Goal: Task Accomplishment & Management: Manage account settings

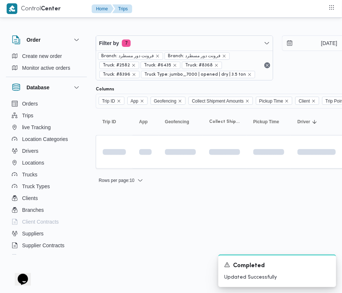
click at [164, 25] on div at bounding box center [317, 30] width 442 height 12
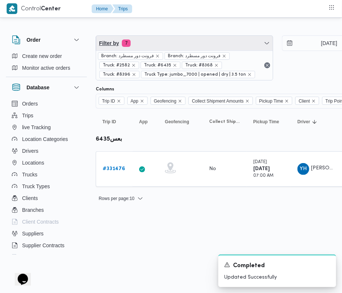
click at [167, 42] on span "Filter by 7" at bounding box center [184, 43] width 177 height 15
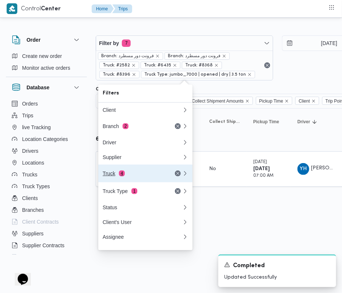
click at [124, 180] on div "Truck 4" at bounding box center [142, 173] width 88 height 18
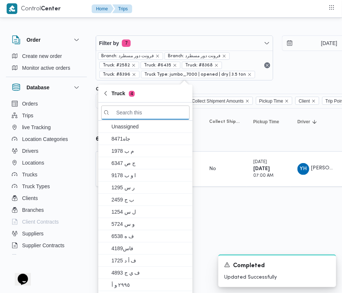
paste input "4657"
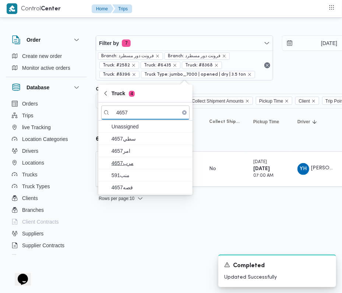
type input "4657"
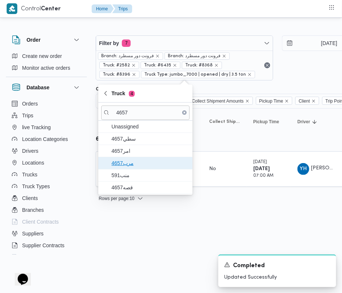
click at [119, 167] on span "4657مرب" at bounding box center [150, 163] width 77 height 9
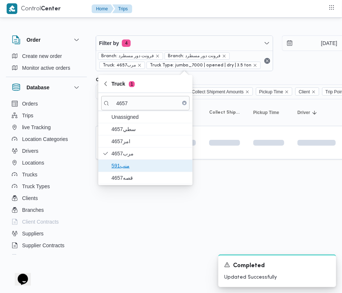
click at [122, 171] on span "منب591" at bounding box center [145, 166] width 88 height 12
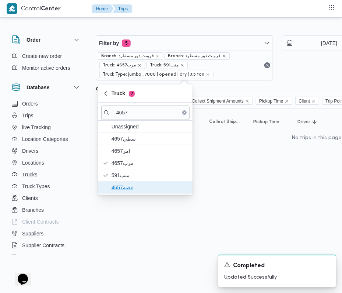
click at [124, 182] on span "قصه4657" at bounding box center [145, 187] width 88 height 12
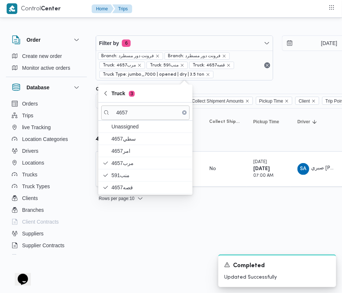
drag, startPoint x: 115, startPoint y: 241, endPoint x: 116, endPoint y: 229, distance: 11.8
click at [115, 241] on html "Control Center Home Trips Order Create new order Monitor active orders Database…" at bounding box center [171, 146] width 342 height 293
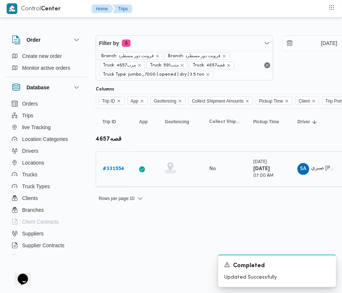
click at [109, 182] on td "Trip ID # 331554" at bounding box center [114, 168] width 37 height 35
click at [108, 175] on div "# 331554" at bounding box center [114, 168] width 29 height 15
click at [108, 167] on b "# 331554" at bounding box center [114, 168] width 22 height 5
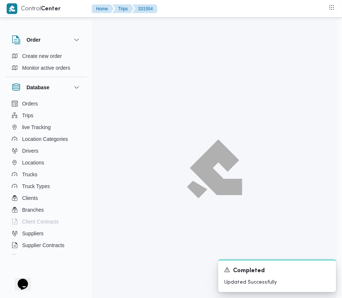
click at [105, 161] on div at bounding box center [214, 169] width 245 height 298
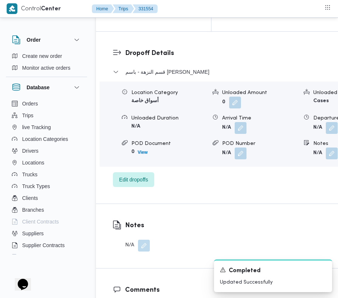
scroll to position [1245, 0]
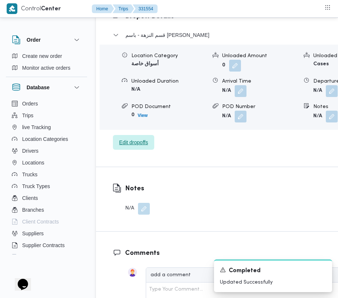
click at [139, 138] on span "Edit dropoffs" at bounding box center [133, 142] width 29 height 9
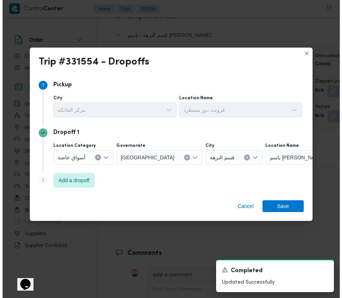
scroll to position [1207, 0]
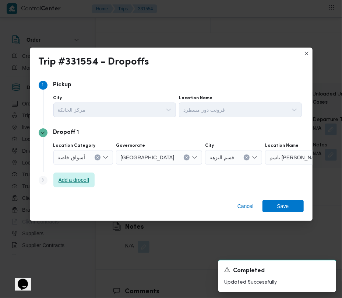
click at [69, 186] on span "Add a dropoff" at bounding box center [73, 180] width 41 height 15
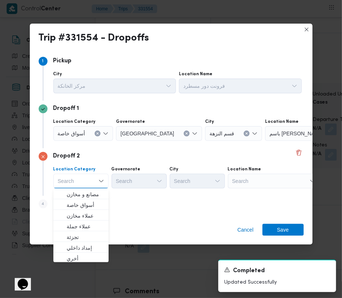
click at [270, 141] on div "Search" at bounding box center [311, 133] width 92 height 15
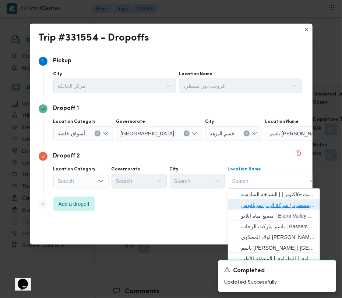
click at [267, 205] on span "فرونت دور مسطرد | شركة الي | سرياقوس" at bounding box center [278, 205] width 74 height 9
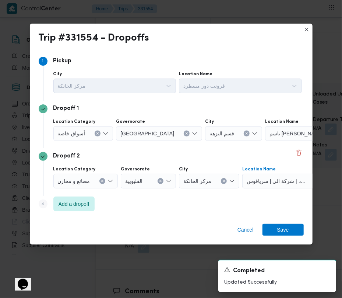
click at [88, 133] on input "Location Category" at bounding box center [88, 133] width 1 height 9
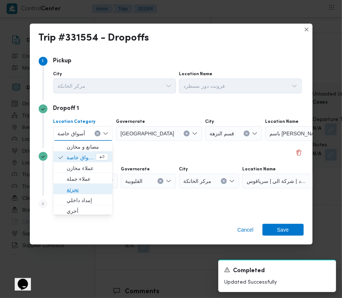
click at [80, 192] on span "تجزئة" at bounding box center [88, 189] width 42 height 9
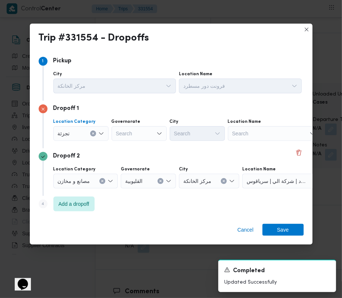
click at [130, 136] on div "Search" at bounding box center [139, 133] width 55 height 15
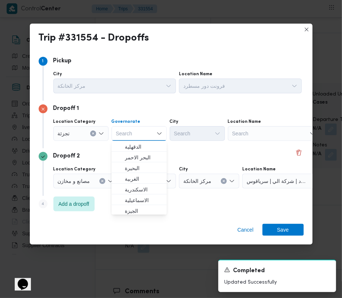
paste input "[GEOGRAPHIC_DATA]"
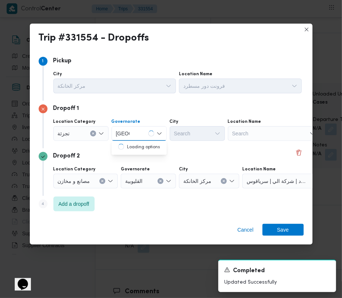
type input "[GEOGRAPHIC_DATA]"
click at [137, 131] on div "[GEOGRAPHIC_DATA] [GEOGRAPHIC_DATA]" at bounding box center [139, 133] width 55 height 15
click at [139, 147] on span "[GEOGRAPHIC_DATA]" at bounding box center [144, 146] width 38 height 9
click at [177, 93] on div "Search" at bounding box center [114, 86] width 123 height 15
paste input "المعادي"
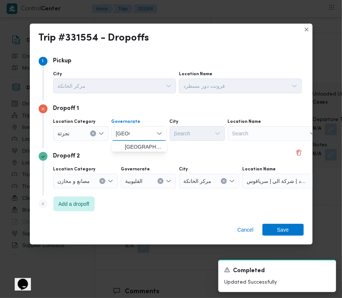
type input "المعادي"
click at [177, 93] on div "Search المعادي" at bounding box center [114, 86] width 123 height 15
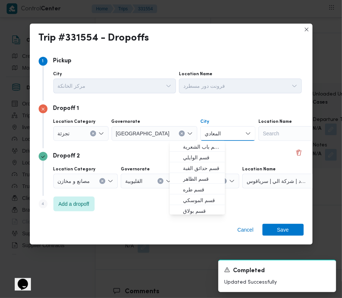
paste input "المعادي"
type input "المعاديالمعادي"
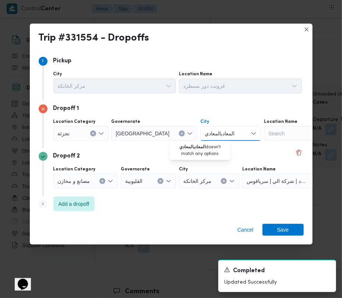
click at [205, 130] on input "المعاديالمعادي" at bounding box center [221, 133] width 32 height 9
paste input "المعادي"
type input "المعادي"
click at [198, 147] on mark "المعادي" at bounding box center [191, 147] width 16 height 6
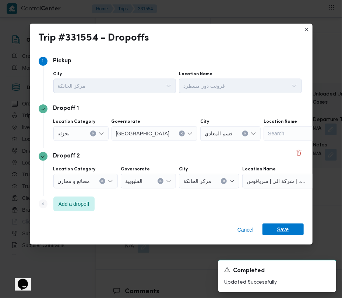
click at [287, 229] on span "Save" at bounding box center [284, 229] width 12 height 12
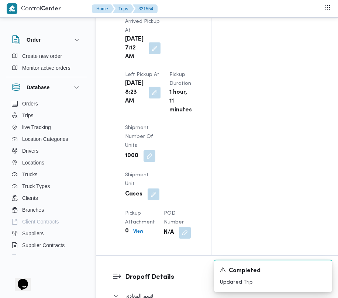
scroll to position [0, 0]
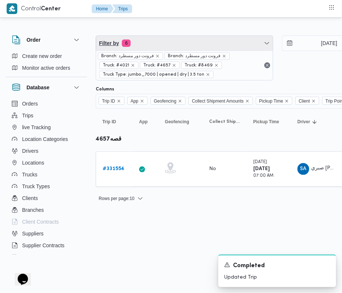
click at [203, 41] on span "Filter by 6" at bounding box center [184, 43] width 177 height 15
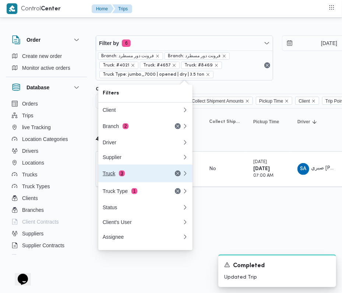
click at [119, 174] on span "3" at bounding box center [122, 173] width 6 height 6
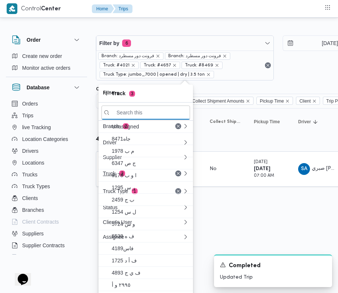
paste input "3853"
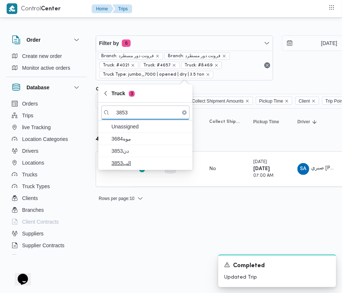
type input "3853"
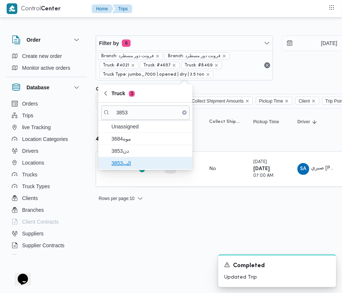
click at [135, 160] on span "الب3853" at bounding box center [150, 163] width 77 height 9
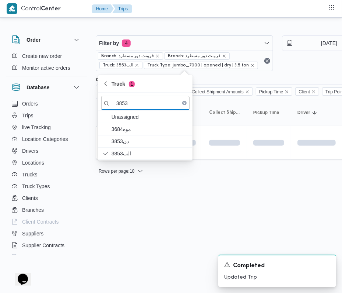
click at [121, 223] on html "Control Center Home Trips Order Create new order Monitor active orders Database…" at bounding box center [171, 146] width 342 height 293
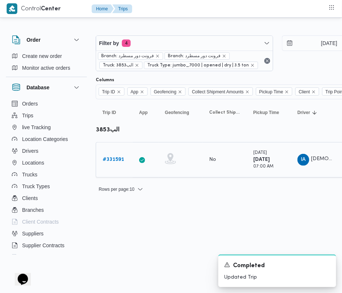
click at [114, 156] on link "# 331591" at bounding box center [113, 159] width 21 height 9
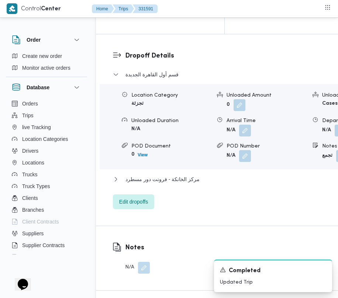
scroll to position [1245, 0]
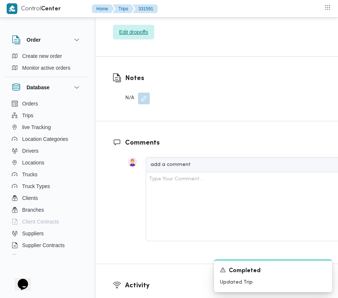
click at [136, 36] on span "Edit dropoffs" at bounding box center [133, 32] width 29 height 9
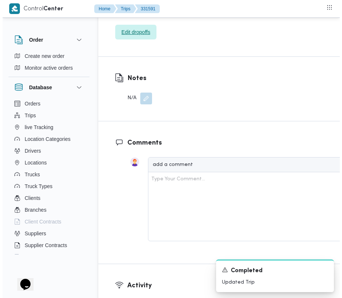
scroll to position [1215, 0]
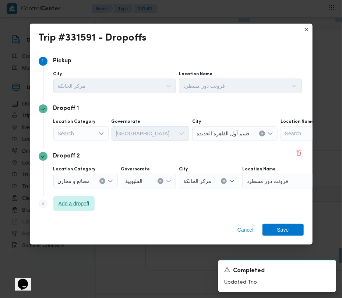
click at [74, 205] on span "Add a dropoff" at bounding box center [74, 203] width 31 height 9
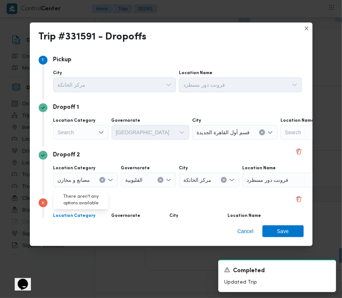
scroll to position [45, 0]
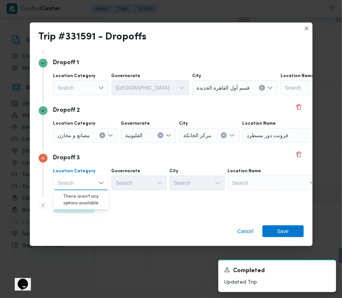
click at [161, 222] on div "Cancel Save" at bounding box center [171, 232] width 283 height 27
click at [281, 95] on div "Search" at bounding box center [327, 87] width 92 height 15
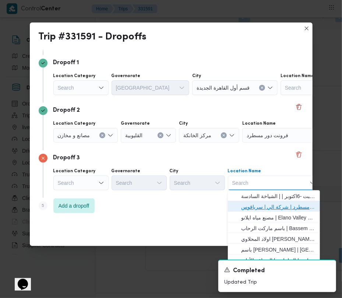
click at [261, 209] on span "فرونت دور مسطرد | شركة الي | سرياقوس" at bounding box center [278, 206] width 74 height 9
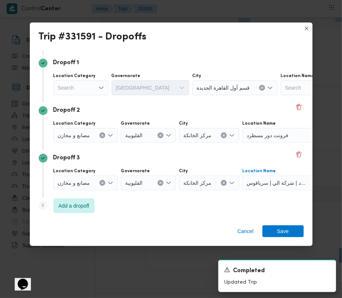
click at [98, 95] on div "مصانع و مخازن" at bounding box center [80, 87] width 55 height 15
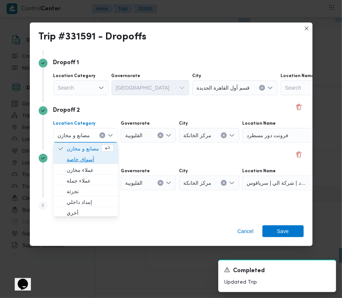
click at [89, 163] on span "أسواق خاصة" at bounding box center [90, 159] width 47 height 9
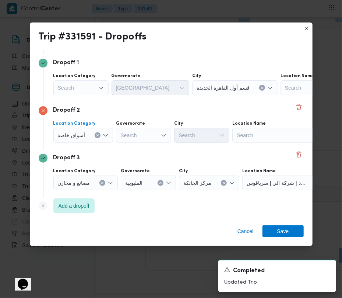
click at [281, 95] on div "Search" at bounding box center [327, 87] width 92 height 15
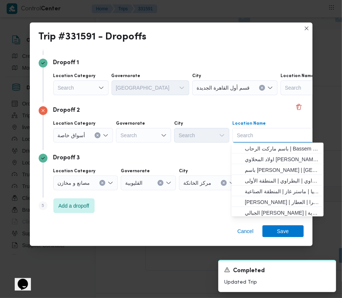
paste input "Carrefour Dandy mall"
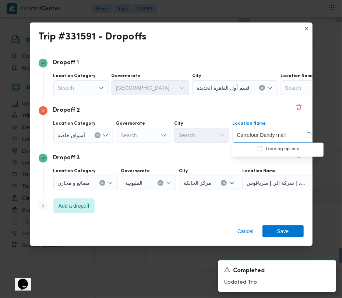
type input "Carrefour Dandy mall"
click at [89, 86] on div "Search" at bounding box center [80, 87] width 55 height 15
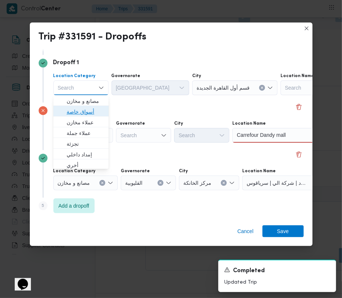
click at [88, 111] on span "أسواق خاصة" at bounding box center [86, 111] width 38 height 9
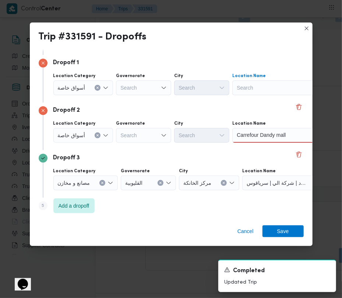
click at [247, 87] on div "Search" at bounding box center [279, 87] width 92 height 15
click at [257, 81] on div "Search" at bounding box center [279, 87] width 92 height 15
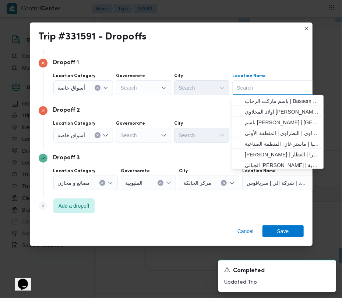
paste input "زايد"
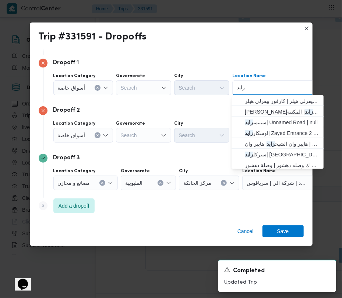
type input "زايد"
click at [260, 109] on span "[PERSON_NAME] | المكتبة | null" at bounding box center [282, 111] width 74 height 9
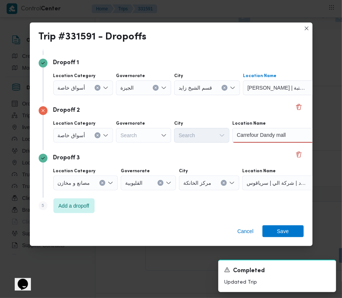
click at [296, 137] on div "Carrefour Dandy mall Carrefour Dandy mall" at bounding box center [279, 135] width 92 height 15
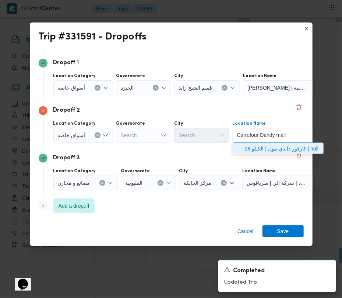
click at [295, 147] on span "[PERSON_NAME] | الكيلو 28 | null" at bounding box center [282, 148] width 74 height 9
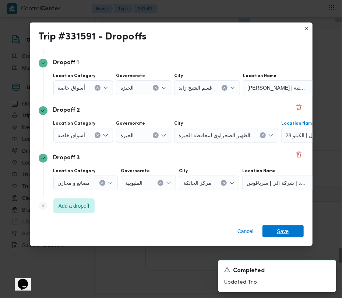
drag, startPoint x: 292, startPoint y: 229, endPoint x: 296, endPoint y: 233, distance: 6.0
click at [292, 230] on span "Save" at bounding box center [283, 231] width 41 height 12
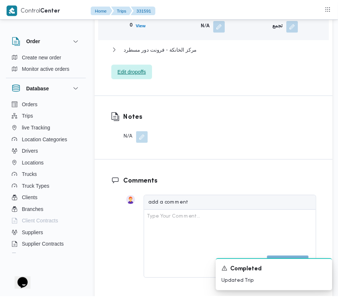
scroll to position [1245, 0]
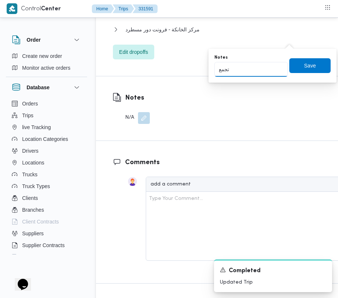
click at [276, 71] on input "تجمع" at bounding box center [250, 69] width 73 height 15
click at [320, 59] on span "Save" at bounding box center [309, 65] width 41 height 15
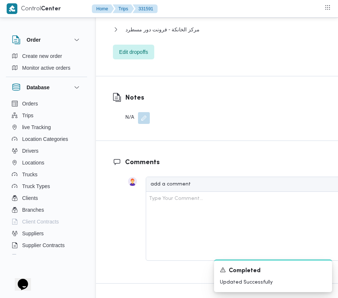
scroll to position [984, 0]
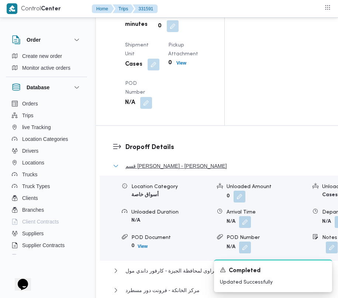
click at [191, 170] on span "قسم [PERSON_NAME] - [PERSON_NAME]" at bounding box center [175, 165] width 101 height 9
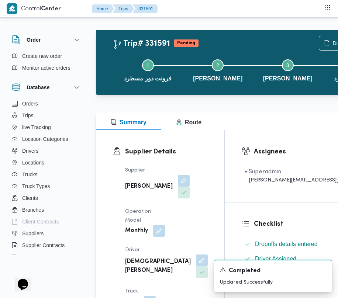
scroll to position [0, 0]
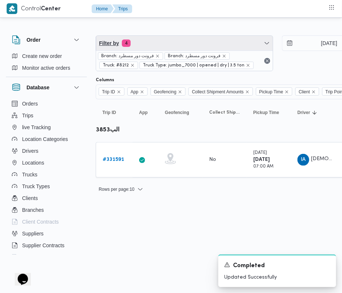
drag, startPoint x: 166, startPoint y: 36, endPoint x: 166, endPoint y: 45, distance: 9.2
click at [166, 36] on span "Filter by 4" at bounding box center [184, 43] width 177 height 15
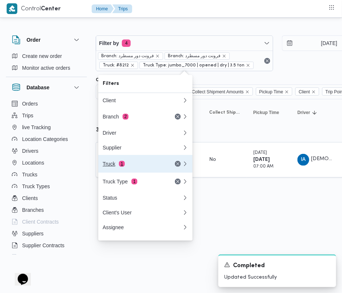
click at [135, 167] on div "Truck 1" at bounding box center [134, 164] width 62 height 6
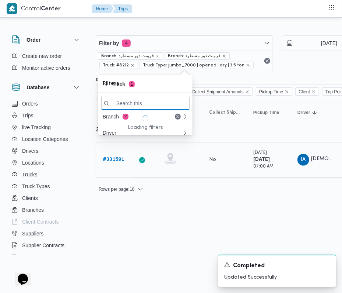
paste input "6471"
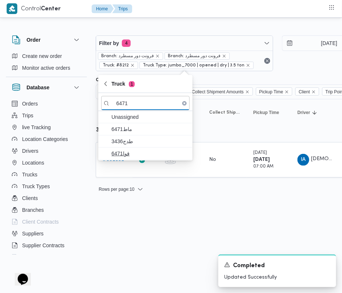
type input "6471"
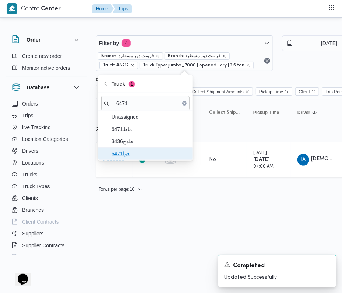
click at [126, 148] on span "قوا6471" at bounding box center [145, 153] width 88 height 12
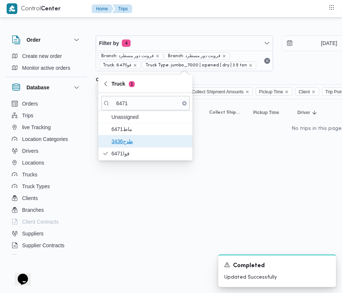
click at [123, 137] on span "طدج3436" at bounding box center [150, 141] width 77 height 9
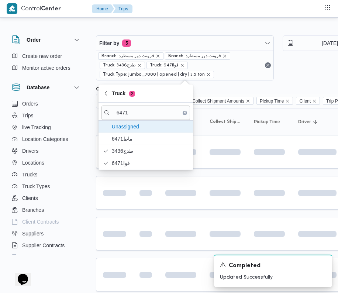
click at [120, 130] on span "Unassigned" at bounding box center [150, 126] width 77 height 9
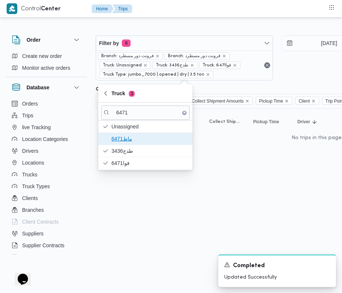
click at [121, 138] on span "ماط6471" at bounding box center [150, 138] width 77 height 9
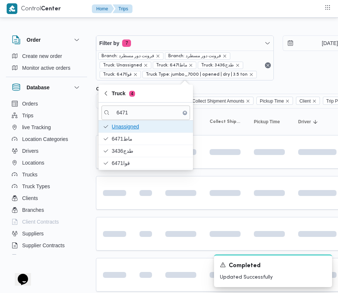
click at [120, 129] on span "Unassigned" at bounding box center [150, 126] width 77 height 9
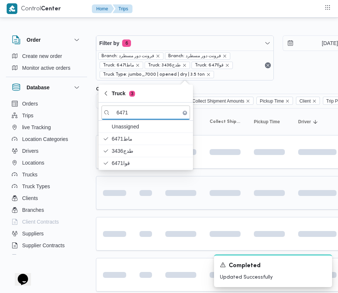
click at [142, 209] on td at bounding box center [146, 193] width 26 height 34
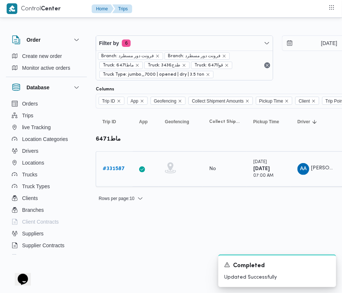
click at [117, 173] on link "# 331587" at bounding box center [114, 168] width 22 height 9
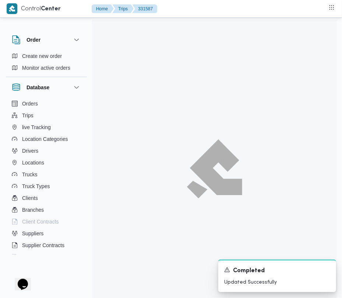
click at [114, 172] on div at bounding box center [214, 169] width 245 height 298
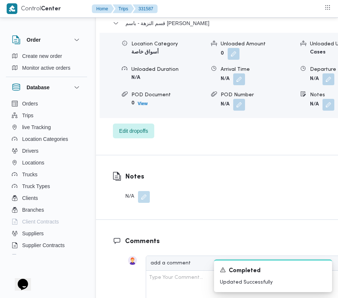
scroll to position [934, 0]
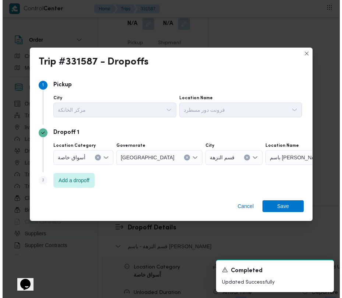
scroll to position [992, 0]
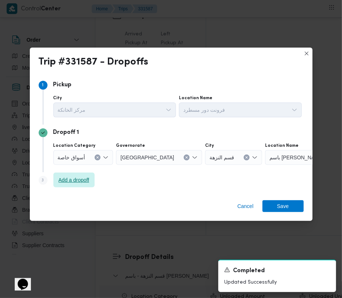
click at [84, 177] on span "Add a dropoff" at bounding box center [74, 179] width 31 height 9
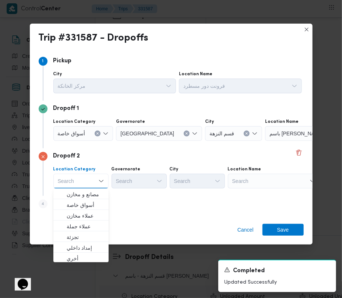
click at [265, 141] on div "Search" at bounding box center [311, 133] width 92 height 15
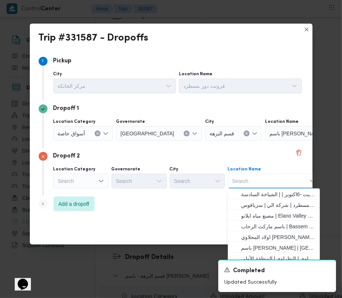
click at [267, 180] on div "Search Combo box. Selected. Combo box input. Search. Type some text or, to disp…" at bounding box center [274, 181] width 92 height 15
click at [275, 203] on span "فرونت دور مسطرد | شركة الي | سرياقوس" at bounding box center [278, 205] width 74 height 9
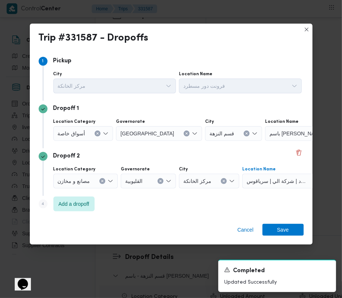
click at [71, 142] on div "Location Category أسواق خاصة Governorate [GEOGRAPHIC_DATA] City قسم النزهة Loca…" at bounding box center [178, 129] width 252 height 25
click at [69, 131] on span "أسواق خاصة" at bounding box center [72, 133] width 28 height 8
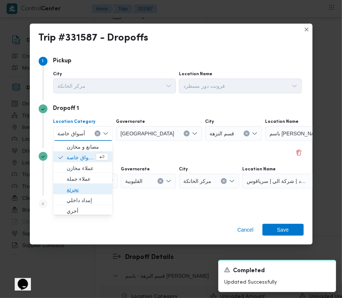
click at [83, 189] on span "تجزئة" at bounding box center [88, 189] width 42 height 9
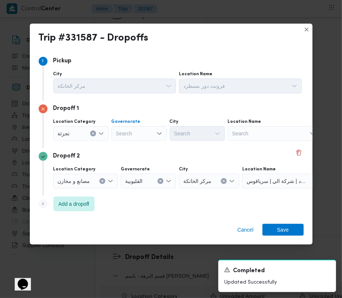
click at [122, 133] on div "Search" at bounding box center [139, 133] width 55 height 15
paste input "[GEOGRAPHIC_DATA]"
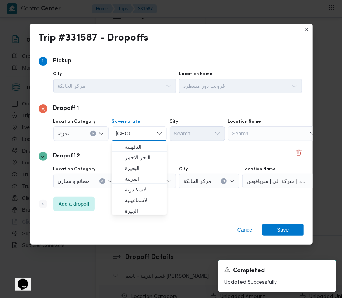
type input "[GEOGRAPHIC_DATA]"
click at [176, 158] on div "Dropoff 2" at bounding box center [171, 156] width 265 height 9
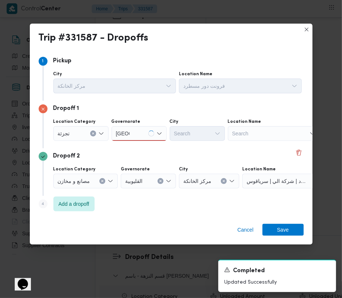
click at [138, 139] on div "[GEOGRAPHIC_DATA] [GEOGRAPHIC_DATA]" at bounding box center [139, 133] width 55 height 15
click at [137, 142] on div "Location Category [GEOGRAPHIC_DATA] [GEOGRAPHIC_DATA] [GEOGRAPHIC_DATA] City Se…" at bounding box center [178, 129] width 252 height 25
click at [132, 129] on div "[GEOGRAPHIC_DATA] [GEOGRAPHIC_DATA]" at bounding box center [139, 133] width 55 height 15
click at [134, 143] on span "[GEOGRAPHIC_DATA]" at bounding box center [144, 146] width 38 height 9
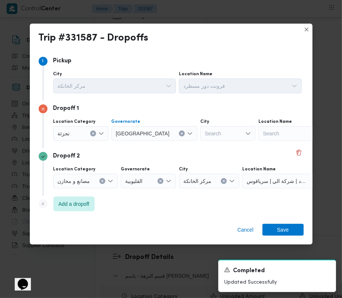
click at [201, 136] on div "Search" at bounding box center [228, 133] width 55 height 15
paste input "[GEOGRAPHIC_DATA]"
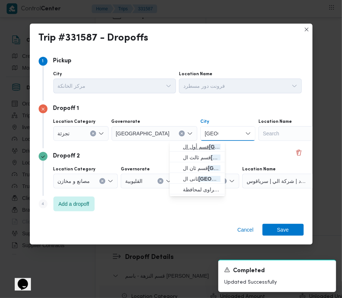
type input "[GEOGRAPHIC_DATA]"
click at [185, 150] on span "قسم أول ال قاهرة الجديدة" at bounding box center [202, 146] width 38 height 9
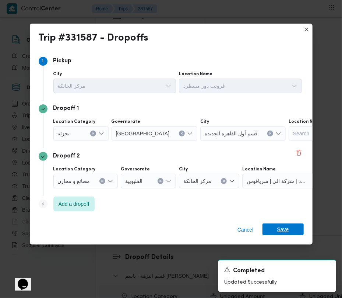
click at [280, 225] on span "Save" at bounding box center [284, 229] width 12 height 12
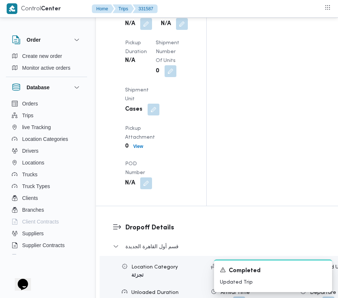
scroll to position [1031, 0]
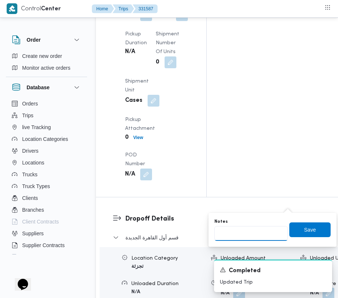
click at [253, 227] on input "Notes" at bounding box center [250, 233] width 73 height 15
paste input "تجمع"
type input "تجمع"
click at [304, 227] on span "Save" at bounding box center [310, 229] width 12 height 9
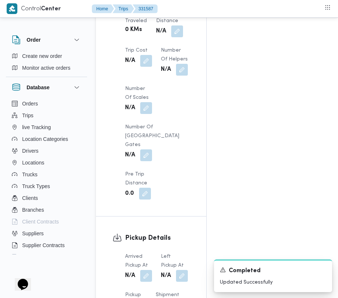
scroll to position [848, 0]
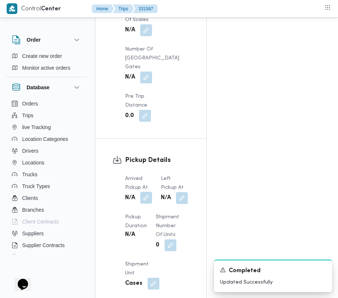
click at [143, 192] on button "button" at bounding box center [146, 198] width 12 height 12
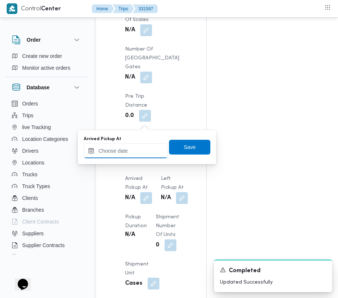
click at [143, 143] on input "Arrived Pickup At" at bounding box center [126, 150] width 84 height 15
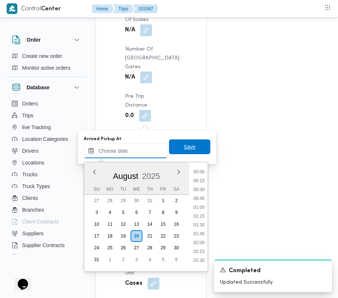
paste input "[DATE] 7:00:00 AM"
type input "[DATE] 7:00:00 AM"
click at [183, 141] on span "Save" at bounding box center [189, 146] width 41 height 15
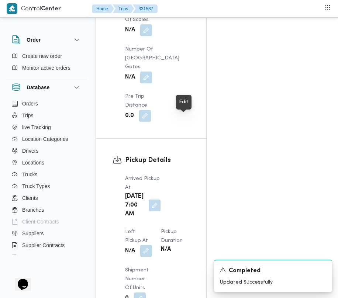
click at [152, 245] on button "button" at bounding box center [146, 251] width 12 height 12
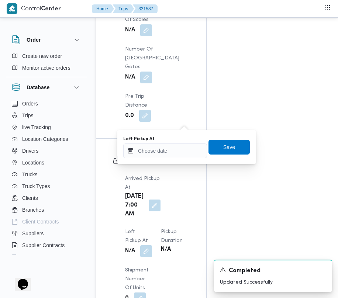
click at [185, 161] on div "You are in a dialog. To close this dialog, hit escape. Left Pickup At Save" at bounding box center [186, 147] width 138 height 34
click at [170, 150] on input "Left Pickup At" at bounding box center [165, 150] width 84 height 15
paste input "[DATE] 7:00:00 AM"
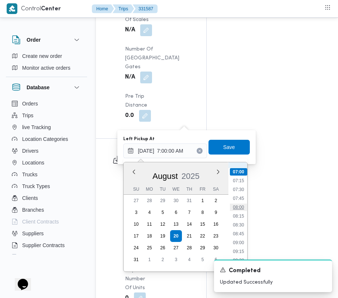
click at [243, 205] on li "08:00" at bounding box center [238, 206] width 17 height 7
type input "[DATE] 08:00"
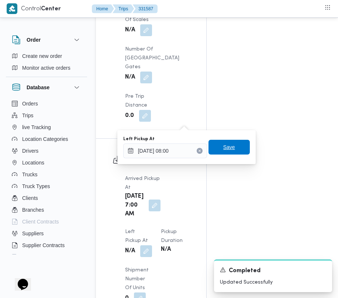
click at [223, 148] on span "Save" at bounding box center [229, 147] width 12 height 9
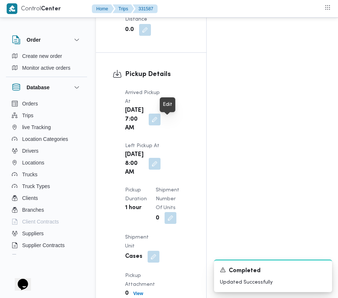
scroll to position [1245, 0]
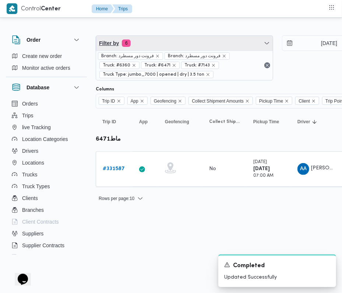
click at [170, 45] on span "Filter by 6" at bounding box center [184, 43] width 177 height 15
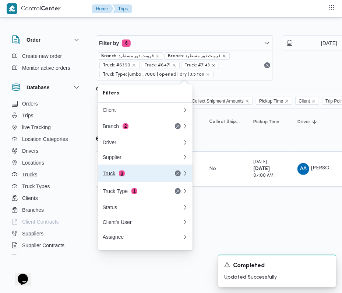
click at [132, 181] on button "Truck 3" at bounding box center [145, 173] width 94 height 18
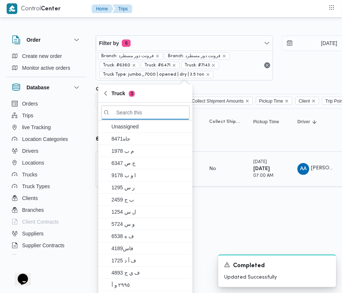
paste input "5319"
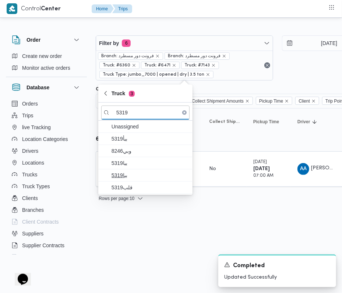
type input "5319"
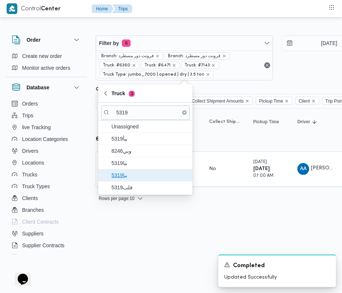
click at [122, 175] on span "ببا5319" at bounding box center [150, 175] width 77 height 9
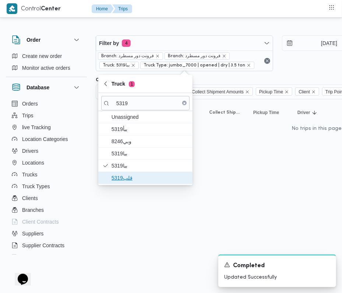
click at [121, 183] on span "قلب5319" at bounding box center [145, 178] width 88 height 12
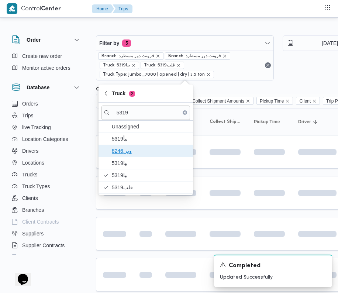
click at [122, 152] on span "وبي8246" at bounding box center [150, 150] width 77 height 9
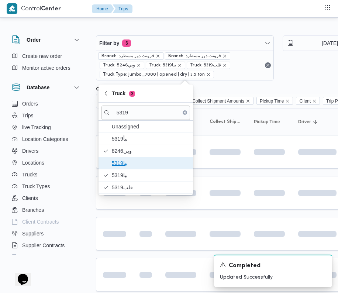
click at [123, 162] on span "ببا5319" at bounding box center [150, 163] width 77 height 9
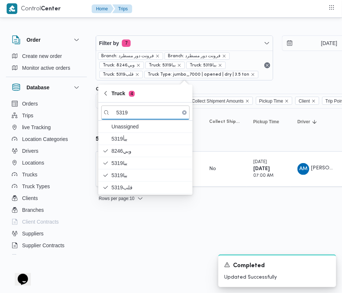
click at [127, 267] on html "Control Center Home Trips Order Create new order Monitor active orders Database…" at bounding box center [171, 146] width 342 height 293
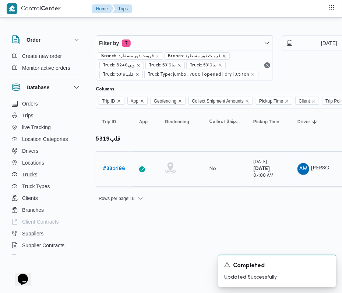
click at [118, 166] on link "# 331486" at bounding box center [114, 168] width 22 height 9
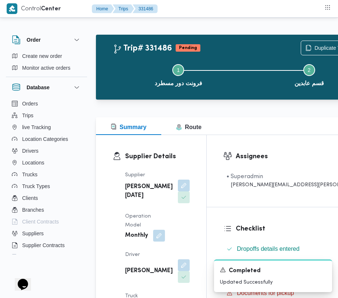
click at [314, 152] on div "Assignees • Superadmin [PERSON_NAME][EMAIL_ADDRESS][PERSON_NAME][DOMAIN_NAME]" at bounding box center [296, 171] width 181 height 72
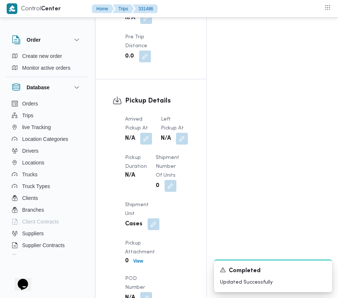
scroll to position [910, 0]
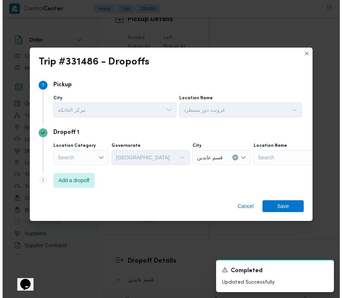
scroll to position [959, 0]
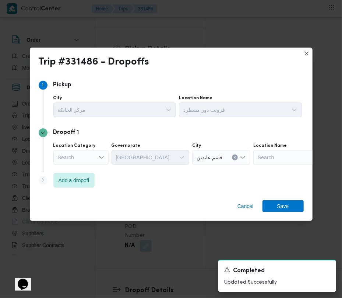
click at [92, 148] on div "Location Category Search" at bounding box center [80, 154] width 55 height 22
click at [89, 158] on div "Search" at bounding box center [80, 157] width 55 height 15
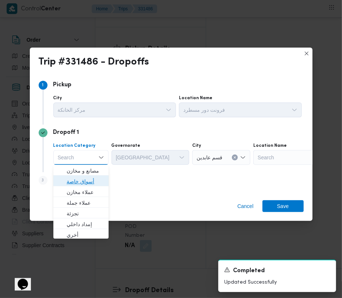
click at [87, 175] on span "أسواق خاصة" at bounding box center [80, 181] width 49 height 12
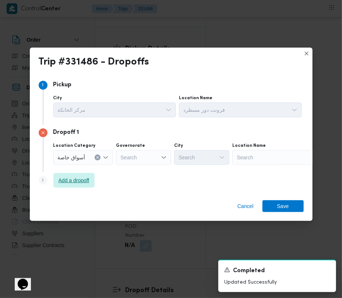
click at [87, 175] on span "Add a dropoff" at bounding box center [73, 180] width 41 height 15
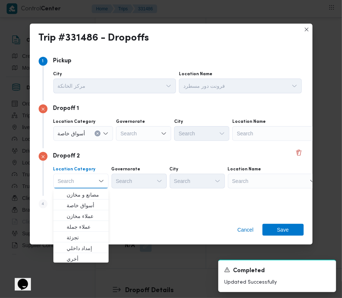
click at [280, 141] on div "Search" at bounding box center [279, 133] width 92 height 15
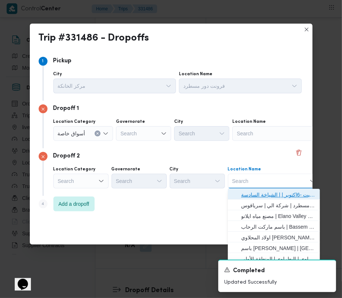
drag, startPoint x: 284, startPoint y: 195, endPoint x: 287, endPoint y: 203, distance: 8.6
click at [285, 196] on span "حياه ايجيبت -6اكتوبر | | الشياخة السادسة" at bounding box center [278, 194] width 74 height 9
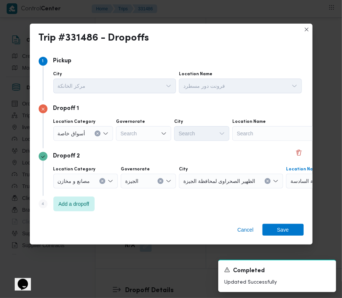
click at [287, 203] on div "Step 4 is disabled 4 Add a dropoff" at bounding box center [171, 205] width 265 height 19
click at [99, 135] on icon "Clear input" at bounding box center [97, 133] width 3 height 3
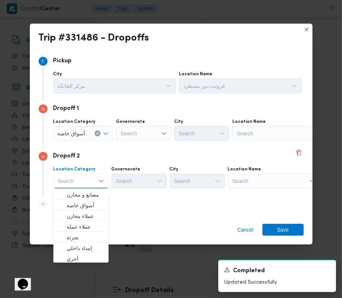
click at [269, 141] on div "Search" at bounding box center [279, 133] width 92 height 15
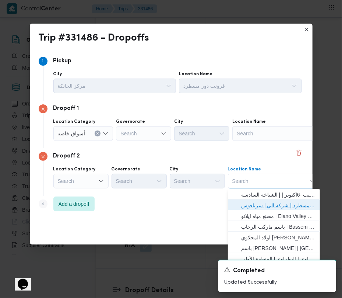
click at [261, 205] on span "فرونت دور مسطرد | شركة الي | سرياقوس" at bounding box center [278, 205] width 74 height 9
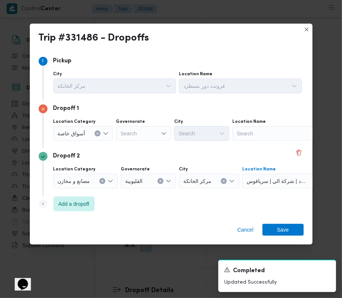
click at [254, 145] on div "Dropoff 1 Location Category أسواق خاصة Governorate Search City Search Location …" at bounding box center [171, 125] width 265 height 48
click at [250, 136] on div "Search" at bounding box center [279, 133] width 92 height 15
paste input "METRO"
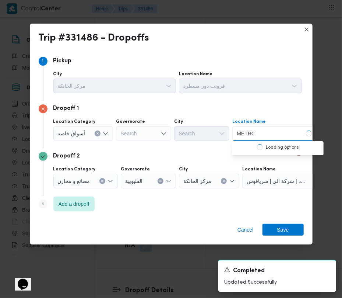
type input "Metro"
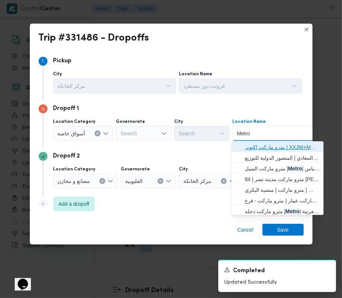
click at [245, 145] on span "مترو ماركت اكتوبر | XXJW+MMP | قسم أول 6 أكتوبر" at bounding box center [278, 147] width 86 height 12
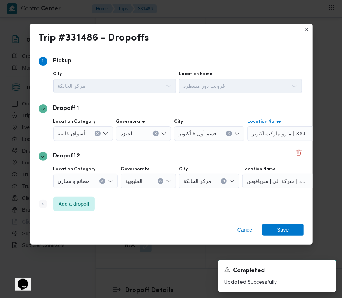
click at [290, 226] on span "Save" at bounding box center [283, 230] width 41 height 12
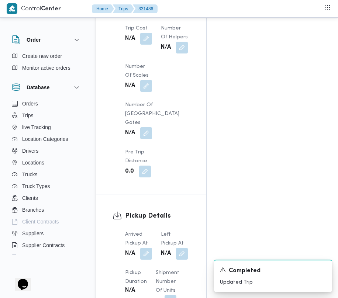
scroll to position [846, 0]
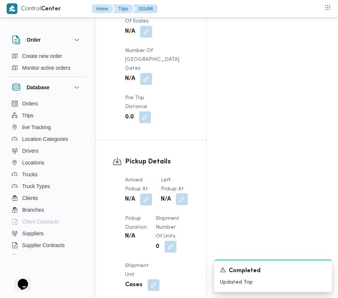
click at [183, 193] on button "button" at bounding box center [182, 199] width 12 height 12
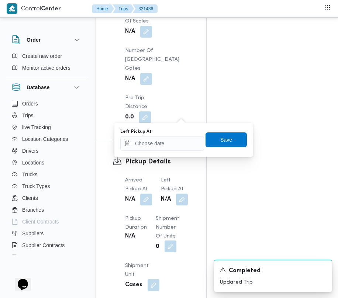
click at [170, 240] on button "button" at bounding box center [170, 246] width 12 height 12
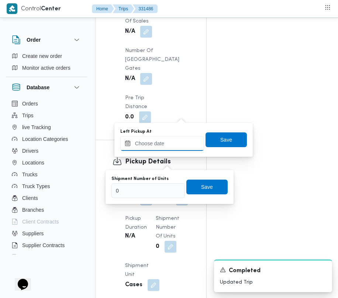
click at [160, 139] on input "Left Pickup At" at bounding box center [162, 143] width 84 height 15
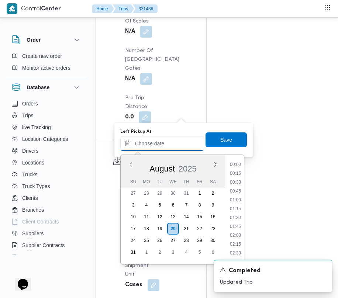
scroll to position [313, 0]
paste input "[DATE] 9:00:00 AM"
type input "[DATE] 9:00:00 AM"
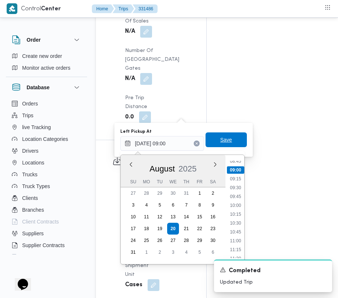
click at [231, 140] on span "Save" at bounding box center [225, 139] width 41 height 15
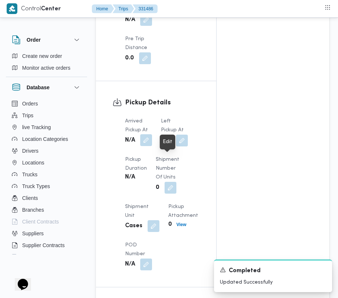
click at [151, 134] on button "button" at bounding box center [146, 140] width 12 height 12
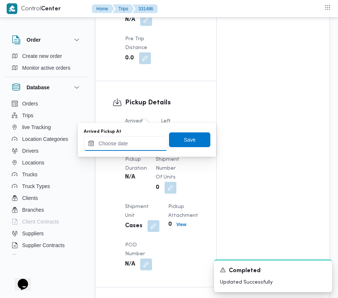
click at [149, 143] on input "Arrived Pickup At" at bounding box center [126, 143] width 84 height 15
paste input "[DATE] 9:00:00 AM"
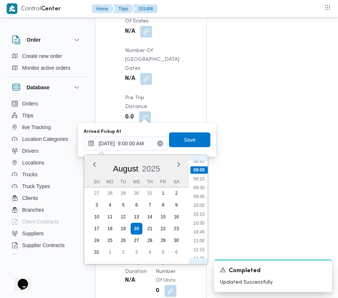
scroll to position [230, 0]
click at [202, 192] on li "07:15" at bounding box center [198, 190] width 17 height 7
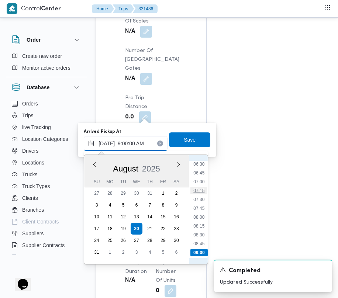
type input "[DATE] 07:15"
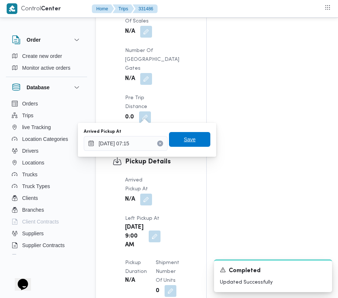
click at [184, 140] on span "Save" at bounding box center [190, 139] width 12 height 9
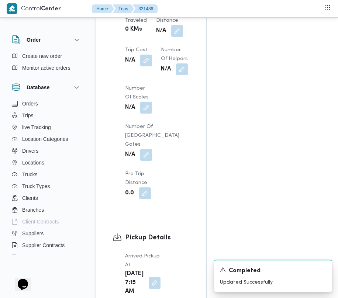
scroll to position [0, 0]
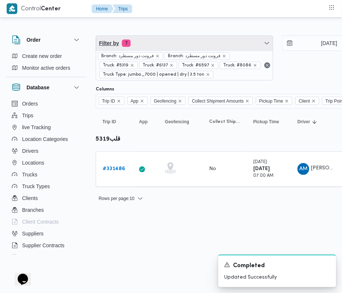
click at [173, 50] on span "Filter by 7" at bounding box center [184, 43] width 177 height 15
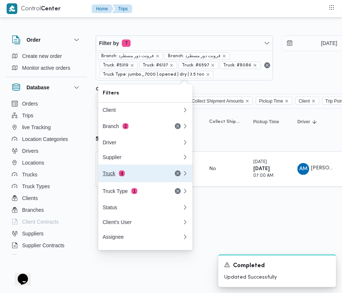
click at [121, 181] on button "Truck 4" at bounding box center [145, 173] width 94 height 18
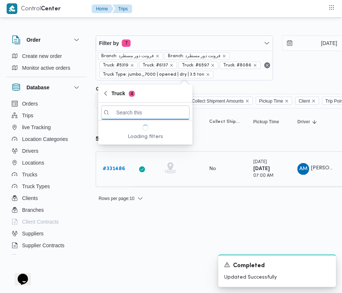
paste input "6827"
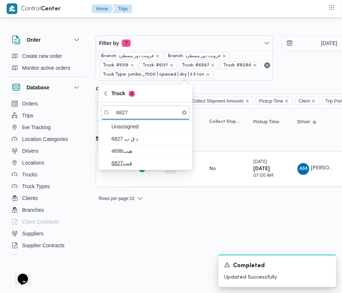
type input "6827"
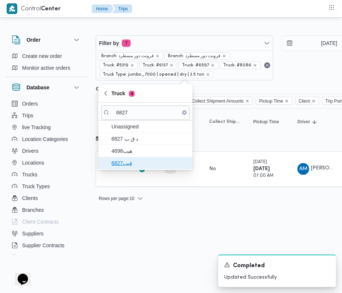
click at [132, 160] on span "قيب6827" at bounding box center [150, 163] width 77 height 9
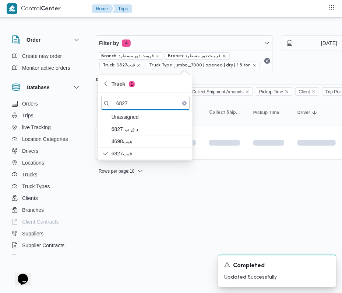
click at [142, 219] on html "Control Center Home Trips Order Create new order Monitor active orders Database…" at bounding box center [171, 146] width 342 height 293
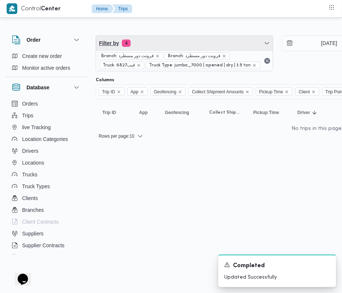
click at [170, 47] on span "Filter by 4" at bounding box center [184, 43] width 177 height 15
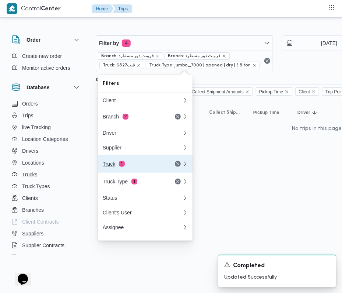
click at [132, 164] on div "Truck 1" at bounding box center [134, 164] width 62 height 6
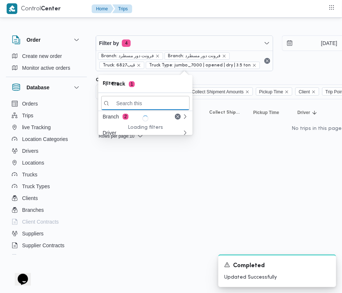
paste input "9346"
type input "9346"
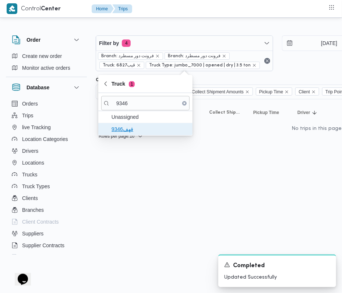
click at [121, 128] on span "قهف9346" at bounding box center [150, 129] width 77 height 9
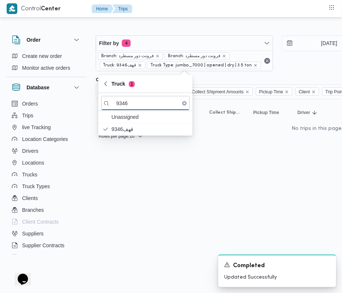
click at [87, 191] on div "Orders Trips live Tracking Location Categories Drivers Locations Trucks Truck T…" at bounding box center [46, 178] width 81 height 160
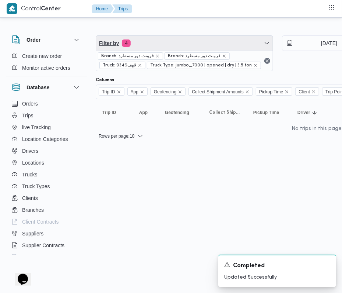
click at [175, 38] on span "Filter by 4" at bounding box center [184, 43] width 177 height 15
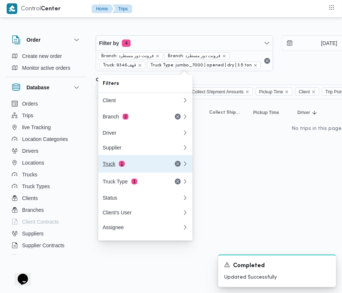
click at [149, 163] on div "Truck 1" at bounding box center [134, 164] width 62 height 6
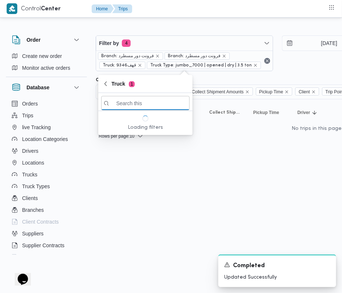
paste input "9346"
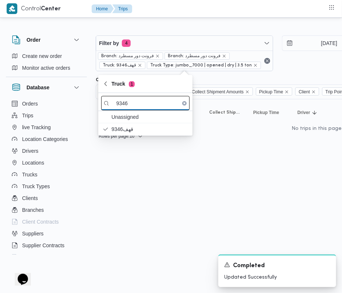
click at [149, 102] on input "9346" at bounding box center [145, 103] width 88 height 14
paste input "3981"
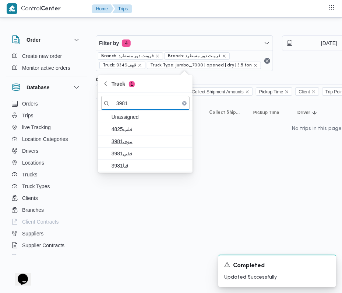
type input "3981"
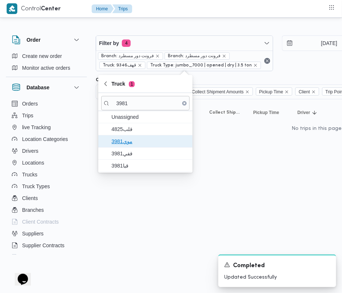
click at [122, 139] on span "موي3981" at bounding box center [150, 141] width 77 height 9
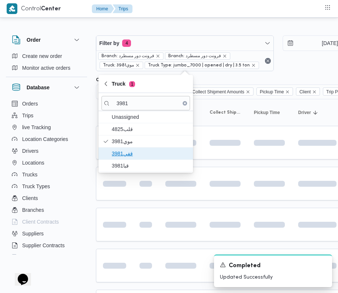
click at [122, 153] on span "قفي3981" at bounding box center [150, 153] width 77 height 9
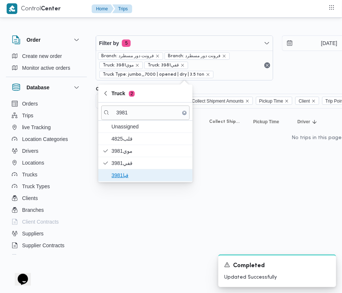
click at [119, 175] on span "قبا3981" at bounding box center [150, 175] width 77 height 9
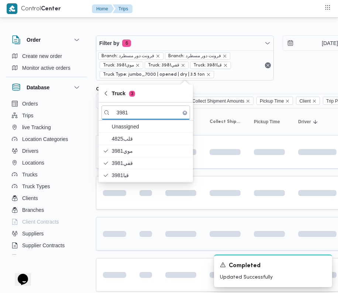
click at [119, 223] on td at bounding box center [114, 234] width 37 height 34
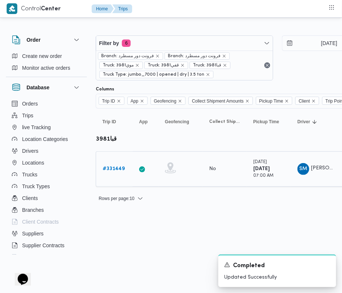
click at [114, 170] on b "# 331449" at bounding box center [114, 168] width 22 height 5
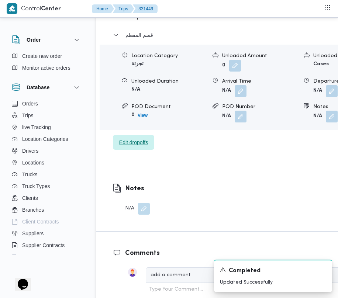
click at [130, 138] on span "Edit dropoffs" at bounding box center [133, 142] width 29 height 9
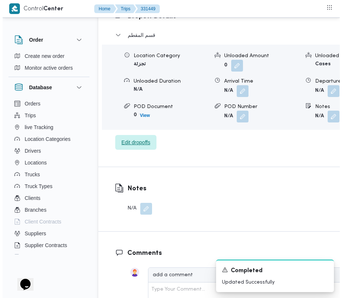
scroll to position [1210, 0]
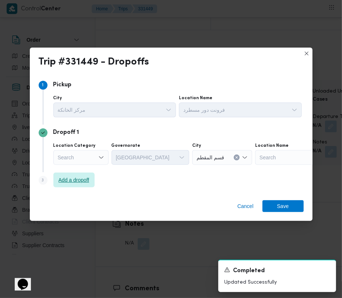
click at [84, 183] on span "Add a dropoff" at bounding box center [74, 179] width 31 height 9
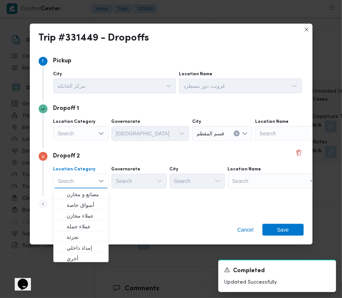
click at [255, 141] on div "Search" at bounding box center [301, 133] width 92 height 15
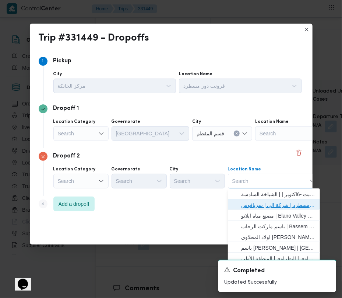
click at [258, 204] on span "فرونت دور مسطرد | شركة الي | سرياقوس" at bounding box center [278, 205] width 74 height 9
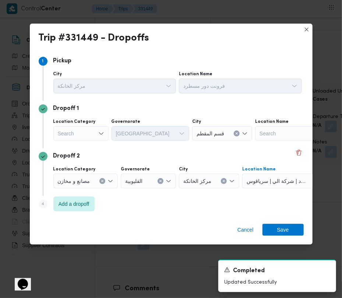
click at [72, 133] on div "Search" at bounding box center [80, 133] width 55 height 15
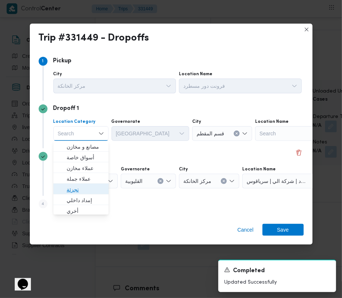
drag, startPoint x: 77, startPoint y: 187, endPoint x: 97, endPoint y: 163, distance: 31.7
click at [77, 188] on span "تجزئة" at bounding box center [86, 189] width 38 height 9
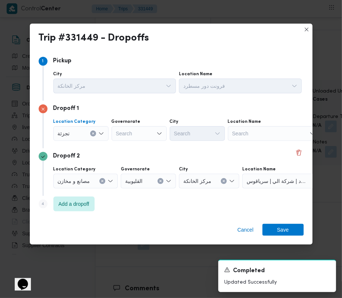
click at [132, 136] on div "Search" at bounding box center [139, 133] width 55 height 15
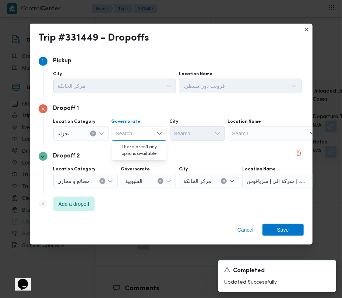
paste input "جيزة"
type input "جيزة"
drag, startPoint x: 149, startPoint y: 125, endPoint x: 150, endPoint y: 129, distance: 4.4
click at [149, 125] on div "Governorate جيزة جيزة" at bounding box center [139, 130] width 55 height 22
click at [149, 133] on div "جيزة جيزة" at bounding box center [139, 133] width 55 height 15
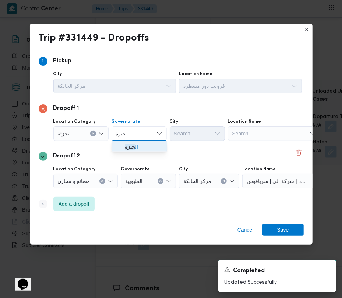
click at [147, 146] on span "ال جيزة" at bounding box center [144, 146] width 38 height 9
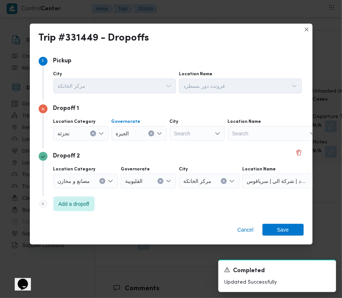
click at [187, 134] on div "Search" at bounding box center [197, 133] width 55 height 15
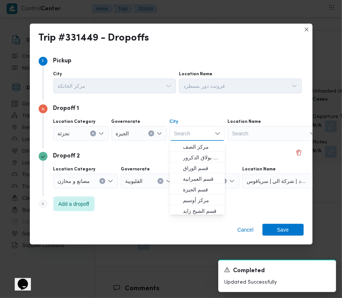
paste input "زايد"
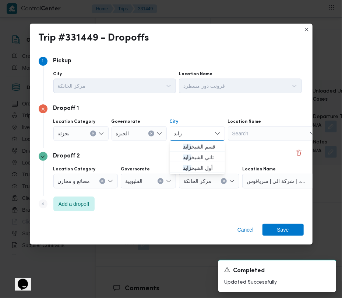
type input "زايد"
click at [177, 150] on span "قسم الشيخ زايد" at bounding box center [197, 147] width 49 height 12
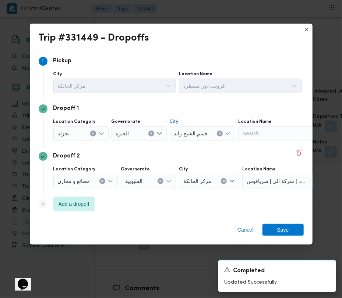
click at [286, 232] on span "Save" at bounding box center [284, 230] width 12 height 12
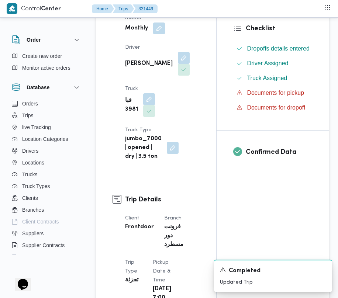
scroll to position [0, 0]
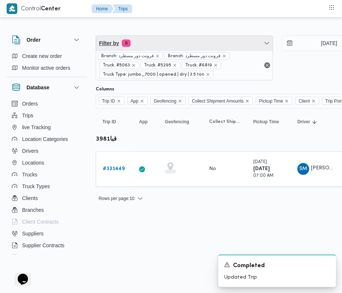
click at [149, 46] on span "Filter by 6" at bounding box center [184, 43] width 177 height 15
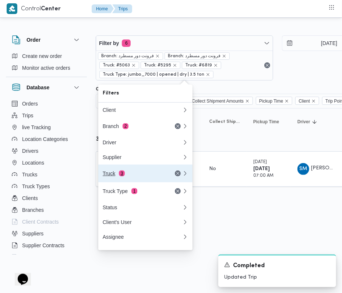
click at [142, 170] on button "Truck 3" at bounding box center [145, 173] width 94 height 18
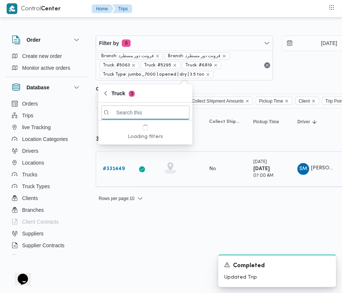
paste input "8162"
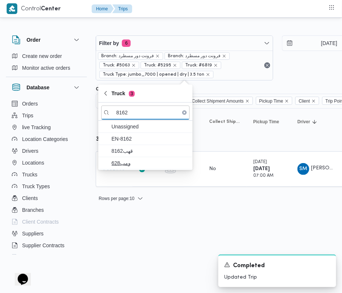
type input "8162"
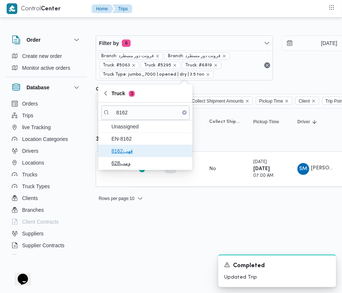
click at [134, 148] on span "قهب8162" at bounding box center [150, 150] width 77 height 9
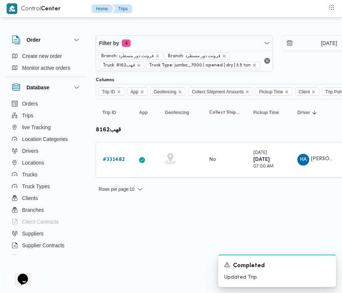
click at [119, 229] on html "Control Center Home Trips Order Create new order Monitor active orders Database…" at bounding box center [171, 146] width 342 height 293
click at [113, 161] on b "# 331482" at bounding box center [114, 159] width 22 height 5
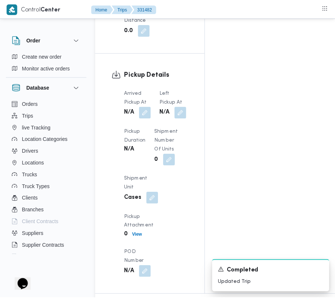
scroll to position [920, 0]
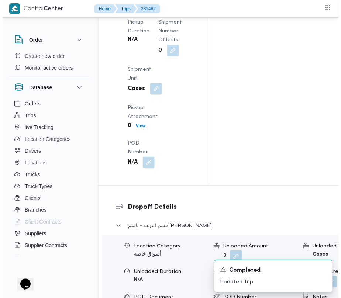
scroll to position [1013, 0]
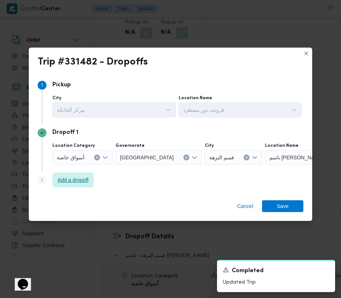
click at [74, 178] on span "Add a dropoff" at bounding box center [73, 179] width 31 height 9
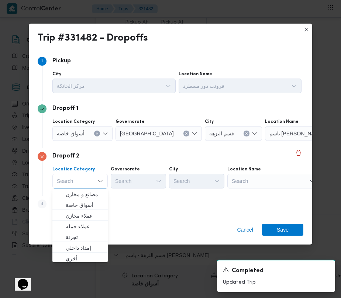
click at [265, 141] on div "Search" at bounding box center [311, 133] width 92 height 15
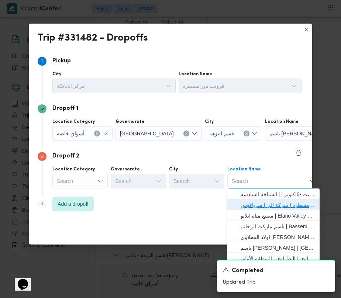
click at [260, 202] on span "فرونت دور مسطرد | شركة الي | سرياقوس" at bounding box center [277, 205] width 74 height 9
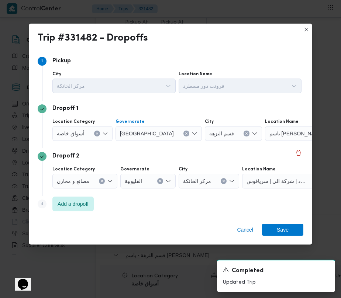
click at [183, 136] on button "Clear input" at bounding box center [186, 133] width 6 height 6
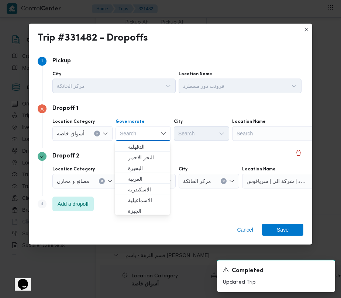
click at [254, 138] on div "Search" at bounding box center [278, 133] width 92 height 15
paste input "سعودي [PERSON_NAME]"
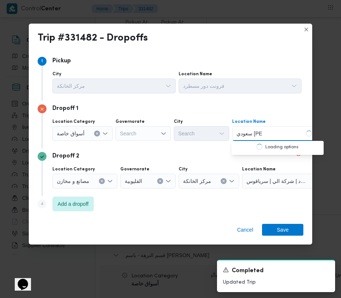
click at [246, 136] on input "سعودي [PERSON_NAME]" at bounding box center [249, 133] width 26 height 9
type input "[DEMOGRAPHIC_DATA] [PERSON_NAME]"
click at [254, 147] on span "[DEMOGRAPHIC_DATA] [PERSON_NAME] | [PERSON_NAME] ماركت | null" at bounding box center [281, 146] width 74 height 9
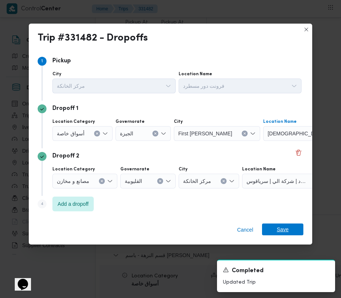
click at [282, 230] on span "Save" at bounding box center [282, 229] width 12 height 12
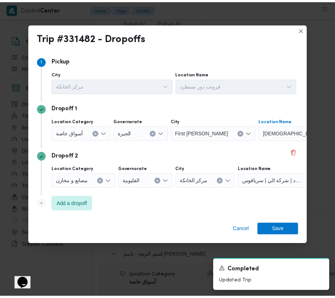
scroll to position [1043, 0]
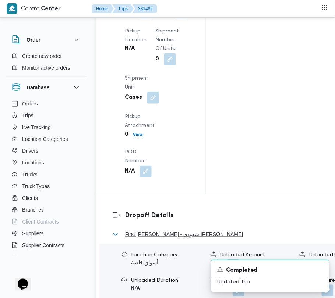
click at [156, 230] on span "First [PERSON_NAME] - سعودي [PERSON_NAME]" at bounding box center [184, 234] width 118 height 9
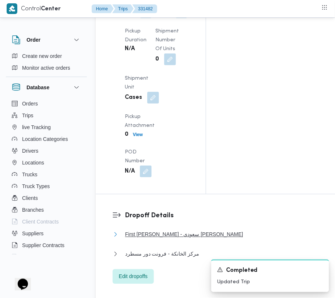
scroll to position [782, 0]
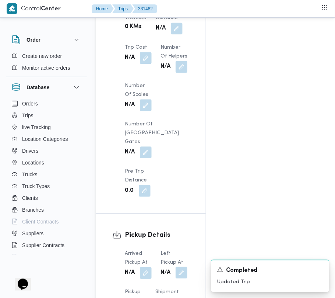
click at [186, 267] on button "button" at bounding box center [182, 273] width 12 height 12
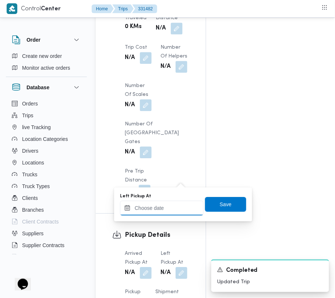
click at [185, 206] on input "Left Pickup At" at bounding box center [162, 208] width 84 height 15
paste input "[DATE] 9:00:00 AM"
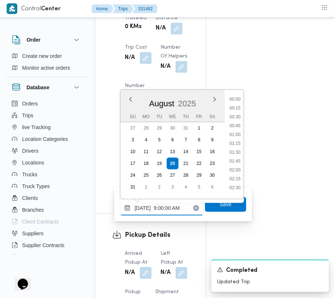
scroll to position [313, 0]
click at [239, 149] on li "10:15" at bounding box center [235, 148] width 17 height 7
type input "[DATE] 10:15"
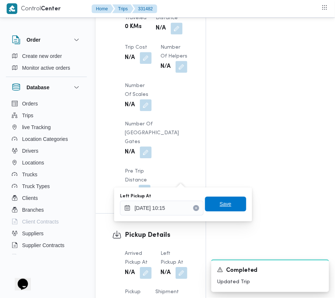
click at [222, 202] on span "Save" at bounding box center [226, 203] width 12 height 9
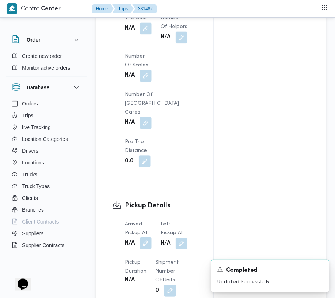
click at [146, 237] on button "button" at bounding box center [146, 243] width 12 height 12
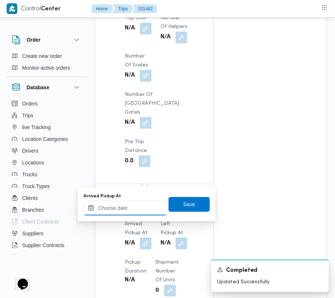
click at [135, 212] on input "Arrived Pickup At" at bounding box center [126, 208] width 84 height 15
paste input "[DATE] 9:00:00 AM"
type input "[DATE] 9:00:00 AM"
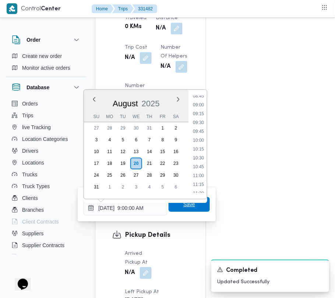
click at [184, 204] on span "Save" at bounding box center [190, 204] width 12 height 9
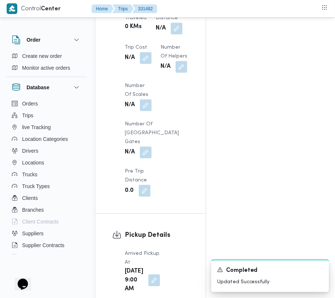
scroll to position [0, 0]
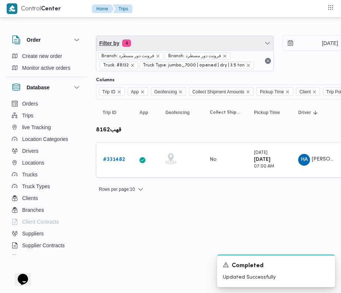
click at [158, 39] on span "Filter by 4" at bounding box center [184, 43] width 177 height 15
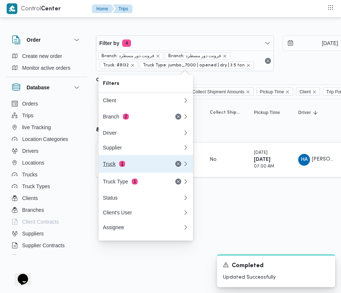
click at [140, 161] on button "Truck 1" at bounding box center [145, 164] width 94 height 18
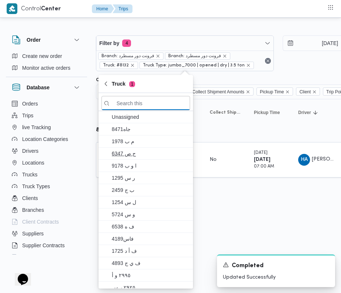
paste input "9283"
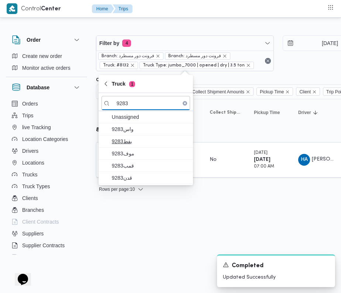
type input "9283"
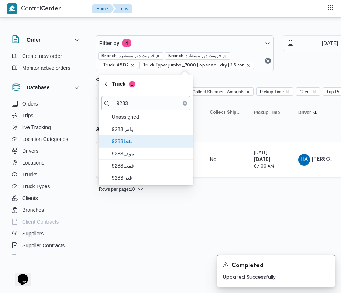
click at [127, 136] on span "9283بفط" at bounding box center [145, 141] width 88 height 12
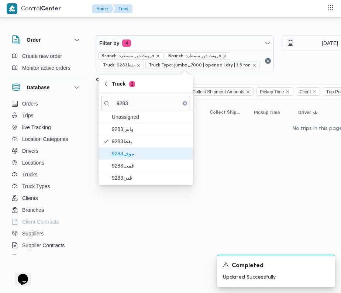
click at [126, 158] on span "9283موف" at bounding box center [150, 153] width 77 height 9
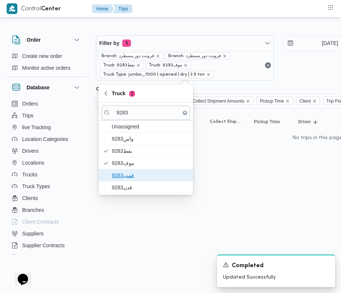
click at [126, 175] on span "قمب9283" at bounding box center [150, 175] width 77 height 9
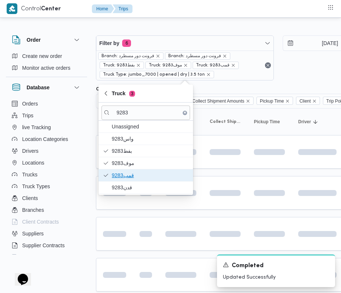
click at [126, 175] on span "قمب9283" at bounding box center [150, 175] width 77 height 9
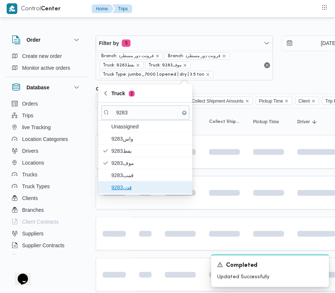
click at [122, 186] on span "قدن9283" at bounding box center [150, 187] width 77 height 9
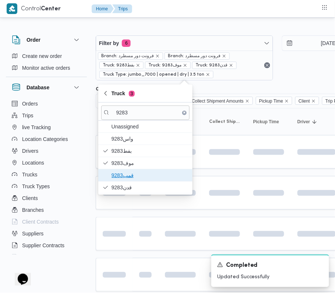
click at [119, 180] on span "قمب9283" at bounding box center [145, 175] width 88 height 12
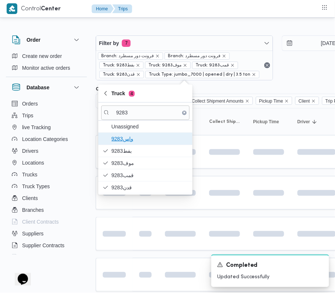
click at [125, 140] on span "واس9283" at bounding box center [150, 138] width 77 height 9
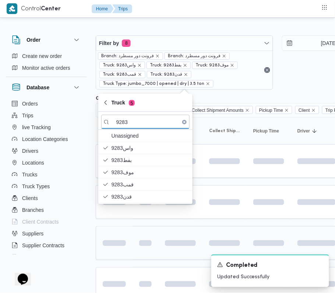
click at [132, 232] on td at bounding box center [114, 243] width 37 height 34
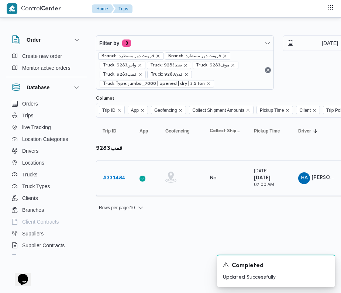
click at [117, 178] on b "# 331484" at bounding box center [114, 177] width 22 height 5
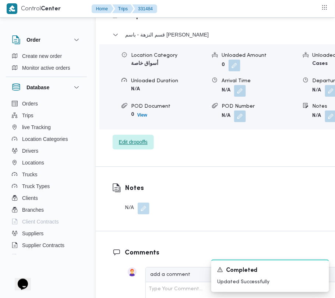
click at [130, 135] on span "Edit dropoffs" at bounding box center [133, 142] width 41 height 15
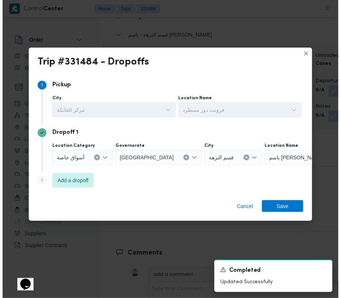
scroll to position [1210, 0]
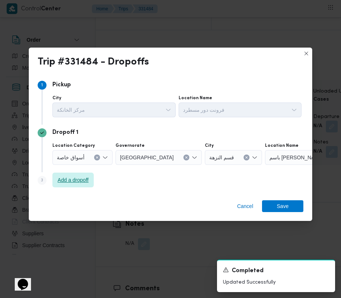
click at [77, 181] on span "Add a dropoff" at bounding box center [73, 179] width 31 height 9
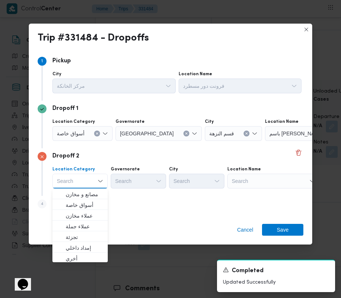
click at [265, 141] on div "Search" at bounding box center [311, 133] width 92 height 15
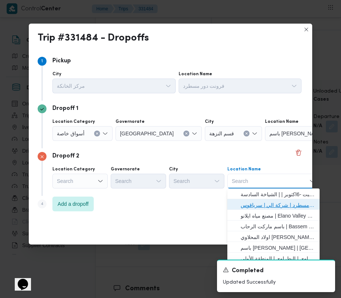
click at [275, 207] on span "فرونت دور مسطرد | شركة الي | سرياقوس" at bounding box center [277, 205] width 74 height 9
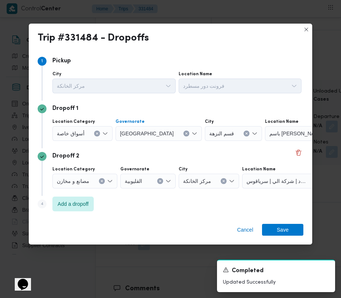
click at [183, 133] on button "Clear input" at bounding box center [186, 133] width 6 height 6
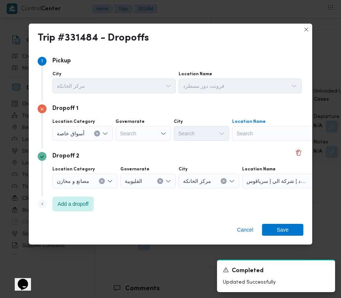
click at [271, 142] on div "Location Category أسواق خاصة Governorate Search City Search Location Name Search" at bounding box center [177, 129] width 252 height 25
click at [261, 133] on div "Search" at bounding box center [278, 133] width 92 height 15
paste input "سعودي [PERSON_NAME]"
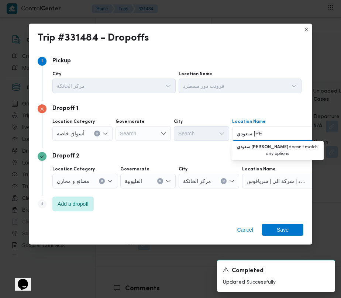
click at [246, 133] on input "سعودي [PERSON_NAME]" at bounding box center [249, 133] width 26 height 9
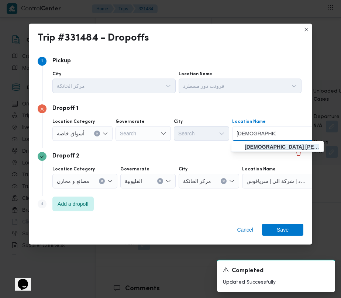
type input "[DEMOGRAPHIC_DATA] [PERSON_NAME]"
click at [256, 151] on span "[DEMOGRAPHIC_DATA] [PERSON_NAME] | [PERSON_NAME] ماركت | null" at bounding box center [281, 146] width 74 height 9
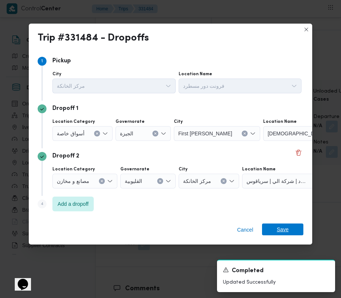
click at [286, 227] on span "Save" at bounding box center [282, 229] width 12 height 12
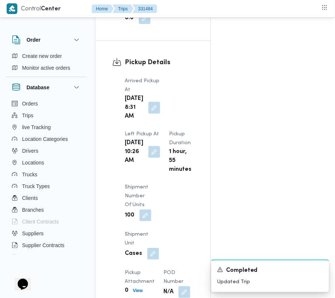
scroll to position [0, 0]
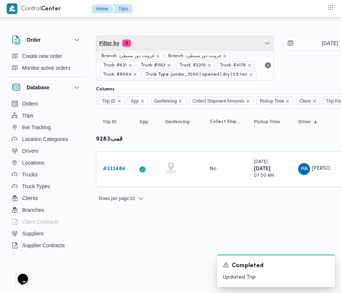
click at [213, 46] on span "Filter by 8" at bounding box center [184, 43] width 177 height 15
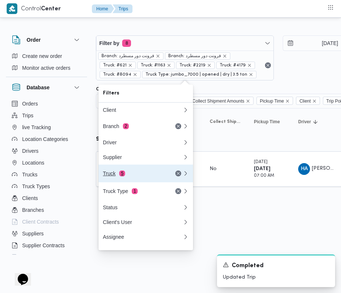
click at [132, 173] on div "Truck 5" at bounding box center [134, 173] width 62 height 6
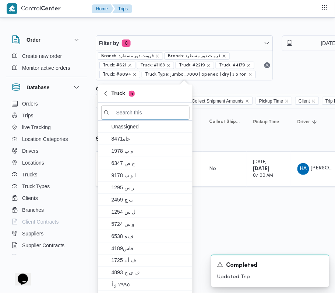
paste input "4862"
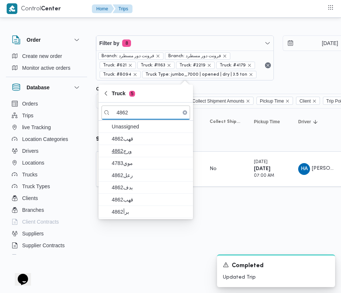
type input "4862"
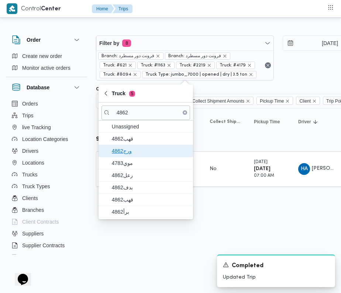
click at [121, 145] on span "ورج4862" at bounding box center [145, 151] width 88 height 12
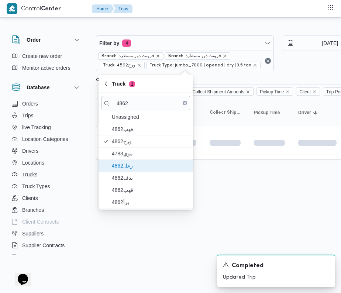
click at [126, 163] on span "رعل4862" at bounding box center [150, 165] width 77 height 9
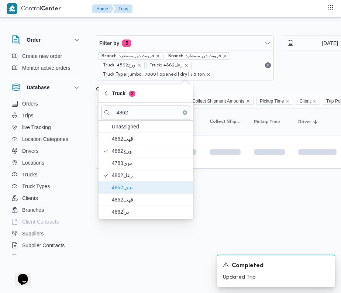
drag, startPoint x: 130, startPoint y: 189, endPoint x: 130, endPoint y: 196, distance: 7.0
click at [132, 194] on div "Unassigned 4862قهب ورج4862 موي4783 رعل4862 بدف4862 قهب4862 برأ4862" at bounding box center [145, 169] width 94 height 97
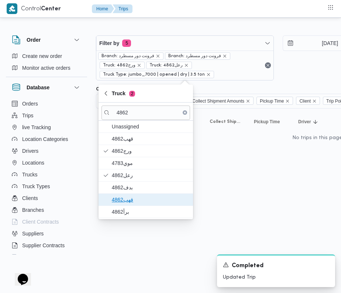
click at [128, 205] on span "قهب4862" at bounding box center [145, 200] width 88 height 12
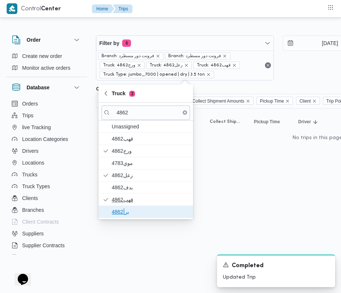
click at [125, 212] on span "برأ4862" at bounding box center [150, 211] width 77 height 9
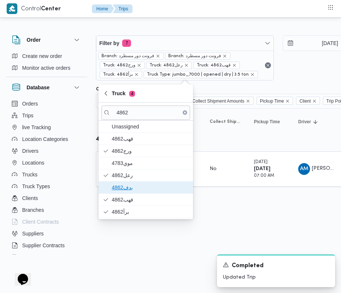
click at [133, 193] on span "بدف4862" at bounding box center [145, 187] width 88 height 12
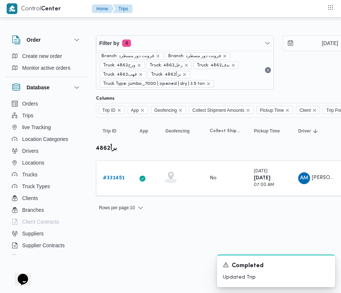
click at [257, 215] on div "Rows per page : 10 1" at bounding box center [316, 208] width 451 height 18
click at [112, 178] on b "# 331451" at bounding box center [114, 177] width 22 height 5
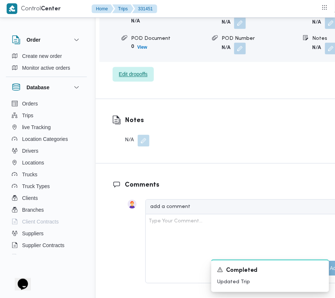
click at [138, 79] on span "Edit dropoffs" at bounding box center [133, 74] width 29 height 9
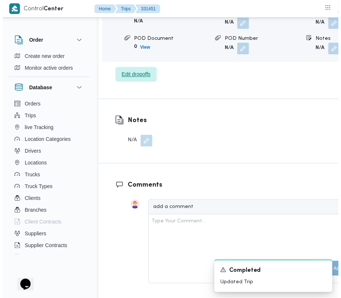
scroll to position [1171, 0]
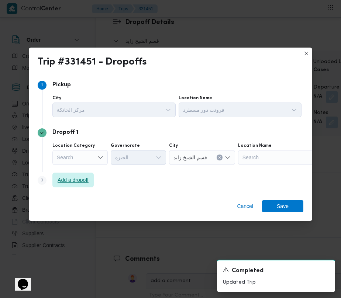
click at [60, 179] on span "Add a dropoff" at bounding box center [73, 179] width 31 height 9
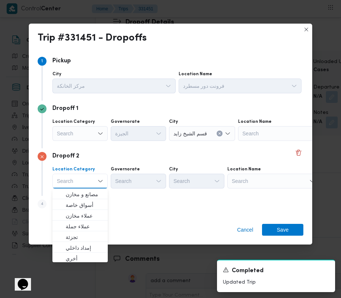
click at [285, 141] on div "Search" at bounding box center [284, 133] width 92 height 15
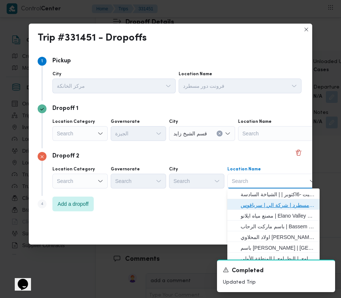
click at [282, 206] on span "فرونت دور مسطرد | شركة الي | سرياقوس" at bounding box center [277, 205] width 74 height 9
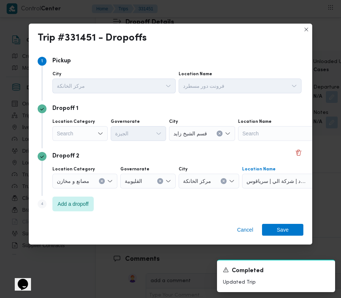
click at [74, 136] on div "Search" at bounding box center [79, 133] width 55 height 15
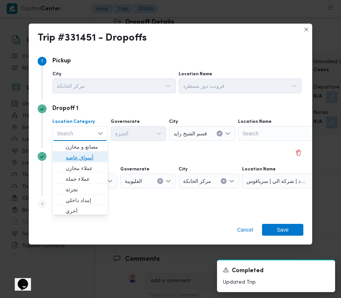
click at [85, 158] on span "أسواق خاصة" at bounding box center [85, 157] width 38 height 9
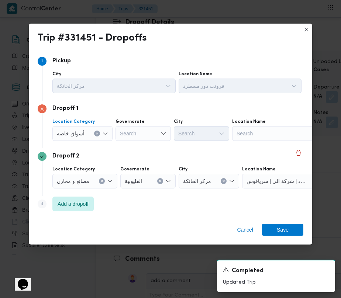
click at [279, 134] on div "Search" at bounding box center [278, 133] width 92 height 15
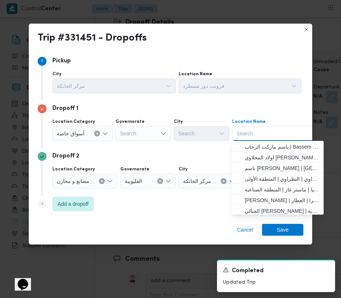
paste input "سعودي [PERSON_NAME]"
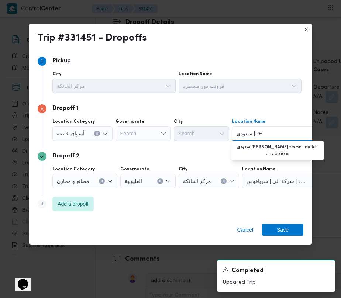
click at [244, 130] on input "سعودي [PERSON_NAME]" at bounding box center [249, 133] width 26 height 9
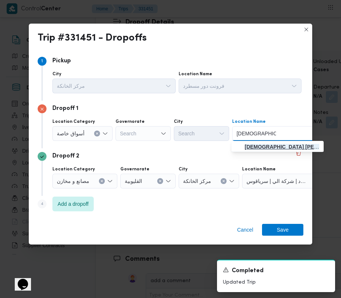
type input "[DEMOGRAPHIC_DATA] [PERSON_NAME]"
click at [256, 148] on span "[DEMOGRAPHIC_DATA] [PERSON_NAME] | [PERSON_NAME] ماركت | null" at bounding box center [281, 146] width 74 height 9
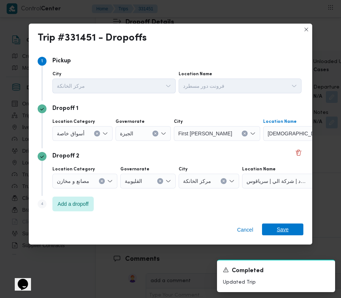
click at [283, 223] on div "Cancel Save" at bounding box center [170, 231] width 283 height 27
click at [283, 226] on span "Save" at bounding box center [282, 229] width 12 height 12
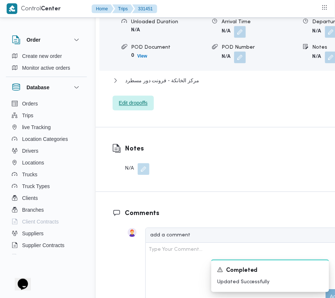
scroll to position [984, 0]
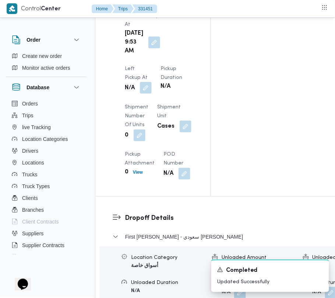
click at [152, 82] on button "button" at bounding box center [146, 88] width 12 height 12
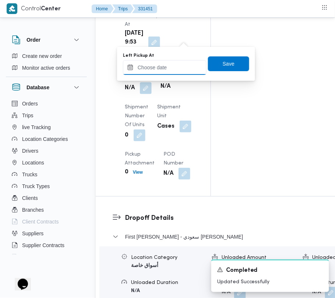
click at [184, 66] on input "Left Pickup At" at bounding box center [165, 67] width 84 height 15
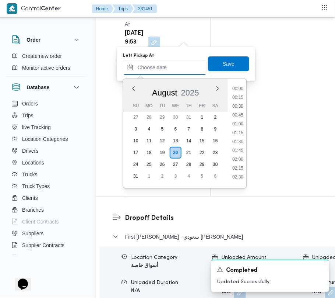
scroll to position [313, 0]
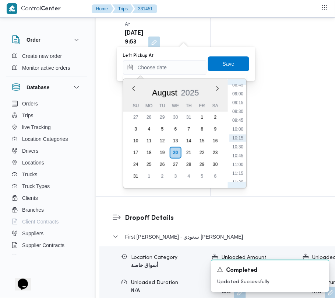
click at [239, 139] on li "10:15" at bounding box center [238, 138] width 17 height 7
type input "[DATE] 10:15"
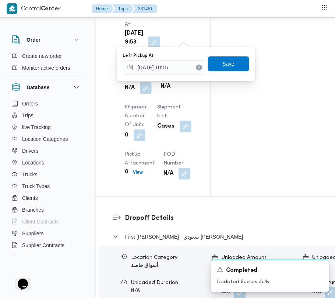
click at [222, 69] on span "Save" at bounding box center [228, 63] width 41 height 15
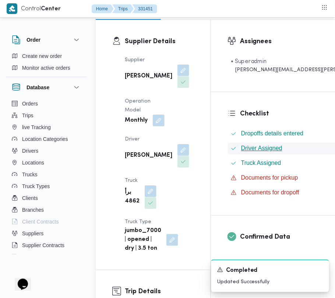
scroll to position [0, 0]
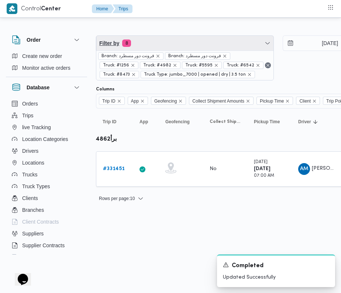
click at [194, 46] on span "Filter by 8" at bounding box center [184, 43] width 177 height 15
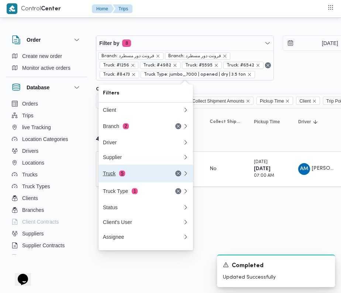
click at [142, 170] on button "Truck 5" at bounding box center [145, 173] width 94 height 18
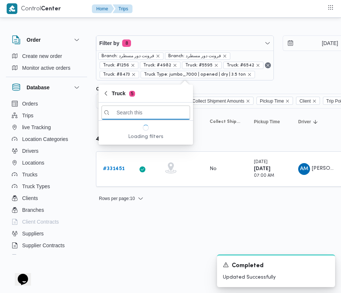
paste input "7952"
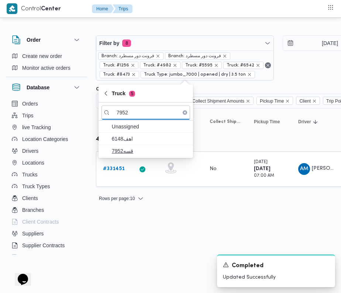
type input "7952"
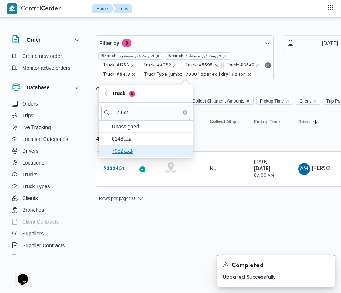
click at [129, 153] on span "قسه7952" at bounding box center [150, 150] width 77 height 9
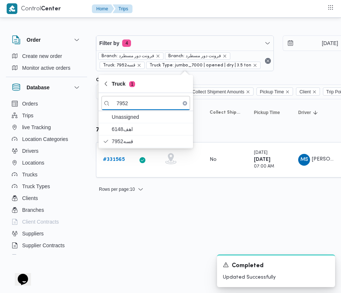
click at [126, 226] on html "Control Center Home Trips Order Create new order Monitor active orders Database…" at bounding box center [170, 146] width 341 height 293
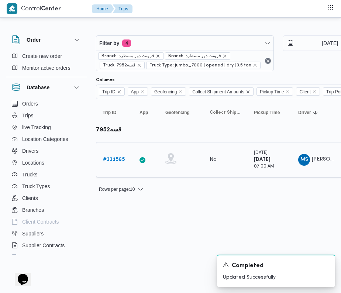
click at [117, 158] on b "# 331565" at bounding box center [114, 159] width 22 height 5
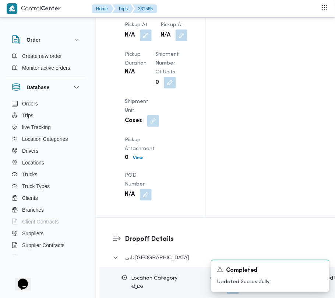
scroll to position [1038, 0]
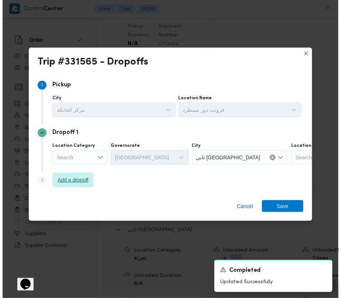
scroll to position [1009, 0]
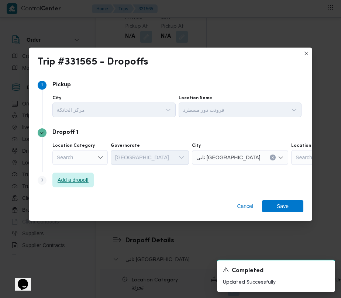
click at [67, 183] on span "Add a dropoff" at bounding box center [73, 179] width 31 height 9
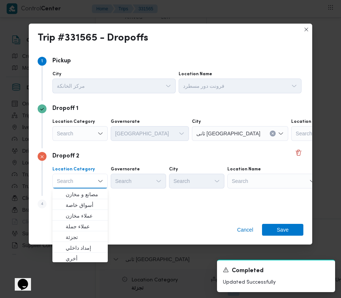
click at [291, 141] on div "Search" at bounding box center [337, 133] width 92 height 15
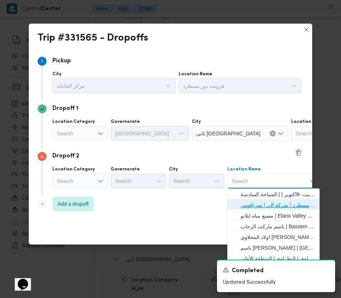
click at [260, 199] on span "فرونت دور مسطرد | شركة الي | سرياقوس" at bounding box center [273, 205] width 86 height 12
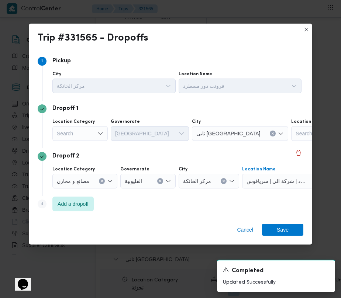
click at [77, 133] on div "Search" at bounding box center [79, 133] width 55 height 15
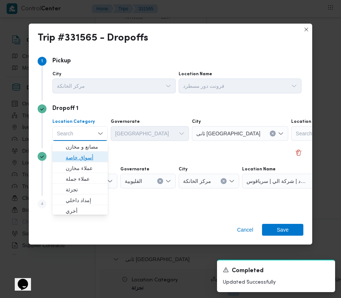
click at [78, 155] on span "أسواق خاصة" at bounding box center [85, 157] width 38 height 9
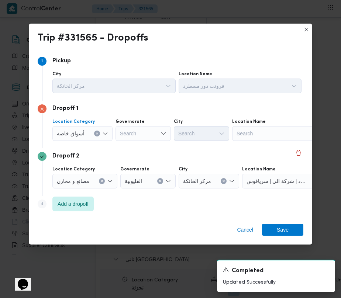
click at [281, 130] on div "Search" at bounding box center [278, 133] width 92 height 15
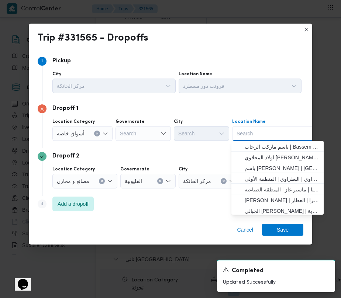
paste input "هايبر وان السلمانيه"
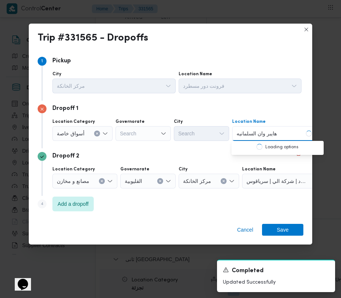
click at [263, 135] on input "هايبر وان السلمانيه" at bounding box center [256, 133] width 41 height 9
type input "هايبر وان السلمانيه"
click at [285, 148] on mark "هايبر وان السلمانيه" at bounding box center [264, 147] width 40 height 6
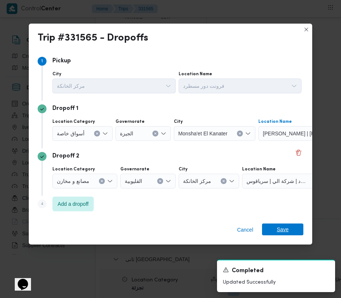
click at [279, 229] on span "Save" at bounding box center [282, 229] width 12 height 12
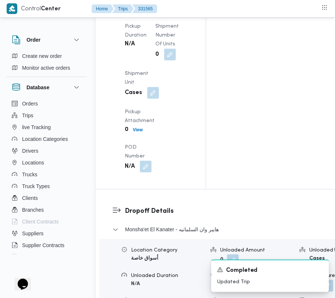
scroll to position [778, 0]
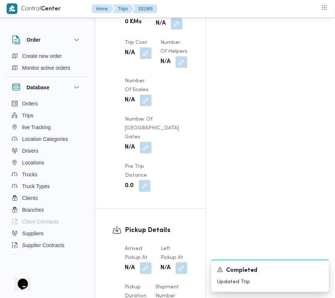
drag, startPoint x: 139, startPoint y: 170, endPoint x: 140, endPoint y: 174, distance: 3.8
click at [139, 262] on span at bounding box center [143, 268] width 15 height 12
click at [148, 262] on button "button" at bounding box center [146, 268] width 12 height 12
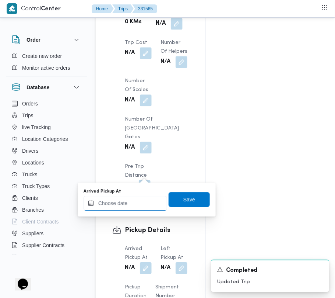
click at [145, 199] on input "Arrived Pickup At" at bounding box center [126, 203] width 84 height 15
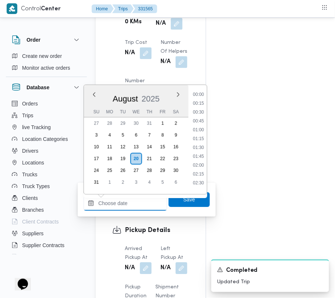
paste input "[DATE] 9:00:00 AM"
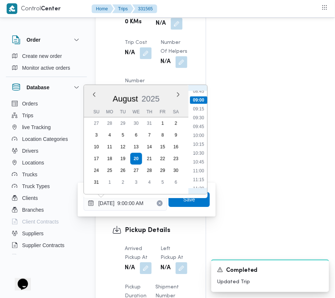
scroll to position [230, 0]
click at [200, 124] on li "07:15" at bounding box center [198, 120] width 17 height 7
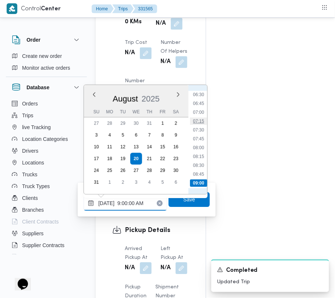
type input "[DATE] 07:15"
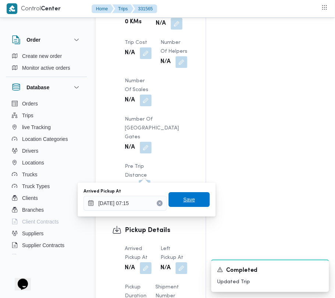
drag, startPoint x: 189, startPoint y: 198, endPoint x: 183, endPoint y: 191, distance: 8.6
click at [189, 198] on span "Save" at bounding box center [190, 199] width 12 height 9
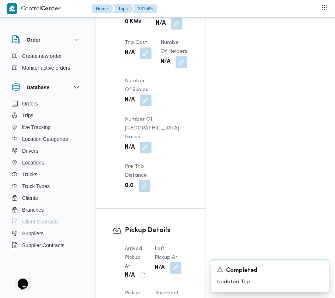
click at [179, 262] on button "button" at bounding box center [176, 268] width 12 height 12
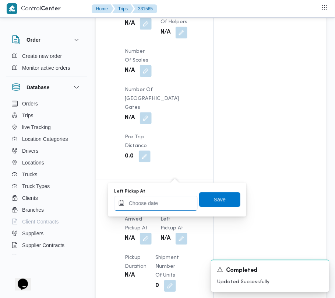
click at [180, 198] on div at bounding box center [156, 203] width 84 height 15
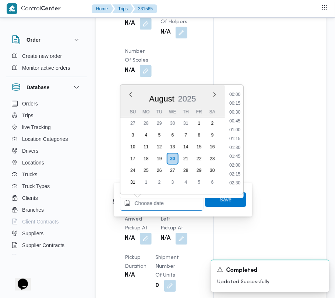
paste input "[DATE] 9:00:00 AM"
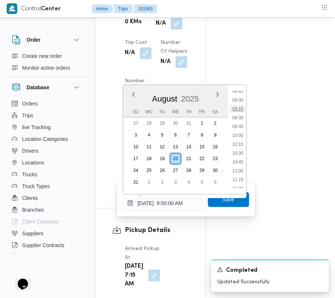
click at [238, 107] on li "09:15" at bounding box center [238, 108] width 17 height 7
type input "[DATE] 09:15"
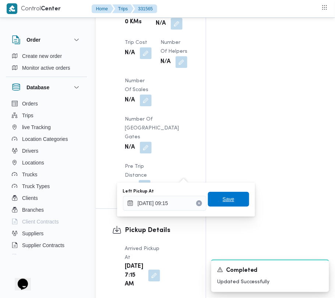
click at [235, 197] on span "Save" at bounding box center [228, 199] width 41 height 15
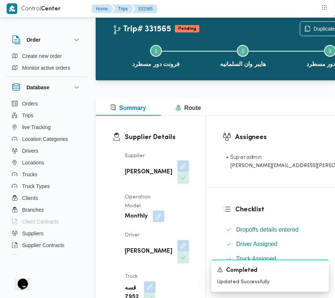
scroll to position [0, 0]
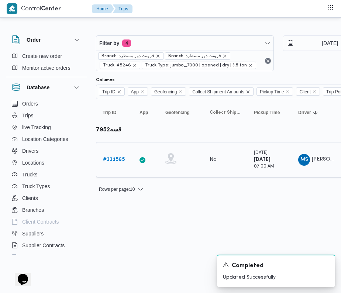
click at [112, 166] on div "# 331565" at bounding box center [114, 159] width 29 height 15
click at [111, 158] on b "# 331565" at bounding box center [114, 159] width 22 height 5
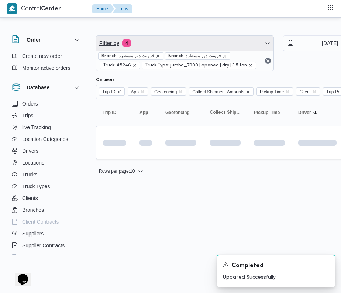
click at [202, 40] on span "Filter by 4" at bounding box center [184, 43] width 177 height 15
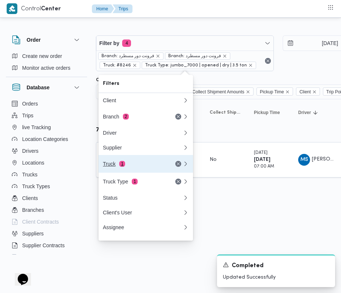
click at [157, 170] on div "Truck 1" at bounding box center [142, 164] width 88 height 18
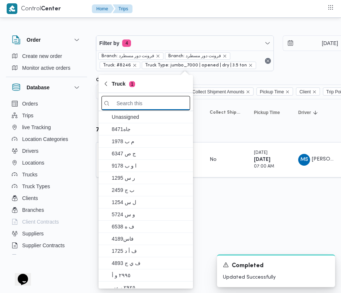
paste input "5132"
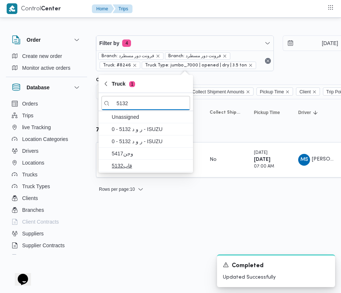
type input "5132"
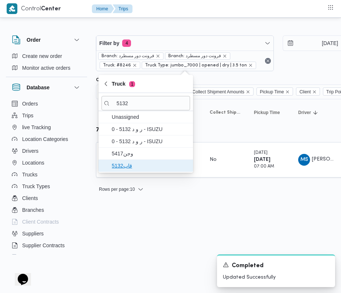
click at [148, 161] on span "قاب5132" at bounding box center [145, 166] width 88 height 12
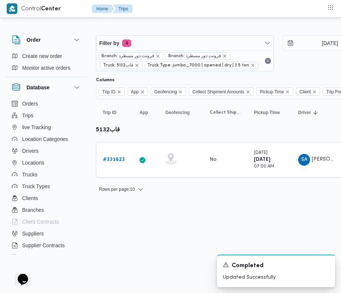
click at [140, 248] on html "Control Center Home Trips Order Create new order Monitor active orders Database…" at bounding box center [170, 146] width 341 height 293
click at [107, 161] on b "# 331623" at bounding box center [114, 159] width 22 height 5
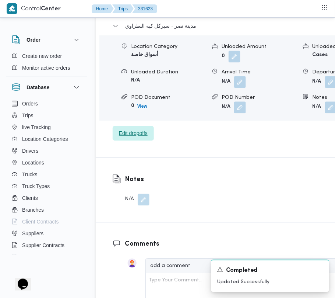
click at [149, 126] on span "Edit dropoffs" at bounding box center [133, 133] width 41 height 15
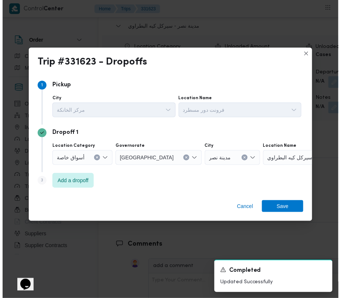
scroll to position [1207, 0]
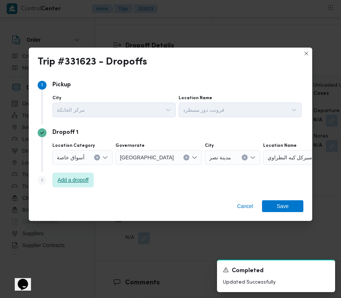
click at [76, 179] on span "Add a dropoff" at bounding box center [73, 179] width 31 height 9
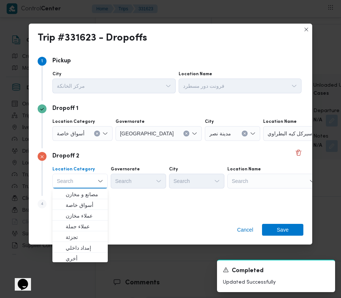
click at [254, 93] on div "Location Name Search" at bounding box center [239, 82] width 123 height 22
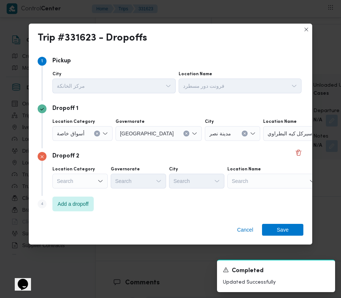
click at [272, 141] on div "Search" at bounding box center [309, 133] width 92 height 15
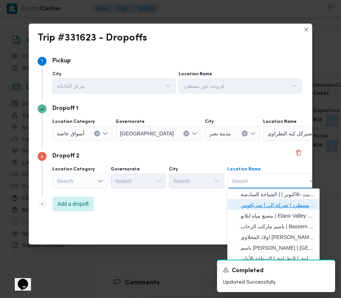
click at [279, 203] on span "فرونت دور مسطرد | شركة الي | سرياقوس" at bounding box center [277, 205] width 74 height 9
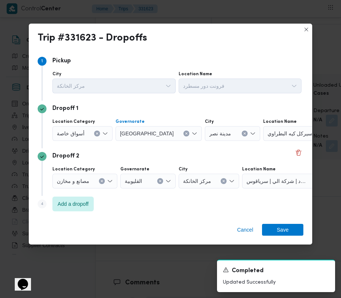
click at [185, 133] on icon "Clear input" at bounding box center [186, 134] width 2 height 2
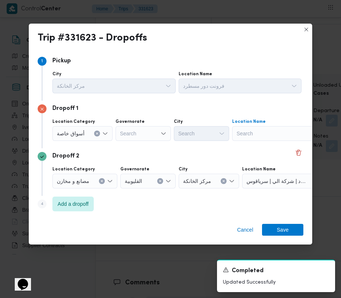
click at [267, 133] on div "Search" at bounding box center [278, 133] width 92 height 15
paste input "هايبر وان السلمانيه"
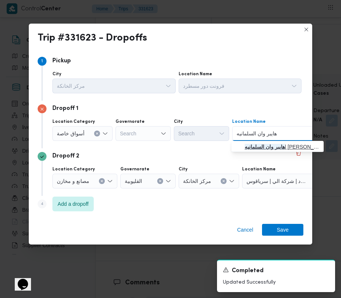
type input "هايبر وان السلمانيه"
click at [260, 143] on span "[PERSON_NAME] | [PERSON_NAME] | null" at bounding box center [281, 146] width 74 height 9
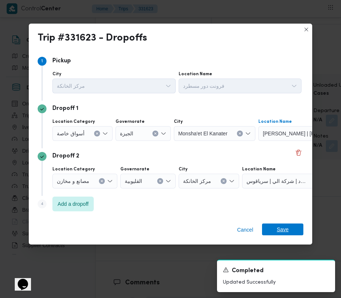
click at [279, 225] on span "Save" at bounding box center [282, 229] width 12 height 12
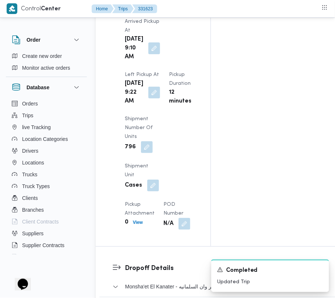
scroll to position [0, 0]
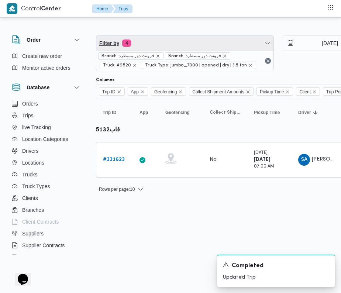
click at [181, 46] on span "Filter by 4" at bounding box center [184, 43] width 177 height 15
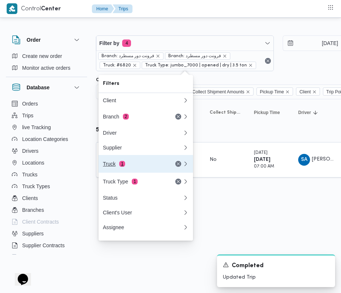
click at [136, 172] on button "Truck 1" at bounding box center [145, 164] width 94 height 18
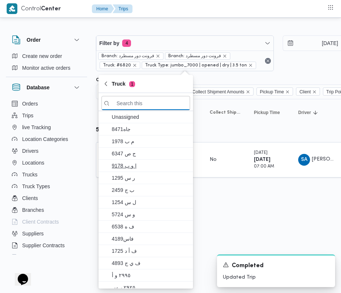
paste input "6348"
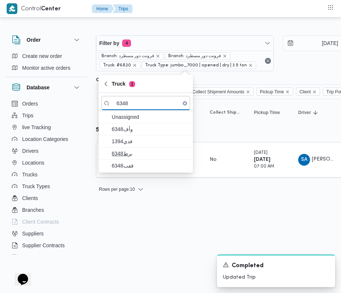
type input "6348"
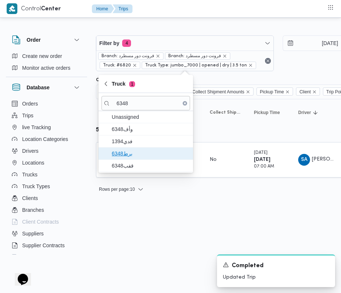
click at [142, 154] on span "برط6348" at bounding box center [150, 153] width 77 height 9
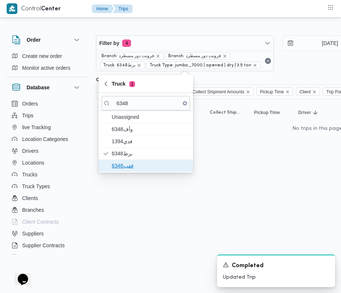
drag, startPoint x: 133, startPoint y: 164, endPoint x: 34, endPoint y: 200, distance: 105.6
click at [133, 165] on span "قفب6348" at bounding box center [150, 165] width 77 height 9
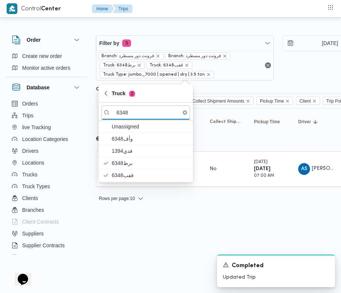
click at [156, 231] on html "Control Center Home Trips Order Create new order Monitor active orders Database…" at bounding box center [170, 146] width 341 height 293
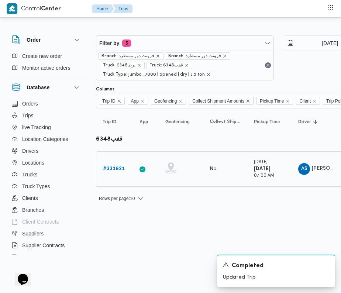
click at [118, 168] on b "# 331621" at bounding box center [114, 168] width 22 height 5
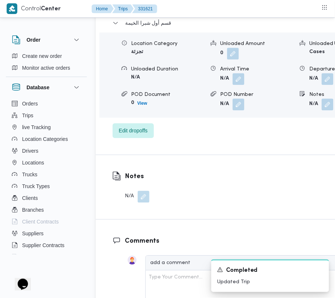
scroll to position [1211, 0]
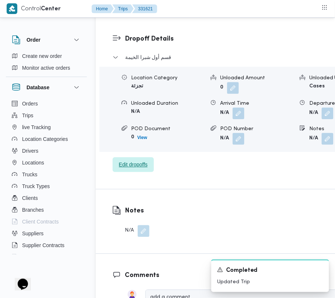
click at [136, 160] on span "Edit dropoffs" at bounding box center [133, 164] width 29 height 9
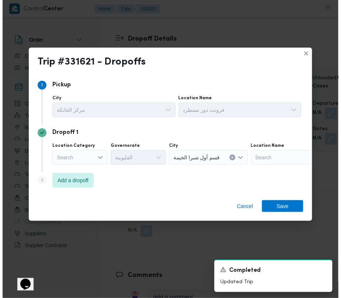
scroll to position [1181, 0]
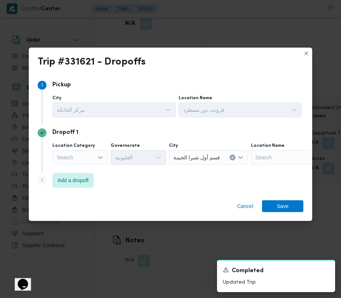
click at [61, 170] on div "Dropoff 1 Location Category Search Governorate القليوبية City قسم أول شبرا الخي…" at bounding box center [170, 149] width 265 height 48
click at [74, 183] on span "Add a dropoff" at bounding box center [73, 179] width 31 height 9
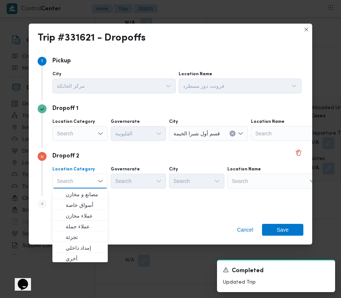
click at [291, 141] on div "Search" at bounding box center [297, 133] width 92 height 15
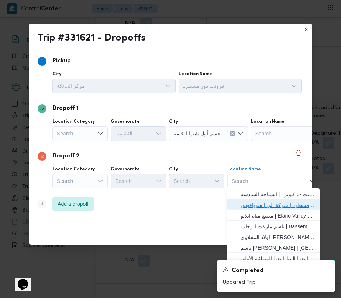
click at [289, 202] on span "فرونت دور مسطرد | شركة الي | سرياقوس" at bounding box center [277, 205] width 74 height 9
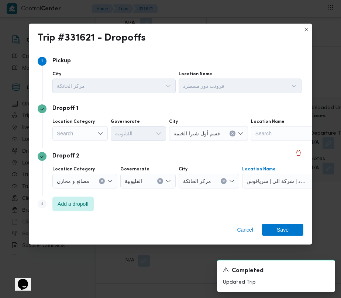
click at [86, 132] on div "Search" at bounding box center [79, 133] width 55 height 15
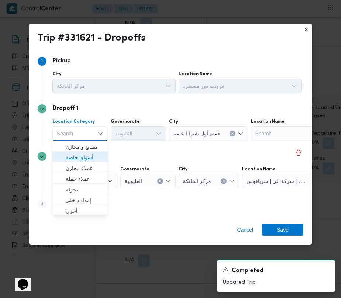
click at [85, 153] on span "أسواق خاصة" at bounding box center [85, 157] width 38 height 9
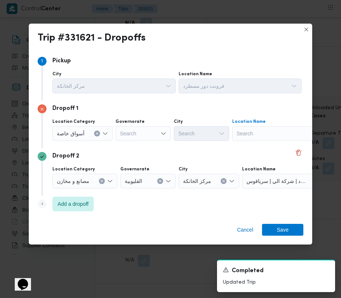
click at [245, 132] on div "Search" at bounding box center [278, 133] width 92 height 15
paste input "هايبر وان السلمانيه"
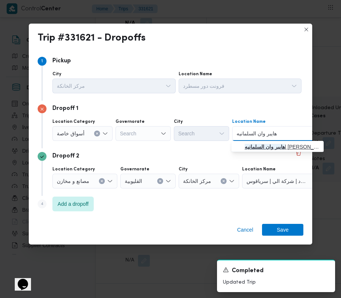
type input "هايبر وان السلمانيه"
click at [267, 149] on span "[PERSON_NAME] | [PERSON_NAME] | null" at bounding box center [281, 146] width 74 height 9
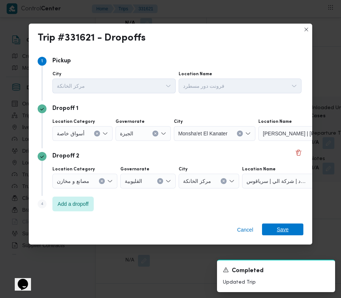
click at [297, 233] on span "Save" at bounding box center [282, 229] width 41 height 12
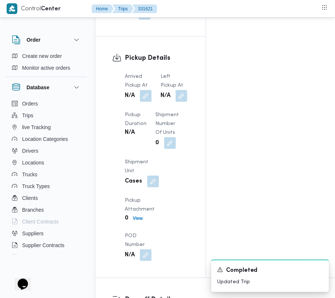
scroll to position [689, 0]
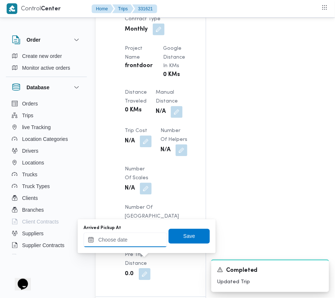
click at [128, 241] on input "Arrived Pickup At" at bounding box center [126, 240] width 84 height 15
paste input "[DATE] 7:30:00 AM"
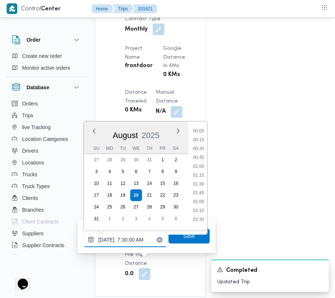
scroll to position [265, 0]
type input "[DATE] 07:30"
click at [209, 241] on div "You are in a dialog. To close this dialog, hit escape. Arrived Pickup At [DATE]…" at bounding box center [147, 236] width 138 height 34
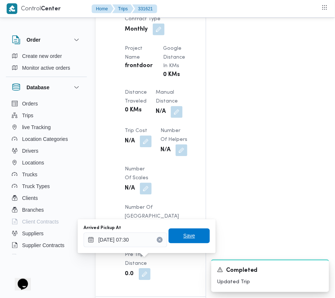
click at [189, 238] on span "Save" at bounding box center [190, 236] width 12 height 9
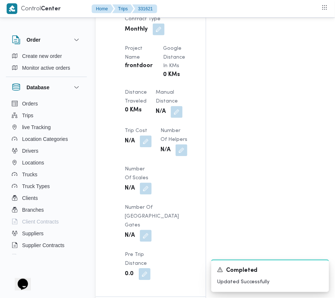
scroll to position [723, 0]
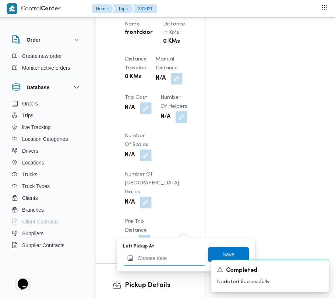
click at [166, 258] on input "Left Pickup At" at bounding box center [165, 258] width 84 height 15
paste input "[DATE] 9:00:00 AM"
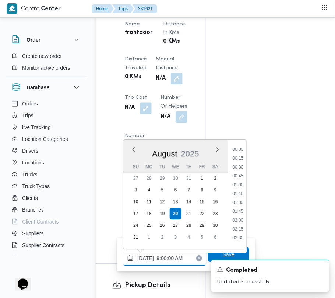
scroll to position [319, 0]
type input "[DATE] 9:00:00 AM"
click at [216, 254] on div "A new notification appears Completed Updated Successfully" at bounding box center [261, 276] width 147 height 44
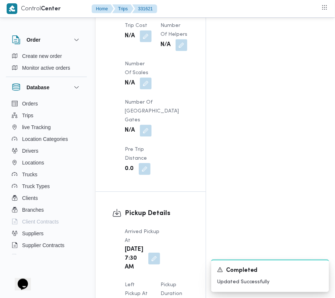
scroll to position [828, 0]
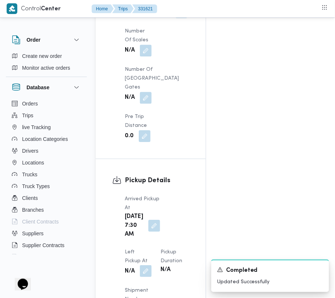
click at [152, 265] on button "button" at bounding box center [146, 271] width 12 height 12
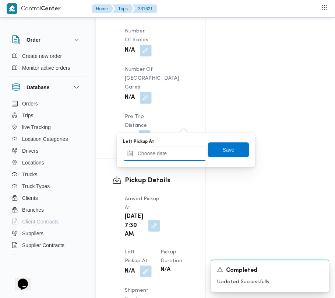
click at [176, 155] on input "Left Pickup At" at bounding box center [165, 153] width 84 height 15
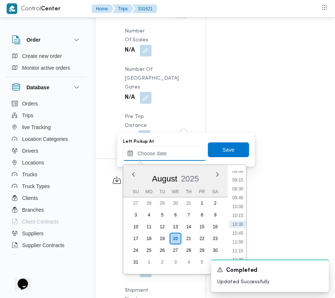
paste input "[DATE] 9:00:00 AM"
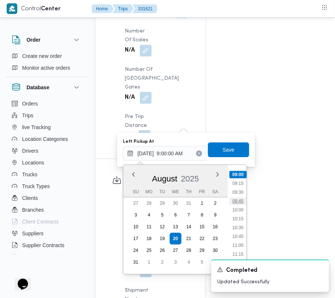
click at [241, 197] on li "09:45" at bounding box center [238, 200] width 17 height 7
type input "[DATE] 09:45"
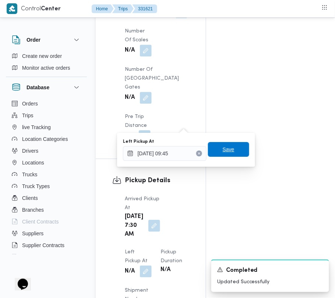
click at [226, 151] on span "Save" at bounding box center [229, 149] width 12 height 9
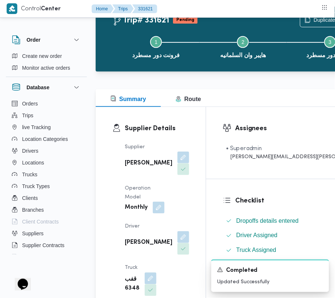
scroll to position [0, 0]
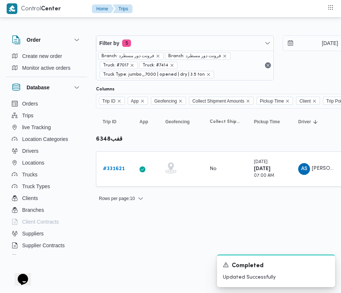
click at [159, 51] on div "Branch: فرونت دور مسطرد Branch: فرونت دور مسطرد Truck: #7017 Truck: #7414 Truck…" at bounding box center [184, 65] width 177 height 29
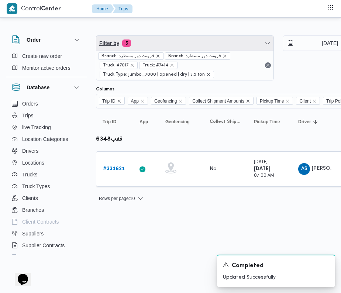
click at [145, 43] on span "Filter by 5" at bounding box center [184, 43] width 177 height 15
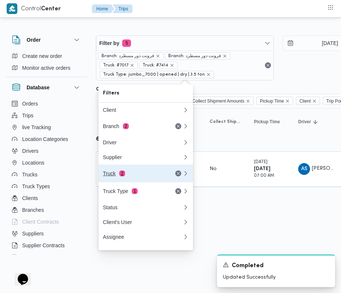
click at [136, 176] on div "Truck 2" at bounding box center [134, 173] width 62 height 6
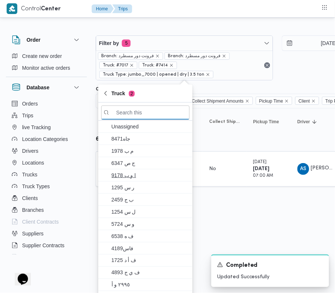
paste input "3598"
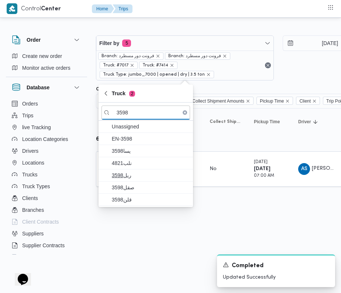
type input "3598"
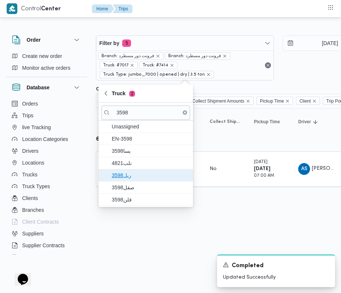
click at [136, 179] on span "ريل3598" at bounding box center [150, 175] width 77 height 9
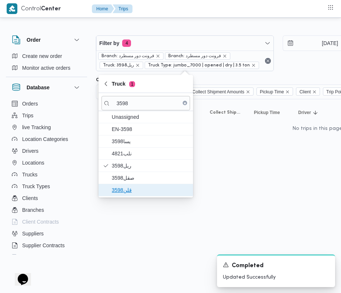
click at [133, 193] on span "قلن3598" at bounding box center [150, 189] width 77 height 9
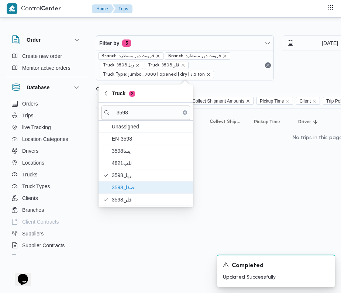
click at [129, 185] on span "صقل3598" at bounding box center [150, 187] width 77 height 9
click at [191, 245] on html "Control Center Home Trips Order Create new order Monitor active orders Database…" at bounding box center [170, 146] width 341 height 293
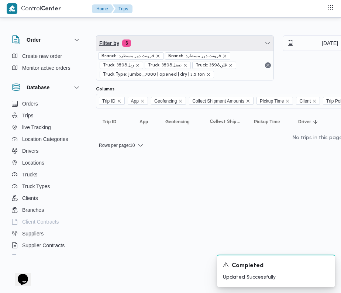
click at [163, 44] on span "Filter by 6" at bounding box center [184, 43] width 177 height 15
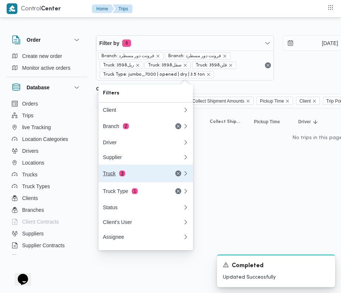
click at [151, 174] on div "Truck 3" at bounding box center [134, 173] width 62 height 6
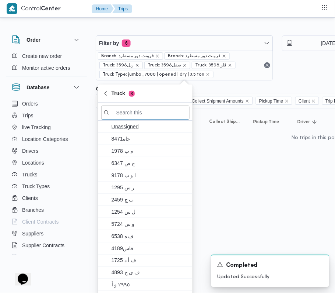
paste input "3598"
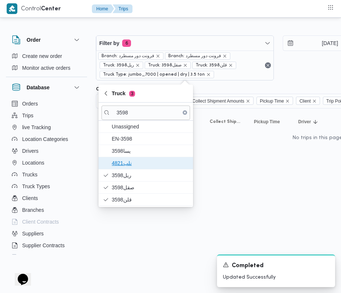
click at [124, 163] on span "نلب4821" at bounding box center [150, 163] width 77 height 9
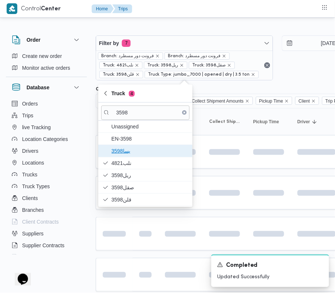
click at [124, 152] on span "3598يسا" at bounding box center [150, 150] width 77 height 9
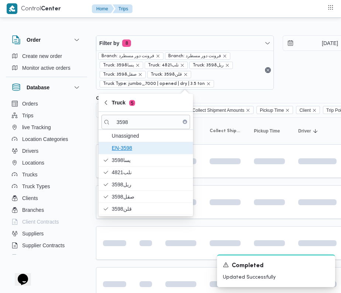
click at [122, 143] on span "EN-3598" at bounding box center [145, 148] width 88 height 12
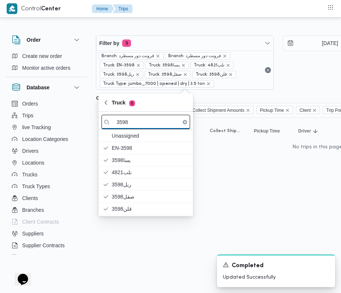
click at [152, 123] on input "3598" at bounding box center [145, 122] width 88 height 14
paste input "265"
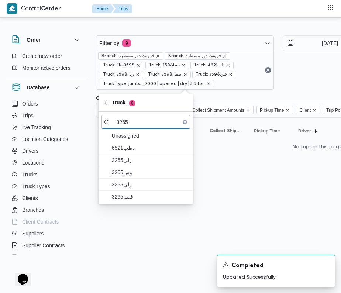
type input "3265"
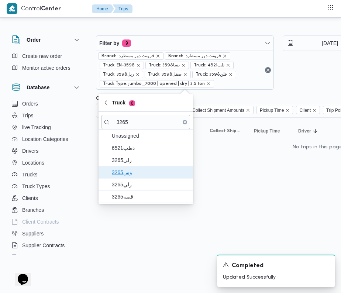
click at [122, 174] on span "وس3265" at bounding box center [150, 172] width 77 height 9
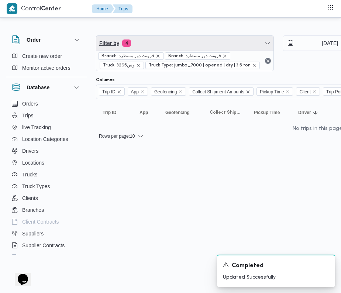
click at [150, 44] on span "Filter by 4" at bounding box center [184, 43] width 177 height 15
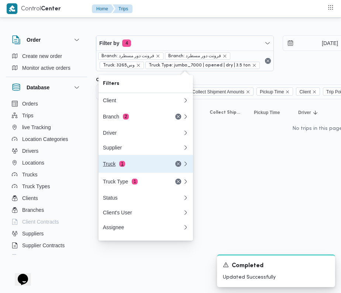
click at [126, 167] on div "Truck 1" at bounding box center [134, 164] width 62 height 6
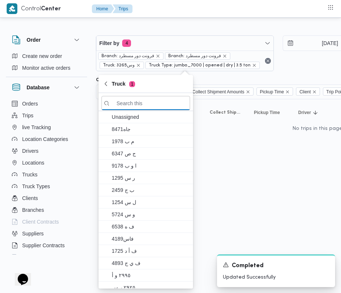
paste input "3265"
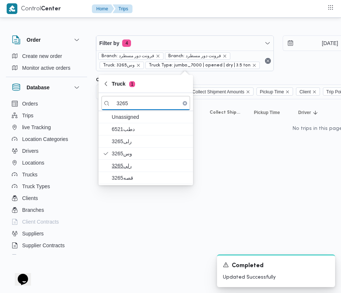
type input "3265"
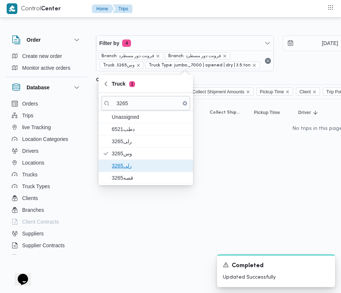
click at [129, 167] on span "رلي3265" at bounding box center [150, 165] width 77 height 9
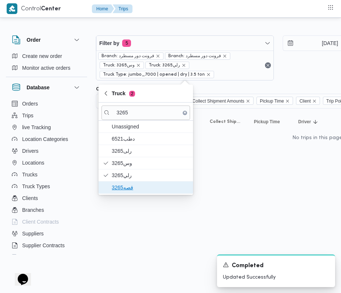
click at [124, 186] on span "قصه3265" at bounding box center [150, 187] width 77 height 9
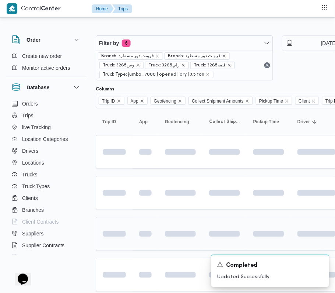
click at [122, 230] on div at bounding box center [114, 234] width 29 height 12
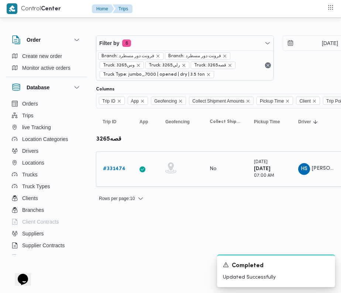
click at [115, 169] on b "# 331474" at bounding box center [114, 168] width 22 height 5
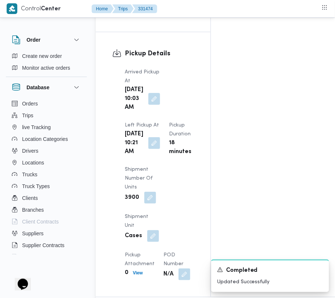
scroll to position [1245, 0]
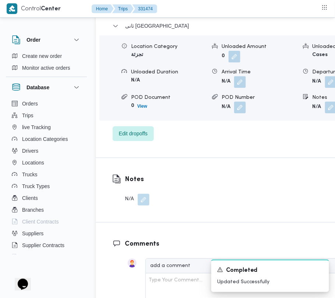
click at [142, 91] on div "ثانى [GEOGRAPHIC_DATA] الجديدة Location Category تجزئة Unloaded Amount 0 Unload…" at bounding box center [244, 81] width 263 height 119
click at [142, 129] on span "Edit dropoffs" at bounding box center [133, 133] width 29 height 9
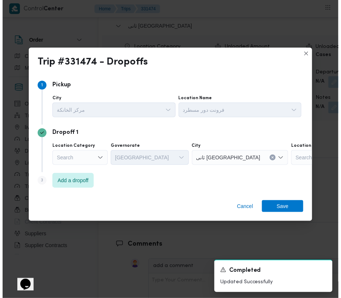
scroll to position [1210, 0]
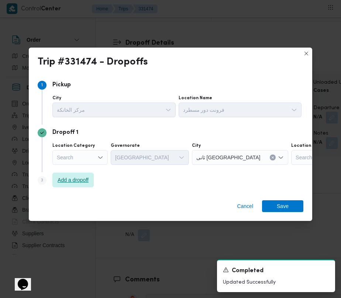
click at [79, 177] on span "Add a dropoff" at bounding box center [73, 179] width 31 height 9
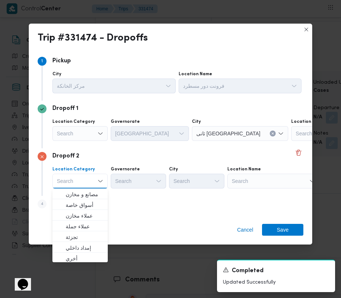
click at [291, 141] on div "Search" at bounding box center [337, 133] width 92 height 15
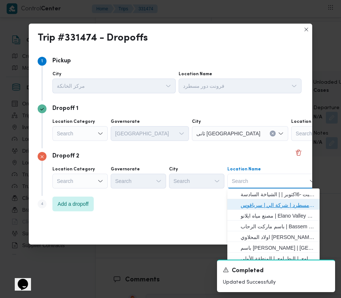
click at [272, 201] on span "فرونت دور مسطرد | شركة الي | سرياقوس" at bounding box center [277, 205] width 74 height 9
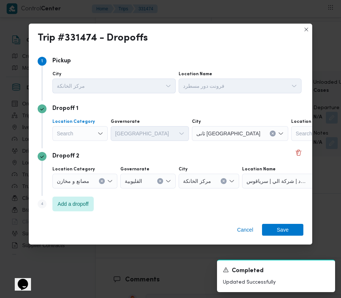
click at [75, 135] on div "Search" at bounding box center [79, 133] width 55 height 15
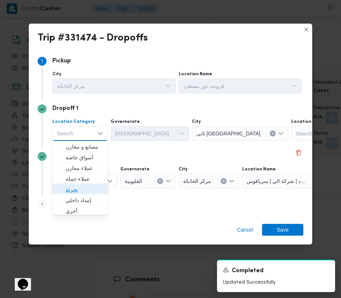
click at [74, 186] on span "تجزئة" at bounding box center [85, 189] width 38 height 9
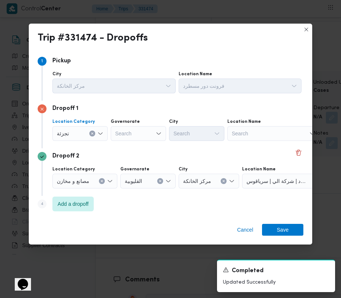
click at [139, 130] on div "Search" at bounding box center [138, 133] width 55 height 15
paste input "[GEOGRAPHIC_DATA]"
type input "[GEOGRAPHIC_DATA]"
click at [140, 133] on div "[GEOGRAPHIC_DATA] [GEOGRAPHIC_DATA]" at bounding box center [138, 133] width 55 height 15
click at [133, 135] on div "[GEOGRAPHIC_DATA] [GEOGRAPHIC_DATA]" at bounding box center [138, 133] width 55 height 15
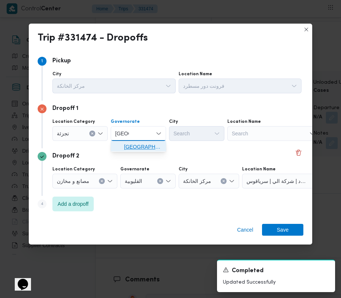
click at [135, 150] on span "[GEOGRAPHIC_DATA]" at bounding box center [143, 146] width 38 height 9
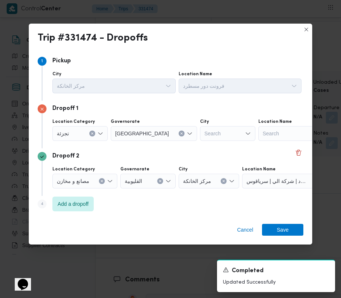
click at [200, 129] on div "Search" at bounding box center [227, 133] width 55 height 15
paste input "[PERSON_NAME]"
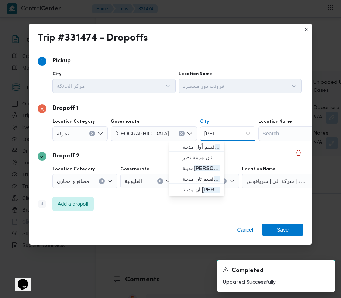
type input "[PERSON_NAME]"
click at [179, 142] on span "قسم أول مدينة نصر" at bounding box center [196, 147] width 49 height 12
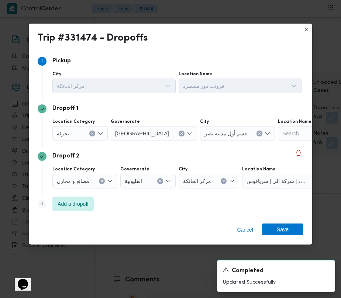
click at [279, 229] on span "Save" at bounding box center [282, 229] width 12 height 12
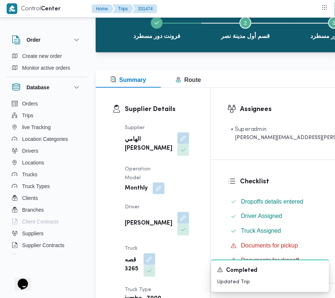
scroll to position [0, 0]
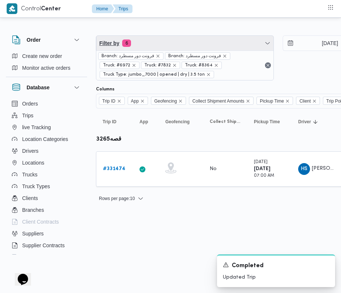
click at [153, 44] on span "Filter by 6" at bounding box center [184, 43] width 177 height 15
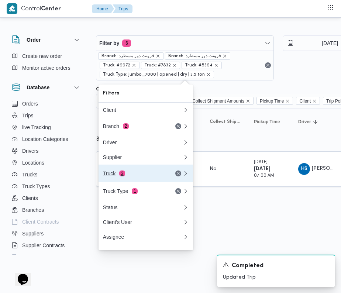
click at [122, 175] on span "3" at bounding box center [122, 173] width 6 height 6
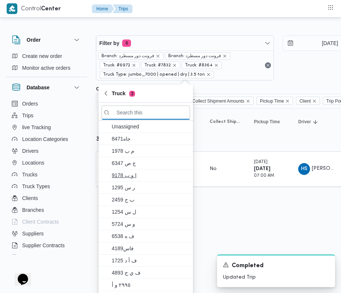
paste input "6121"
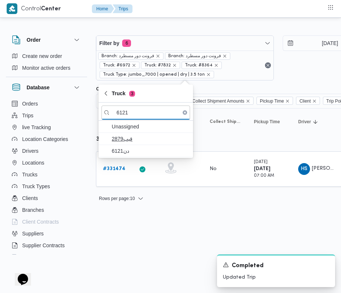
type input "6121"
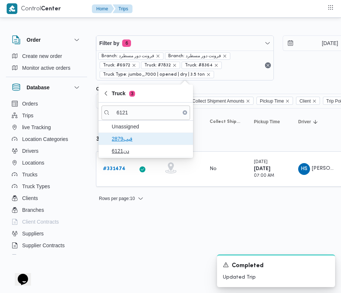
drag, startPoint x: 121, startPoint y: 140, endPoint x: 125, endPoint y: 151, distance: 11.4
click at [125, 151] on div "Unassigned قيب2879 دن6121" at bounding box center [145, 139] width 94 height 36
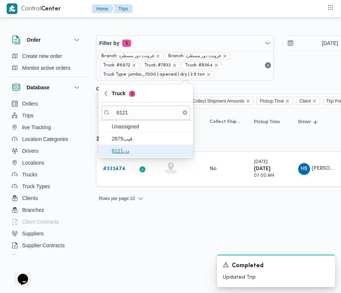
click at [125, 151] on span "دن6121" at bounding box center [150, 150] width 77 height 9
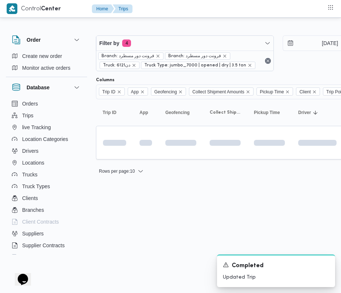
click at [121, 218] on html "Control Center Home Trips Order Create new order Monitor active orders Database…" at bounding box center [170, 146] width 341 height 293
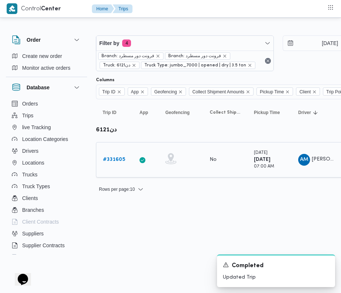
click at [115, 157] on b "# 331605" at bounding box center [114, 159] width 22 height 5
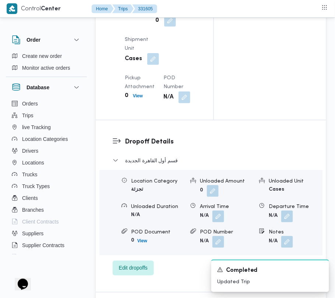
scroll to position [1034, 0]
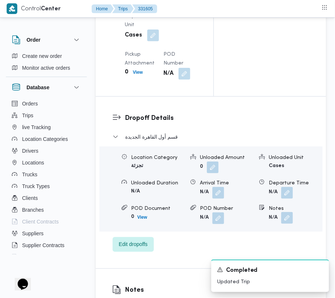
click at [291, 212] on button "button" at bounding box center [288, 218] width 12 height 12
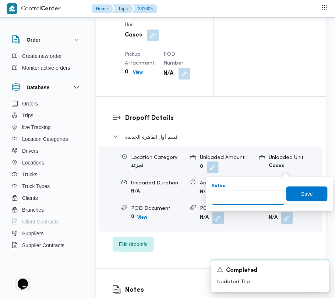
click at [261, 197] on input "Notes" at bounding box center [248, 197] width 73 height 15
paste input "تجمع"
type input "تجمع"
click at [290, 198] on span "Save" at bounding box center [307, 193] width 41 height 15
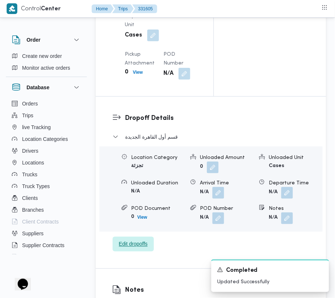
click at [121, 240] on span "Edit dropoffs" at bounding box center [133, 244] width 29 height 9
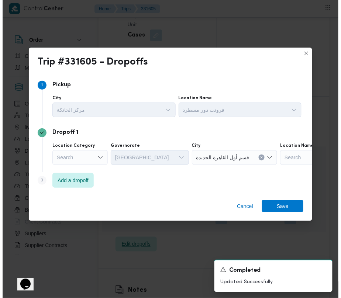
scroll to position [996, 0]
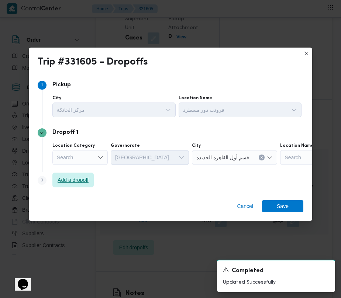
click at [87, 173] on div "Step 3 is disabled 3 Add a dropoff" at bounding box center [170, 181] width 265 height 19
click at [91, 178] on span "Add a dropoff" at bounding box center [72, 180] width 41 height 15
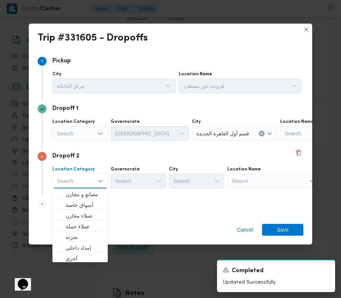
click at [280, 141] on div "Search" at bounding box center [326, 133] width 92 height 15
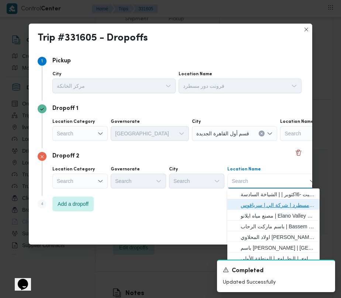
click at [282, 201] on span "فرونت دور مسطرد | شركة الي | سرياقوس" at bounding box center [277, 205] width 74 height 9
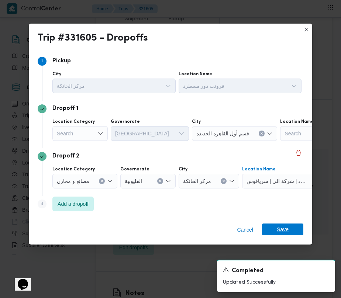
click at [289, 223] on div "Cancel Save" at bounding box center [170, 231] width 283 height 27
click at [288, 227] on span "Save" at bounding box center [282, 229] width 41 height 12
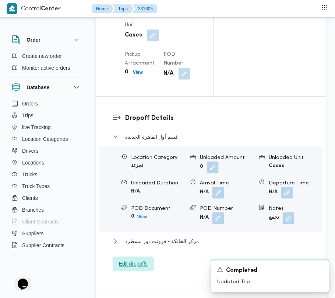
scroll to position [782, 0]
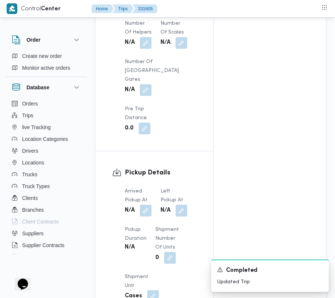
click at [155, 182] on div "Arrived Pickup At N/A Left Pickup At N/A Pickup Duration N/A Shipment Number of…" at bounding box center [161, 263] width 81 height 162
click at [148, 204] on button "button" at bounding box center [146, 210] width 12 height 12
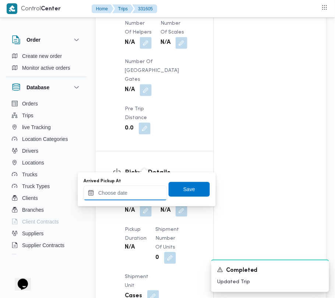
click at [139, 195] on input "Arrived Pickup At" at bounding box center [126, 192] width 84 height 15
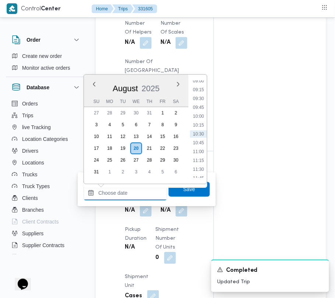
paste input "[DATE] 7:00:00 AM"
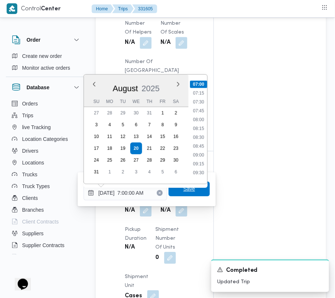
type input "[DATE] 07:00"
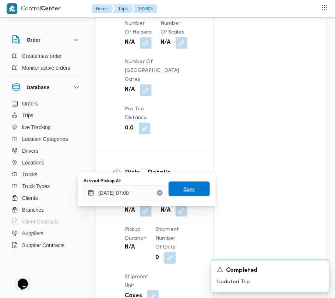
click at [191, 192] on span "Save" at bounding box center [189, 188] width 41 height 15
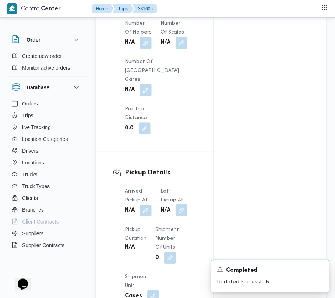
click at [183, 204] on button "button" at bounding box center [182, 210] width 12 height 12
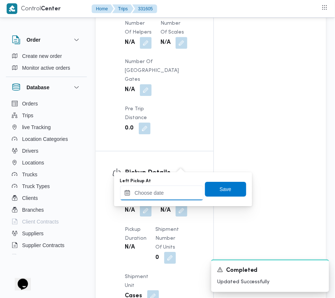
click at [175, 192] on input "Left Pickup At" at bounding box center [162, 192] width 84 height 15
paste input "[DATE] 7:00:00 AM"
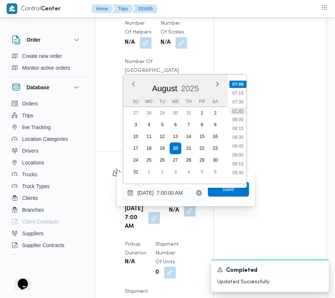
click at [239, 107] on li "07:45" at bounding box center [238, 110] width 17 height 7
type input "[DATE] 07:45"
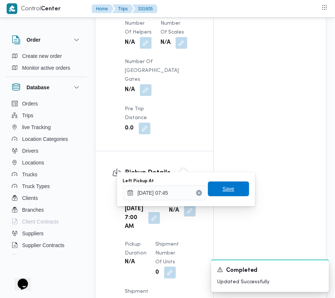
click at [213, 188] on span "Save" at bounding box center [228, 188] width 41 height 15
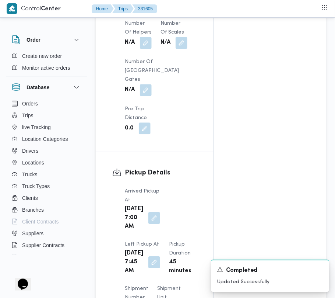
scroll to position [0, 0]
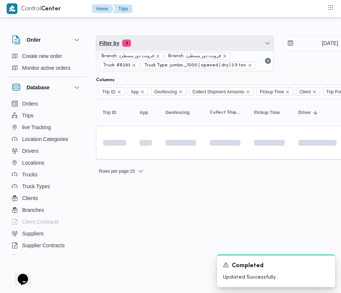
click at [177, 45] on span "Filter by 4" at bounding box center [184, 43] width 177 height 15
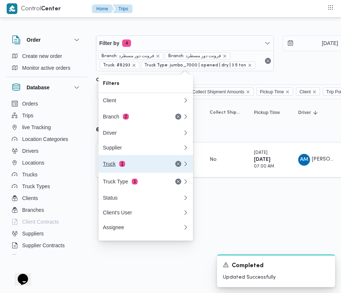
click at [117, 171] on button "Truck 1" at bounding box center [145, 164] width 94 height 18
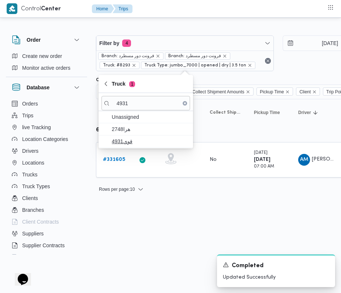
type input "4931"
click at [128, 145] on span "قوي4931" at bounding box center [150, 141] width 77 height 9
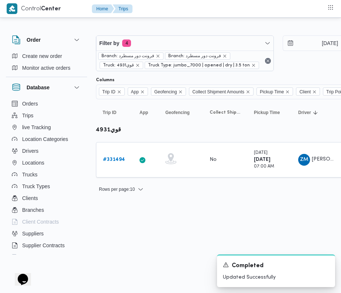
click at [129, 219] on html "Control Center Home Trips Order Create new order Monitor active orders Database…" at bounding box center [170, 146] width 341 height 293
click at [115, 159] on b "# 331494" at bounding box center [114, 159] width 22 height 5
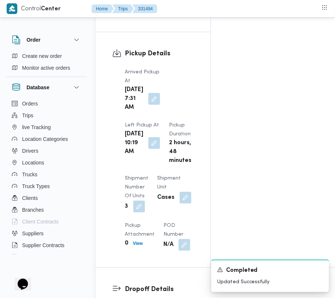
scroll to position [1245, 0]
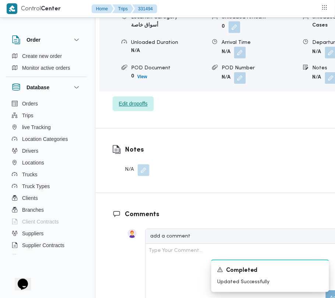
click at [133, 100] on span "Edit dropoffs" at bounding box center [133, 104] width 29 height 9
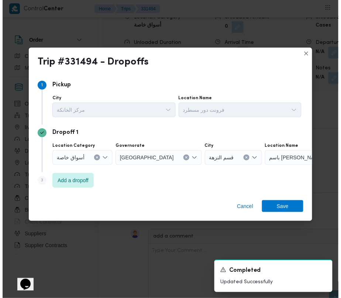
scroll to position [1210, 0]
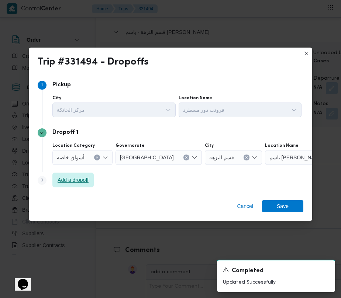
click at [72, 182] on span "Add a dropoff" at bounding box center [73, 179] width 31 height 9
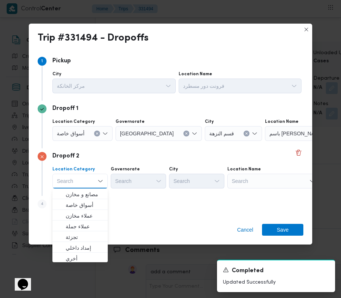
click at [292, 141] on div "Search" at bounding box center [311, 133] width 92 height 15
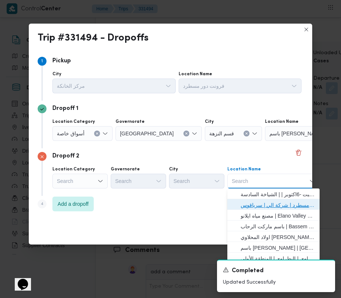
click at [285, 203] on span "فرونت دور مسطرد | شركة الي | سرياقوس" at bounding box center [277, 205] width 74 height 9
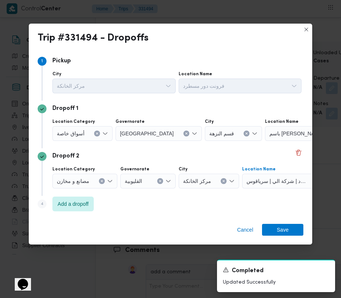
click at [95, 132] on icon "Clear input" at bounding box center [96, 133] width 3 height 3
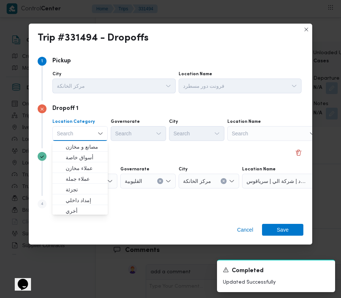
click at [257, 138] on div "Search" at bounding box center [273, 133] width 92 height 15
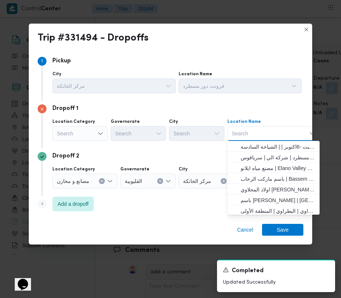
paste input "طلبات حدائق اكتوبر"
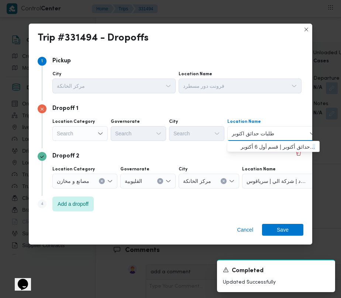
type input "طلبات حدائق اكتوبر"
click at [253, 154] on div "Dropoff 2" at bounding box center [170, 156] width 265 height 9
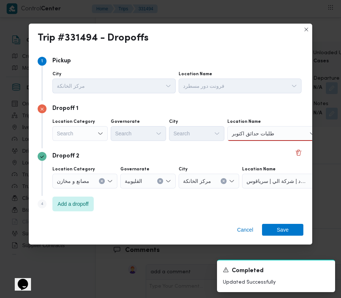
click at [287, 128] on div "طلبات حدائق اكتوبر طلبات حدائق اكتوبر" at bounding box center [273, 133] width 92 height 15
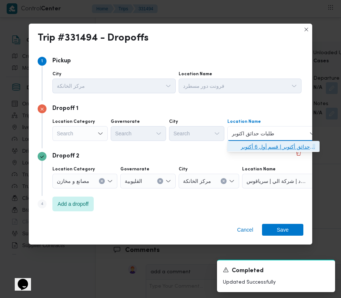
click at [283, 146] on span "طلبات حدائق اكتوبر | حدائق أكتوبر | قسم أول 6 أكتوبر" at bounding box center [277, 146] width 74 height 9
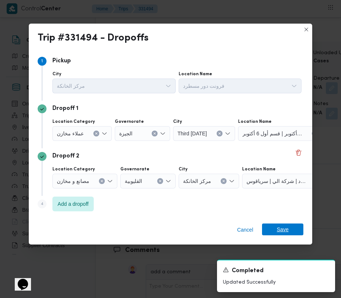
click at [287, 224] on span "Save" at bounding box center [282, 229] width 12 height 12
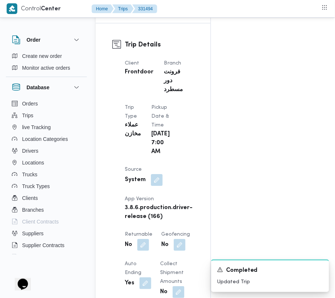
scroll to position [0, 0]
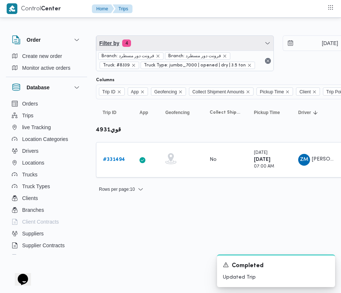
click at [184, 42] on span "Filter by 4" at bounding box center [184, 43] width 177 height 15
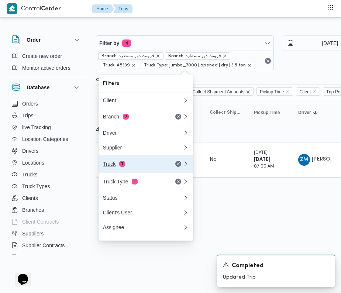
click at [140, 166] on div "Truck 1" at bounding box center [134, 164] width 62 height 6
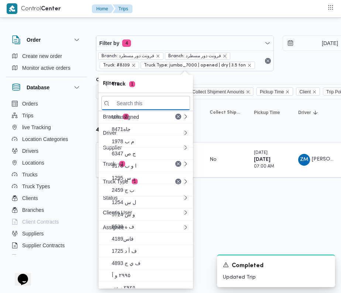
paste input "8584"
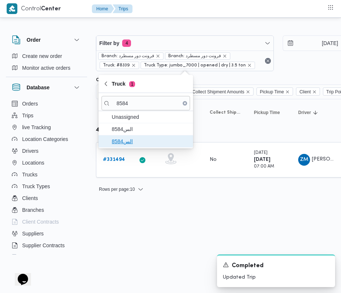
click at [126, 142] on span "الس8584" at bounding box center [150, 141] width 77 height 9
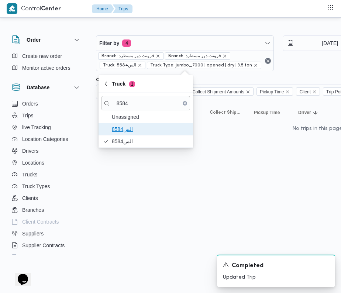
click at [122, 127] on span "الس8584" at bounding box center [150, 129] width 77 height 9
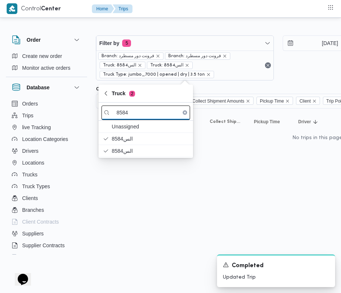
click at [127, 109] on input "8584" at bounding box center [145, 112] width 88 height 14
paste input "1372"
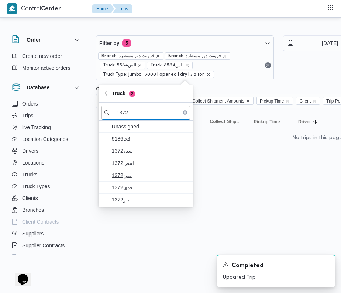
type input "1372"
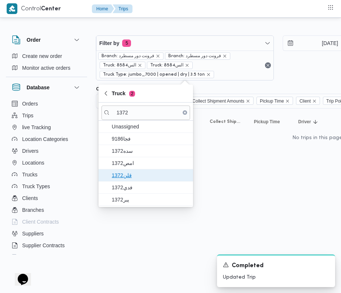
click at [129, 173] on span "قلن1372" at bounding box center [150, 175] width 77 height 9
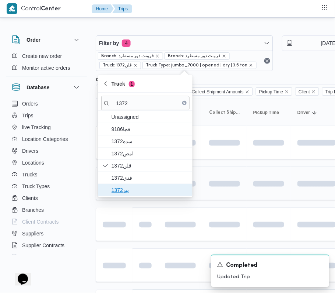
click at [130, 189] on span "يبر1372" at bounding box center [150, 189] width 77 height 9
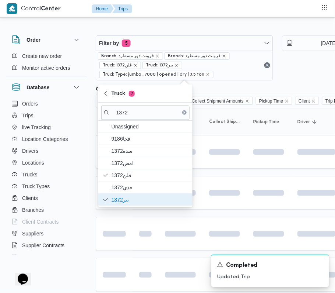
click at [120, 201] on span "يبر1372" at bounding box center [150, 199] width 77 height 9
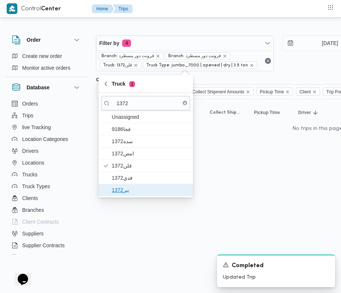
click at [117, 191] on span "يبر1372" at bounding box center [150, 189] width 77 height 9
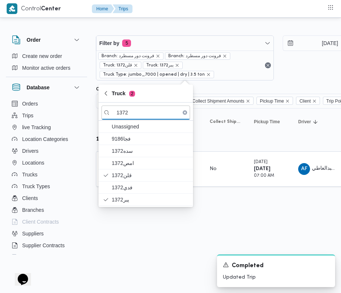
click at [143, 220] on html "Control Center Home Trips Order Create new order Monitor active orders Database…" at bounding box center [170, 146] width 341 height 293
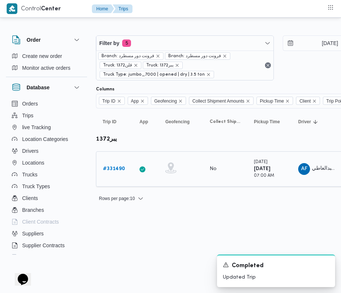
click at [117, 170] on b "# 331490" at bounding box center [114, 168] width 22 height 5
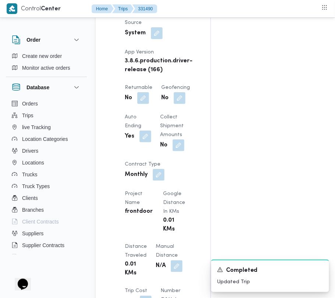
scroll to position [934, 0]
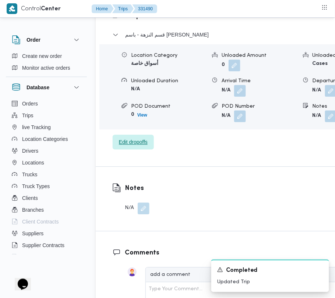
click at [136, 142] on span "Edit dropoffs" at bounding box center [133, 142] width 29 height 9
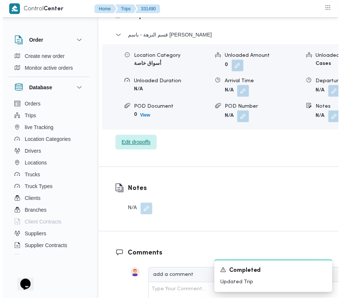
scroll to position [1165, 0]
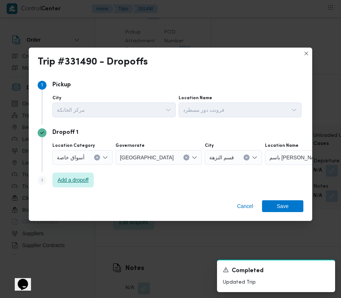
click at [79, 173] on span "Add a dropoff" at bounding box center [72, 180] width 41 height 15
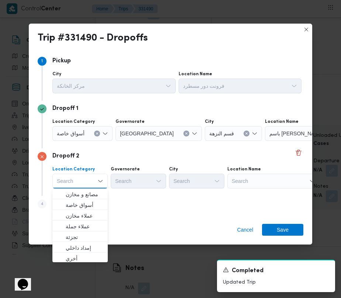
click at [281, 141] on div "Search" at bounding box center [311, 133] width 92 height 15
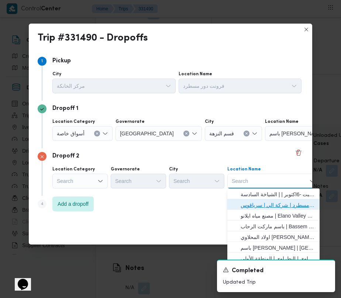
click at [281, 205] on span "فرونت دور مسطرد | شركة الي | سرياقوس" at bounding box center [277, 205] width 74 height 9
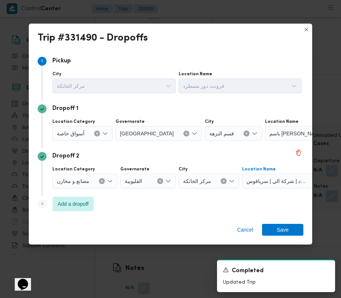
click at [74, 137] on span "أسواق خاصة" at bounding box center [71, 133] width 28 height 8
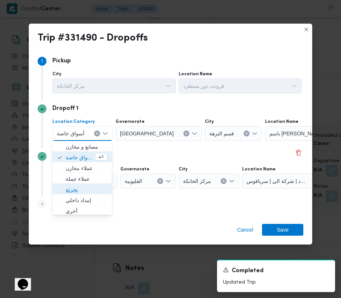
click at [79, 191] on span "تجزئة" at bounding box center [87, 189] width 42 height 9
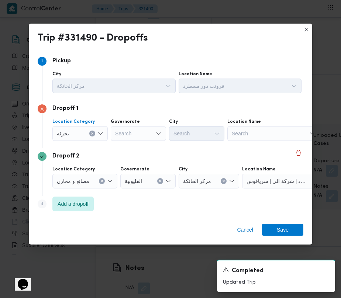
click at [130, 132] on div "Search" at bounding box center [138, 133] width 55 height 15
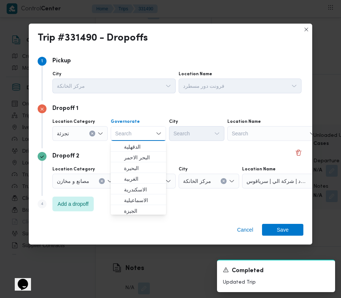
paste input "جيزة"
type input "جيزة"
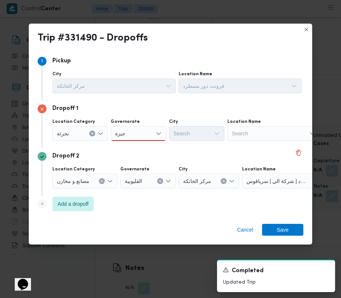
click at [143, 133] on div "جيزة جيزة" at bounding box center [138, 133] width 55 height 15
click at [140, 147] on span "ال جيزة" at bounding box center [143, 146] width 38 height 9
click at [192, 135] on div "Search" at bounding box center [196, 133] width 55 height 15
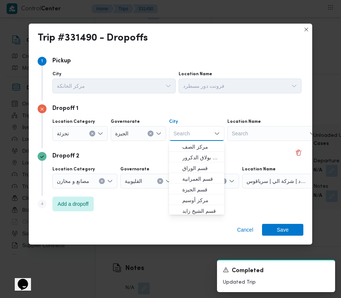
paste input "زايد"
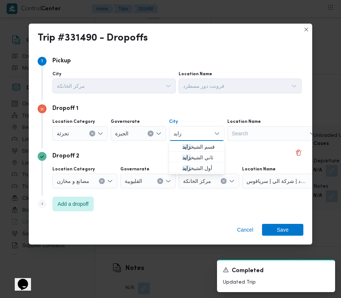
type input "زايد"
click at [187, 144] on span "قسم الشيخ زايد" at bounding box center [201, 146] width 38 height 9
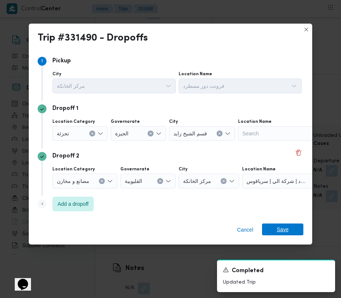
click at [285, 230] on span "Save" at bounding box center [282, 229] width 12 height 12
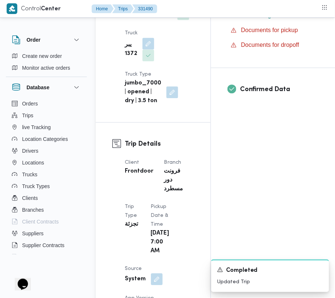
scroll to position [0, 0]
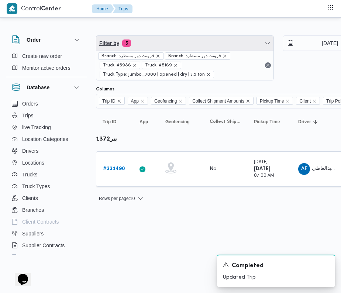
click at [150, 45] on span "Filter by 5" at bounding box center [184, 43] width 177 height 15
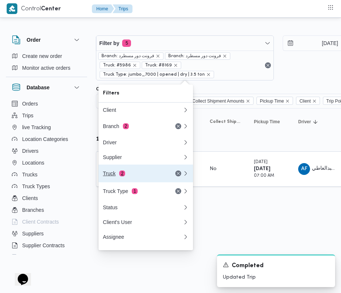
click at [134, 176] on div "Truck 2" at bounding box center [134, 173] width 62 height 6
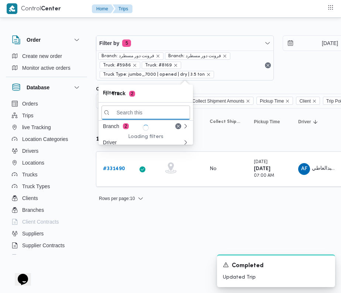
paste input "6574"
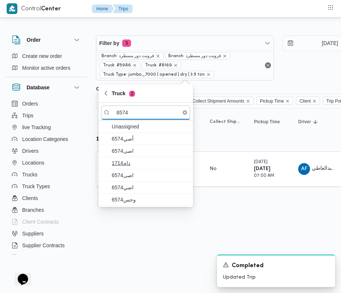
type input "6574"
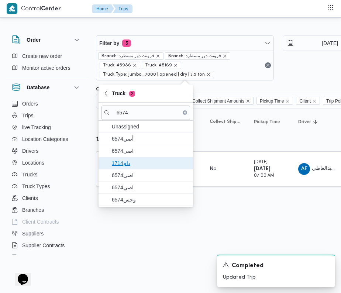
click at [133, 158] on span "دام1714" at bounding box center [145, 163] width 88 height 12
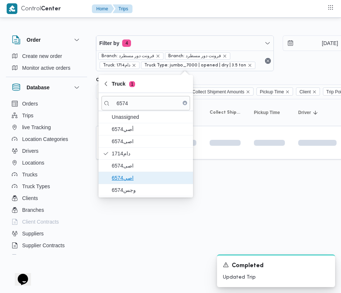
click at [134, 178] on span "اصي6574" at bounding box center [150, 177] width 77 height 9
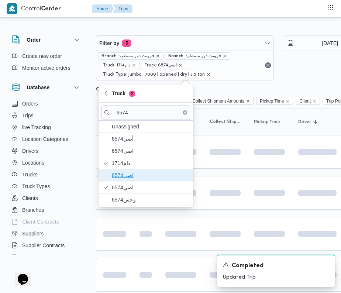
click at [130, 174] on span "اصى6574" at bounding box center [150, 175] width 77 height 9
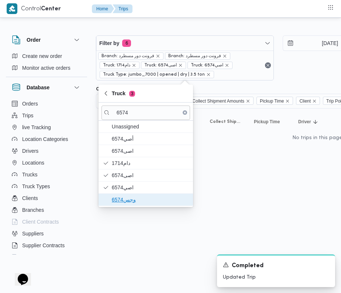
click at [124, 201] on span "وجس6574" at bounding box center [150, 199] width 77 height 9
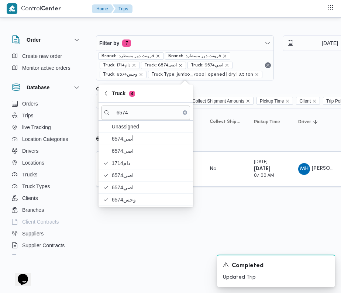
drag, startPoint x: 171, startPoint y: 222, endPoint x: 166, endPoint y: 217, distance: 7.3
click at [171, 222] on html "Control Center Home Trips Order Create new order Monitor active orders Database…" at bounding box center [170, 146] width 341 height 293
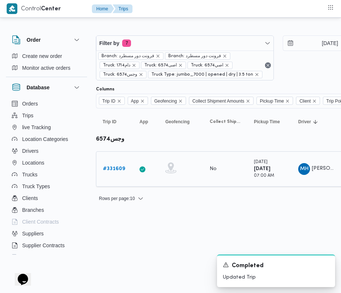
click at [122, 176] on div "# 331609" at bounding box center [114, 168] width 29 height 15
click at [121, 171] on b "# 331609" at bounding box center [114, 168] width 22 height 5
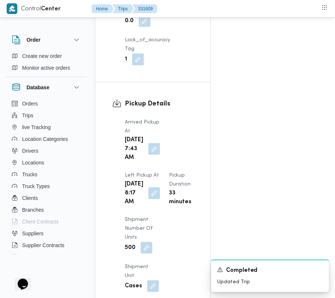
scroll to position [1245, 0]
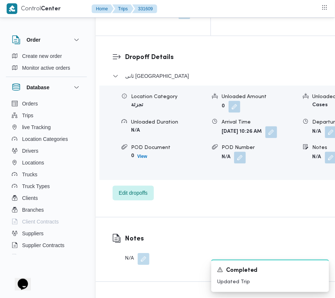
click at [148, 170] on div "Location Category تجزئة Unloaded Amount 0 Unloaded Unit Cases Unloaded Duration…" at bounding box center [244, 128] width 289 height 85
click at [140, 188] on span "Edit dropoffs" at bounding box center [133, 192] width 29 height 9
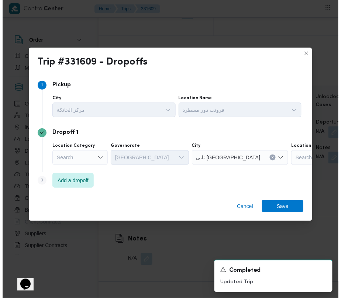
scroll to position [1168, 0]
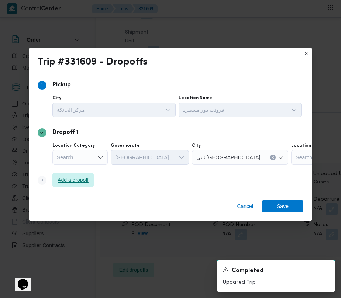
click at [80, 178] on span "Add a dropoff" at bounding box center [73, 179] width 31 height 9
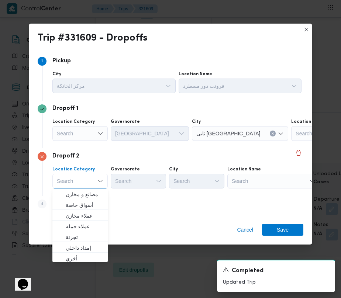
click at [297, 93] on div "Location Name Search" at bounding box center [239, 82] width 123 height 22
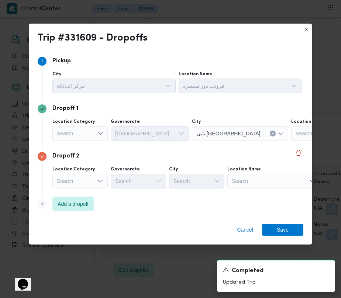
click at [291, 141] on div "Search" at bounding box center [337, 133] width 92 height 15
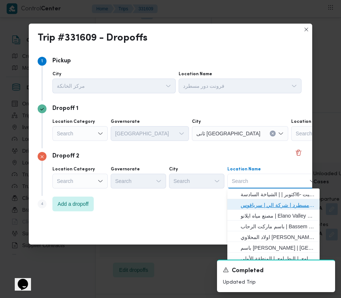
click at [277, 203] on span "فرونت دور مسطرد | شركة الي | سرياقوس" at bounding box center [277, 205] width 74 height 9
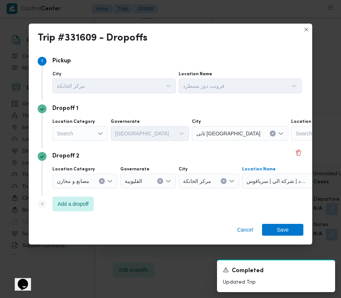
click at [88, 134] on div "Search" at bounding box center [79, 133] width 55 height 15
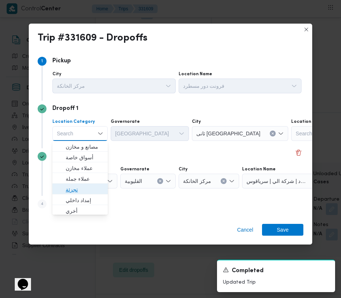
click at [84, 188] on span "تجزئة" at bounding box center [85, 189] width 38 height 9
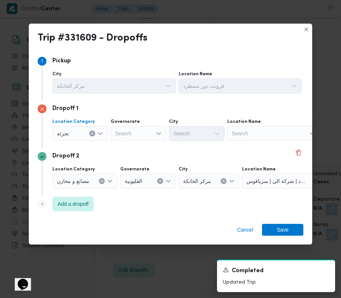
click at [107, 142] on div "Location Category تجزئة Combo box. Selected. تجزئة. Press Backspace to delete ت…" at bounding box center [177, 129] width 252 height 25
click at [125, 136] on div "Search" at bounding box center [138, 133] width 55 height 15
paste input "[GEOGRAPHIC_DATA]"
type input "[GEOGRAPHIC_DATA]"
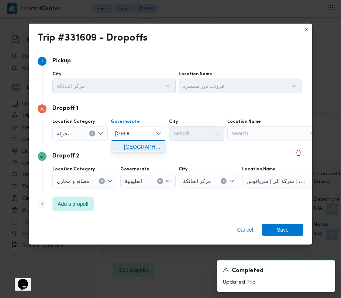
click at [136, 146] on span "[GEOGRAPHIC_DATA]" at bounding box center [143, 146] width 38 height 9
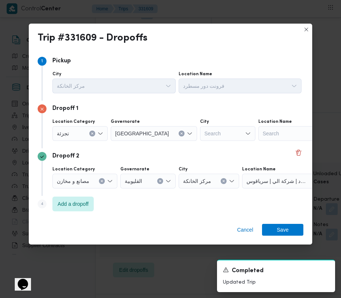
click at [209, 130] on div "Search" at bounding box center [227, 133] width 55 height 15
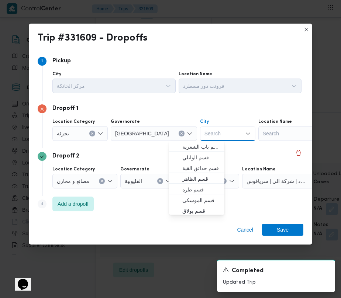
paste input "[PERSON_NAME]"
type input "[PERSON_NAME]"
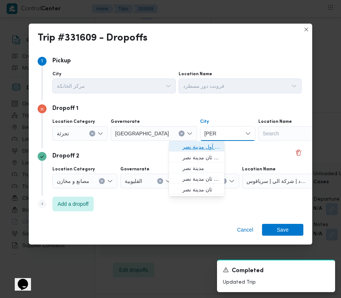
click at [178, 145] on icon "button" at bounding box center [176, 147] width 6 height 6
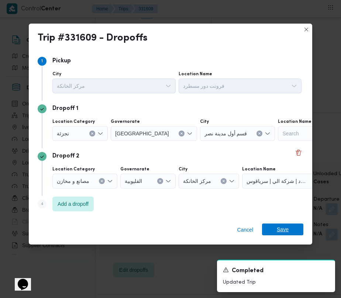
click at [283, 225] on span "Save" at bounding box center [282, 229] width 12 height 12
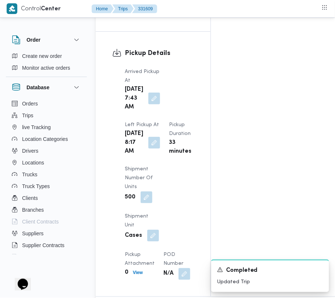
scroll to position [0, 0]
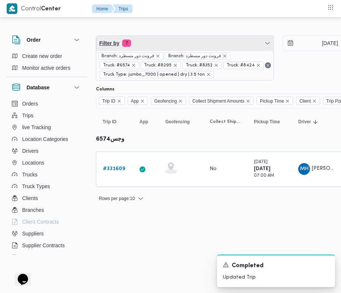
click at [210, 36] on span "Filter by 7" at bounding box center [184, 43] width 177 height 15
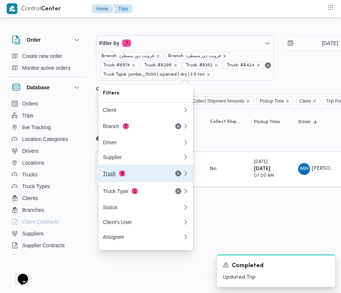
click at [118, 181] on button "Truck 4" at bounding box center [145, 173] width 94 height 18
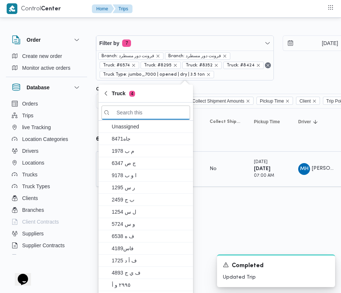
paste input "2879"
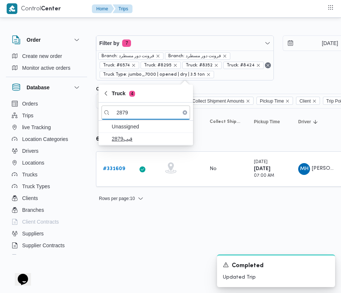
type input "2879"
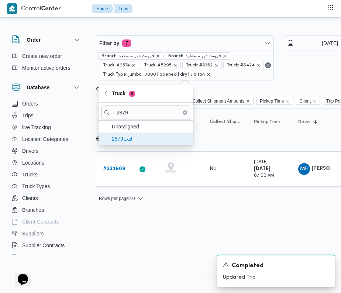
click at [133, 139] on span "قيب2879" at bounding box center [150, 138] width 77 height 9
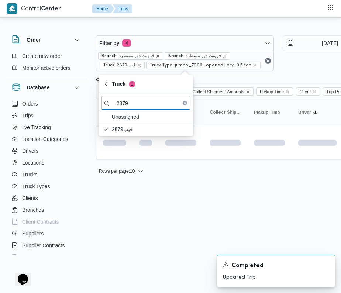
click at [137, 240] on html "Control Center Home Trips Order Create new order Monitor active orders Database…" at bounding box center [170, 146] width 341 height 293
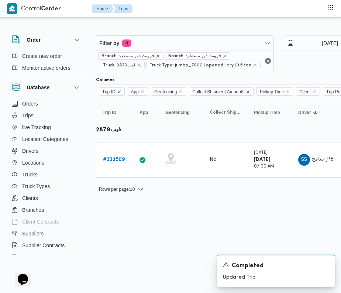
click at [112, 151] on td "Trip ID # 331509" at bounding box center [114, 159] width 37 height 35
click at [115, 160] on b "# 331509" at bounding box center [114, 159] width 22 height 5
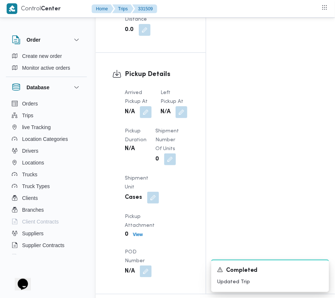
scroll to position [1245, 0]
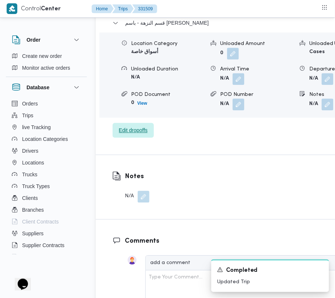
click at [129, 126] on span "Edit dropoffs" at bounding box center [133, 130] width 29 height 9
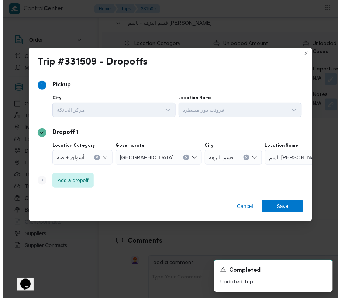
scroll to position [1212, 0]
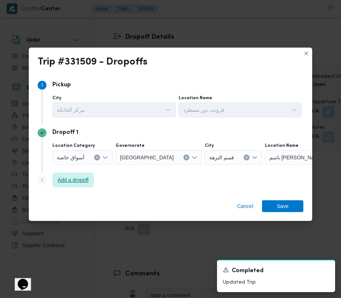
click at [68, 185] on span "Add a dropoff" at bounding box center [72, 180] width 41 height 15
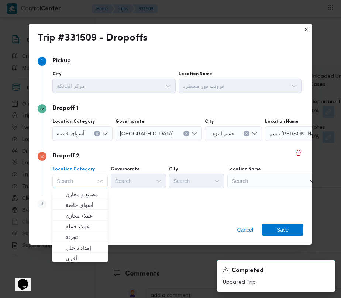
click at [296, 141] on div "Search" at bounding box center [311, 133] width 92 height 15
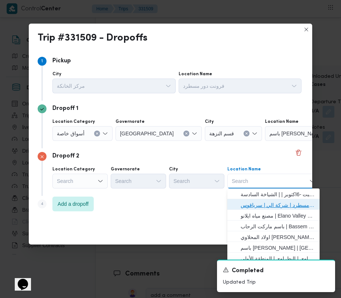
click at [293, 203] on span "فرونت دور مسطرد | شركة الي | سرياقوس" at bounding box center [277, 205] width 74 height 9
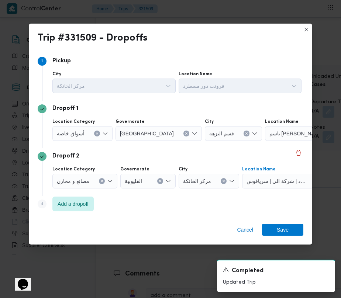
click at [183, 136] on button "Clear input" at bounding box center [186, 133] width 6 height 6
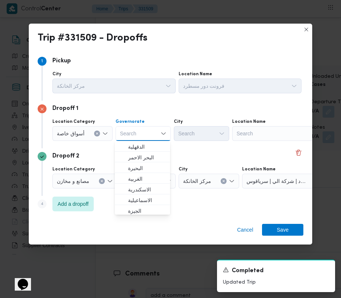
click at [291, 136] on div "Search" at bounding box center [278, 133] width 92 height 15
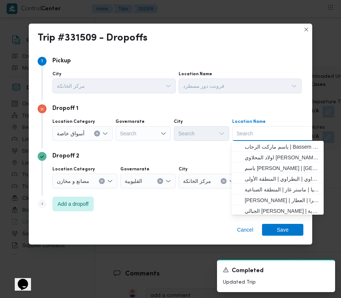
paste input "سعودي"
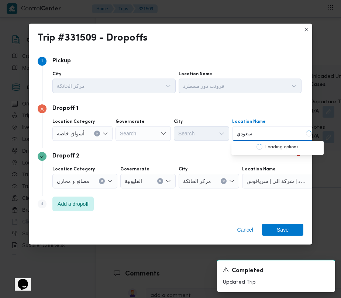
type input "سعودي"
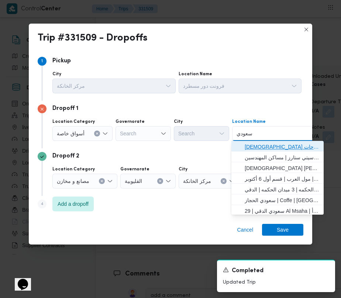
click at [269, 144] on span "[DEMOGRAPHIC_DATA] ماركت الواحات | X356+G33 | قسم أول 6 أكتوبر" at bounding box center [281, 146] width 74 height 9
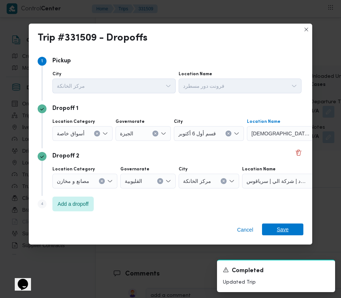
click at [286, 229] on span "Save" at bounding box center [282, 229] width 12 height 12
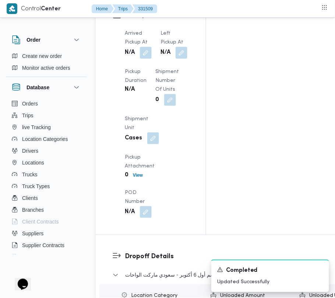
scroll to position [733, 0]
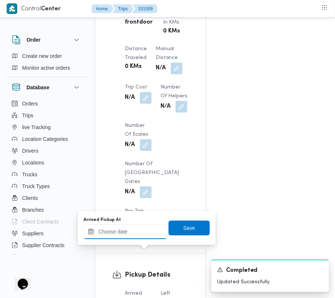
click at [119, 229] on input "Arrived Pickup At" at bounding box center [126, 232] width 84 height 15
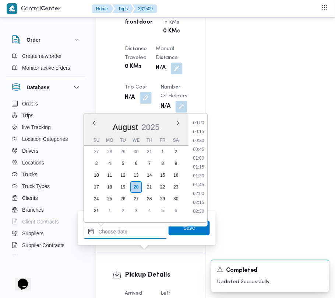
paste input "[DATE] 7:30:00 AM"
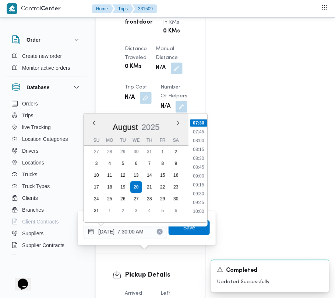
type input "[DATE] 07:30"
drag, startPoint x: 190, startPoint y: 223, endPoint x: 191, endPoint y: 227, distance: 4.5
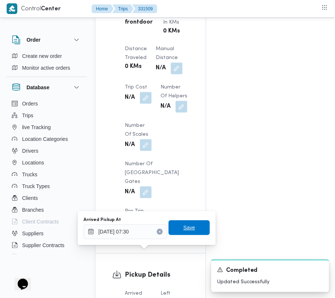
click at [184, 226] on span "Save" at bounding box center [190, 227] width 12 height 9
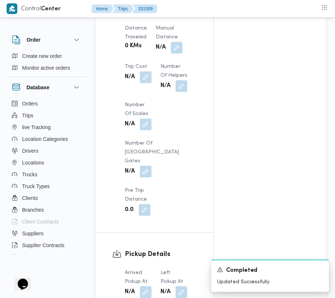
click at [175, 286] on span at bounding box center [179, 292] width 15 height 12
click at [184, 286] on button "button" at bounding box center [182, 292] width 12 height 12
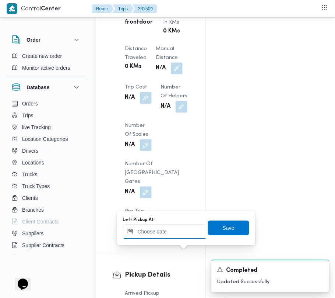
click at [177, 233] on input "Left Pickup At" at bounding box center [165, 232] width 84 height 15
paste input "[DATE] 7:30:00 AM"
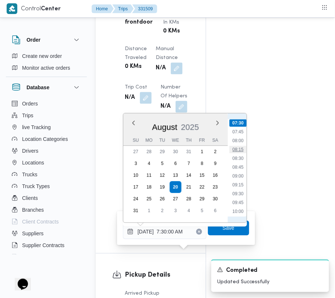
click at [240, 149] on li "08:15" at bounding box center [238, 149] width 17 height 7
type input "[DATE] 08:15"
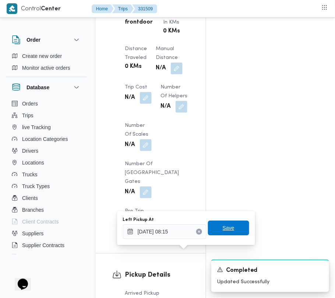
click at [227, 225] on span "Save" at bounding box center [229, 228] width 12 height 9
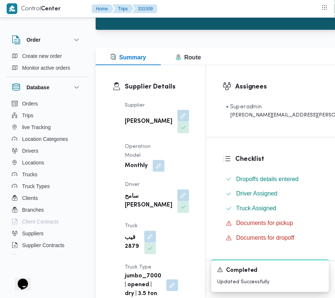
scroll to position [0, 0]
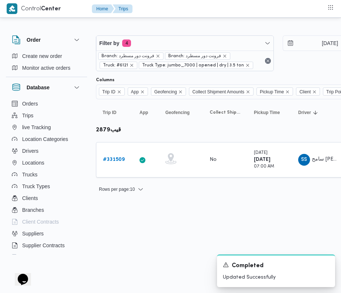
click at [173, 32] on div "Filter by 4 Branch: فرونت دور مسطرد Branch: فرونت دور مسطرد Truck: #6121 Truck …" at bounding box center [277, 53] width 373 height 45
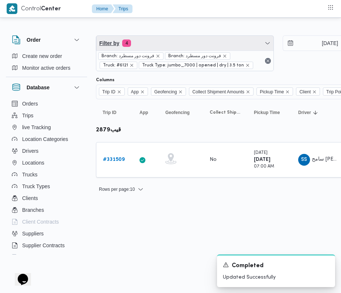
click at [173, 39] on span "Filter by 4" at bounding box center [184, 43] width 177 height 15
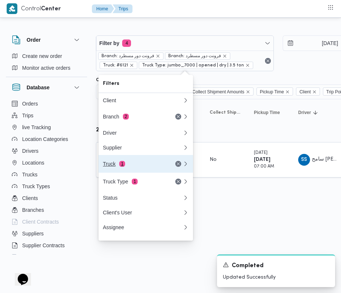
click at [147, 167] on div "Truck 1" at bounding box center [134, 164] width 62 height 6
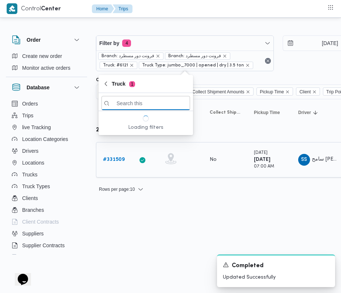
paste input "3865"
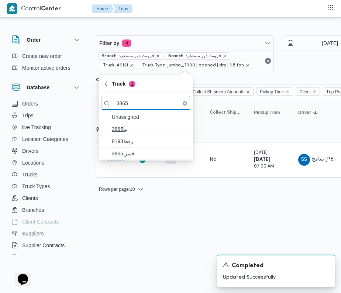
type input "3865"
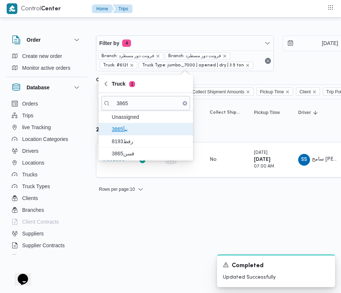
click at [129, 130] on span "3865ببأ" at bounding box center [150, 129] width 77 height 9
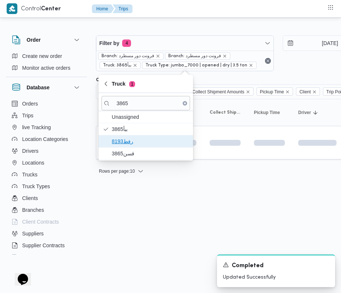
click at [128, 139] on span "8193رفط" at bounding box center [150, 141] width 77 height 9
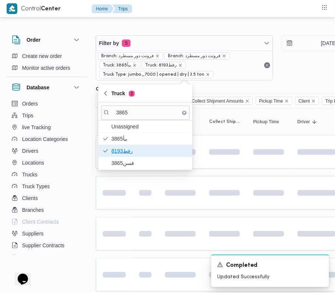
click at [127, 151] on span "8193رفط" at bounding box center [150, 150] width 77 height 9
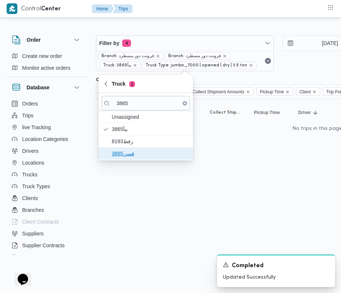
click at [127, 158] on span "قسن3865" at bounding box center [150, 153] width 77 height 9
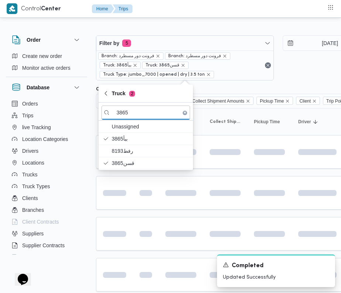
click at [130, 234] on html "Control Center Home Trips Order Create new order Monitor active orders Database…" at bounding box center [170, 146] width 341 height 293
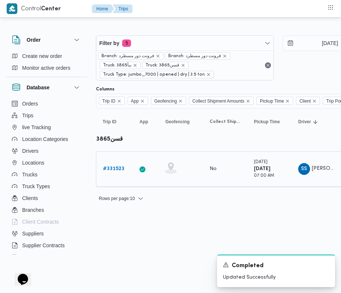
click at [115, 167] on b "# 331523" at bounding box center [113, 168] width 21 height 5
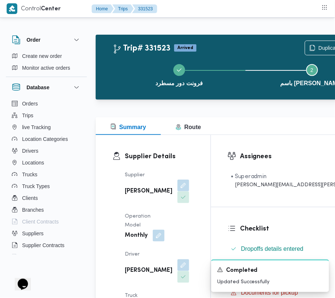
scroll to position [934, 0]
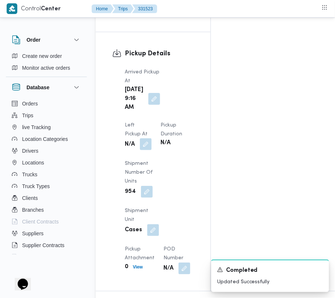
click at [152, 138] on button "button" at bounding box center [146, 144] width 12 height 12
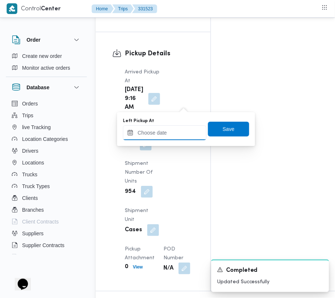
click at [191, 136] on input "Left Pickup At" at bounding box center [165, 132] width 84 height 15
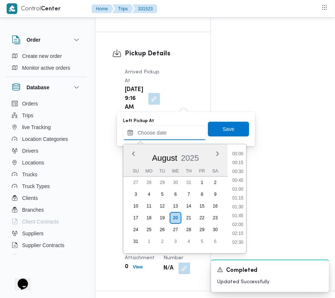
scroll to position [331, 0]
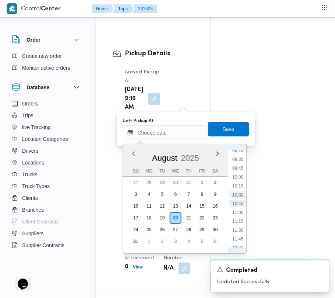
click at [237, 192] on li "10:30" at bounding box center [238, 194] width 17 height 7
type input "[DATE] 10:30"
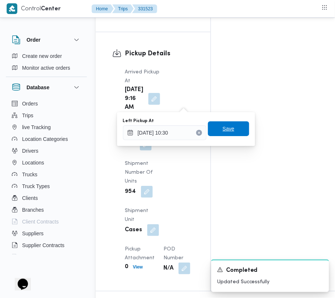
click at [223, 128] on span "Save" at bounding box center [229, 128] width 12 height 9
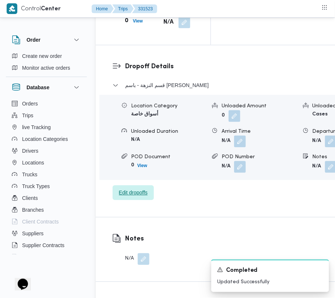
click at [120, 188] on span "Edit dropoffs" at bounding box center [133, 192] width 29 height 9
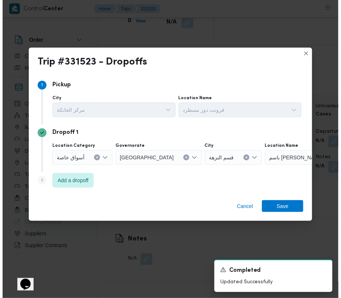
scroll to position [1115, 0]
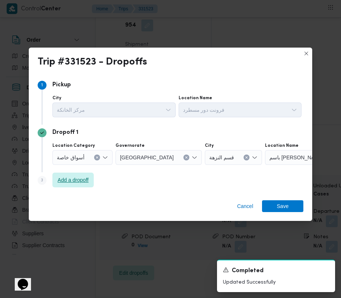
click at [74, 182] on span "Add a dropoff" at bounding box center [73, 179] width 31 height 9
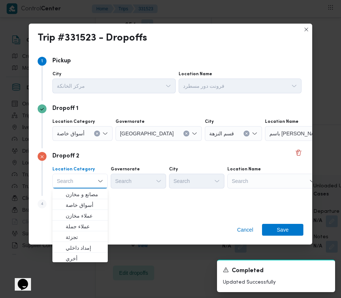
click at [286, 141] on div "Search" at bounding box center [311, 133] width 92 height 15
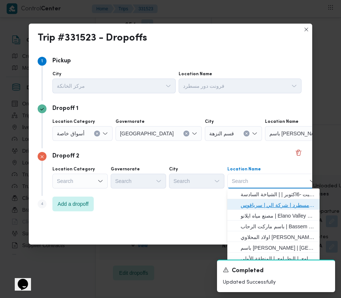
click at [282, 202] on span "فرونت دور مسطرد | شركة الي | سرياقوس" at bounding box center [277, 205] width 74 height 9
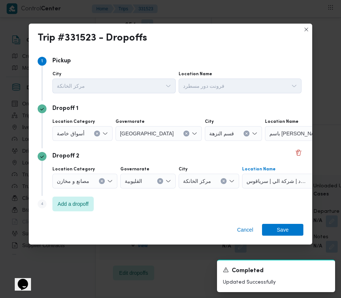
click at [185, 133] on icon "Clear input" at bounding box center [186, 133] width 3 height 3
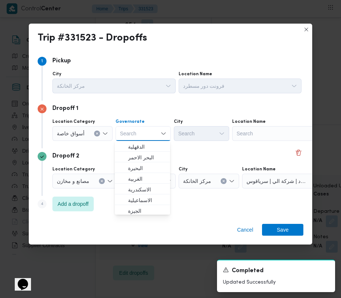
click at [254, 139] on div "Search" at bounding box center [278, 133] width 92 height 15
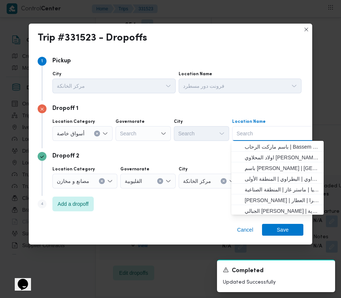
paste input "سعودي"
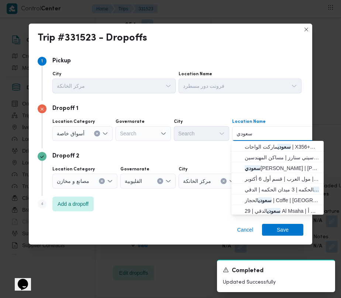
type input "سعودي"
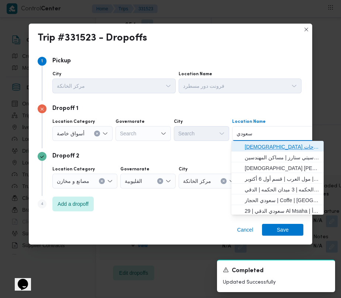
click at [256, 146] on span "[DEMOGRAPHIC_DATA] ماركت الواحات | X356+G33 | قسم أول 6 أكتوبر" at bounding box center [281, 146] width 74 height 9
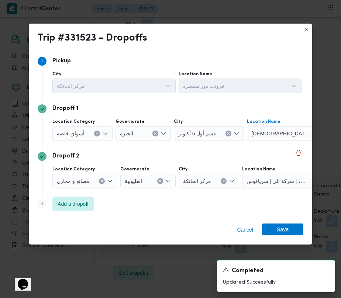
click at [286, 225] on span "Save" at bounding box center [282, 229] width 12 height 12
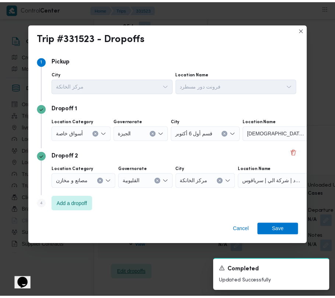
scroll to position [1194, 0]
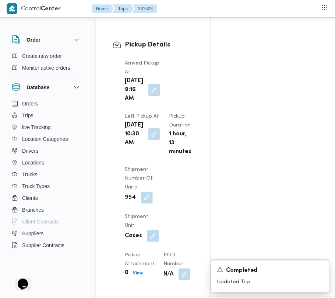
scroll to position [0, 0]
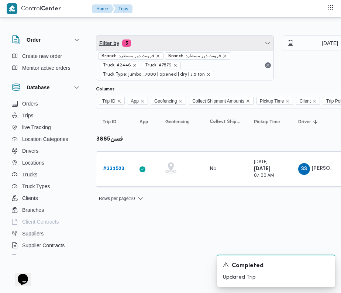
click at [165, 45] on span "Filter by 5" at bounding box center [184, 43] width 177 height 15
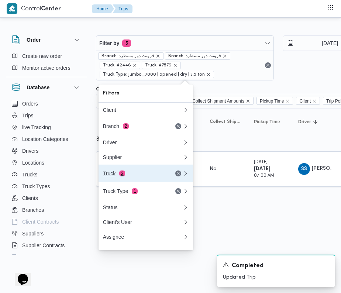
click at [127, 181] on button "Truck 2" at bounding box center [145, 173] width 94 height 18
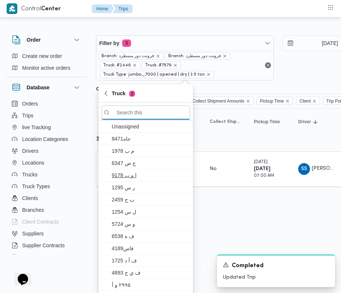
paste input "1981"
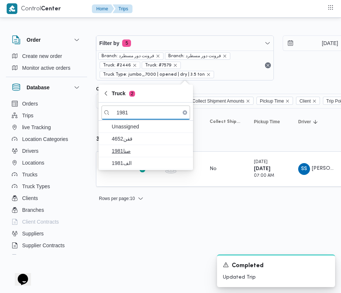
type input "1981"
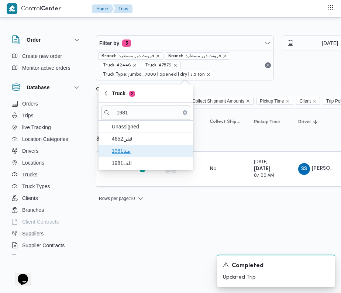
click at [133, 145] on span "صنا1981" at bounding box center [145, 151] width 88 height 12
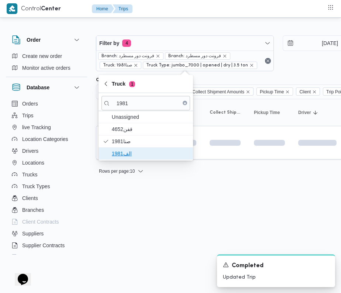
click at [134, 157] on span "الف1981" at bounding box center [150, 153] width 77 height 9
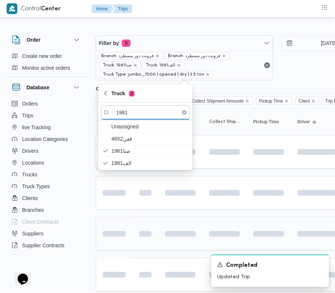
click at [128, 225] on td at bounding box center [114, 234] width 37 height 34
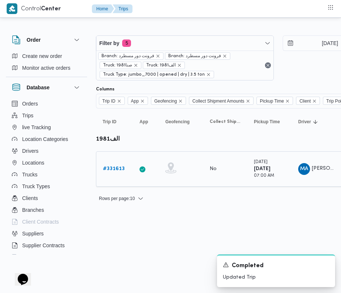
click at [121, 167] on b "# 331613" at bounding box center [114, 168] width 22 height 5
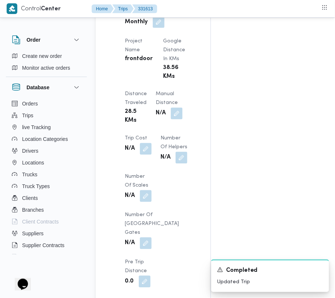
scroll to position [1245, 0]
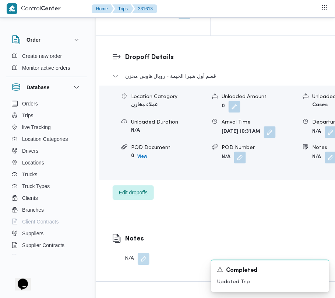
click at [146, 188] on span "Edit dropoffs" at bounding box center [133, 192] width 29 height 9
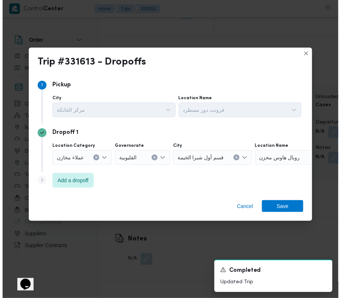
scroll to position [1127, 0]
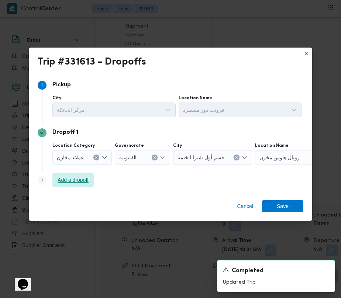
click at [74, 177] on span "Add a dropoff" at bounding box center [73, 179] width 31 height 9
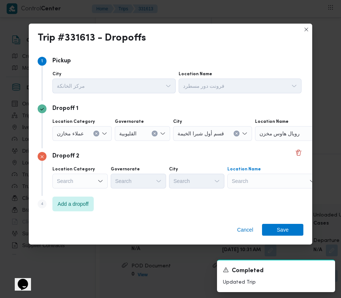
click at [255, 141] on div "Search" at bounding box center [301, 133] width 92 height 15
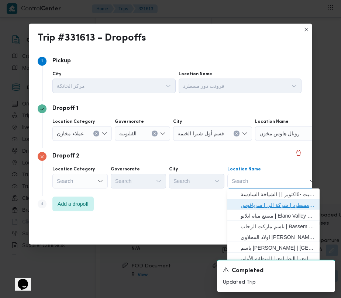
click at [259, 205] on span "فرونت دور مسطرد | شركة الي | سرياقوس" at bounding box center [277, 205] width 74 height 9
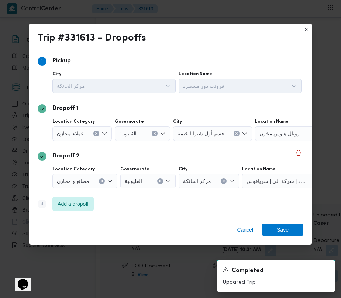
click at [89, 142] on div "Location Category عملاء [GEOGRAPHIC_DATA] القليوبية City قسم أول شبرا الخيمة Lo…" at bounding box center [177, 129] width 252 height 25
click at [93, 130] on div "عملاء مخازن" at bounding box center [81, 133] width 59 height 15
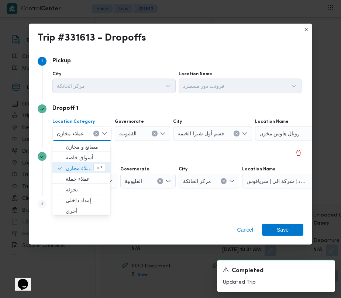
click at [95, 133] on icon "Clear input" at bounding box center [96, 133] width 3 height 3
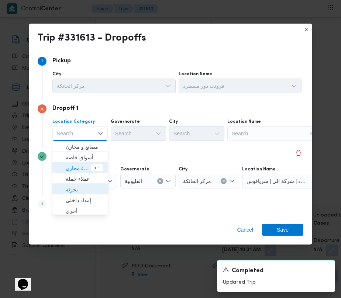
click at [83, 188] on span "تجزئة" at bounding box center [85, 189] width 38 height 9
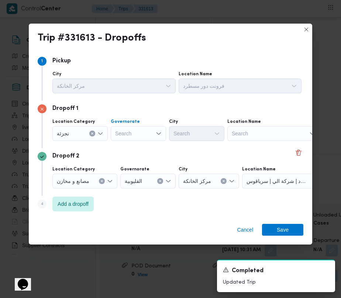
click at [120, 133] on div "Search" at bounding box center [138, 133] width 55 height 15
paste input "جيزة"
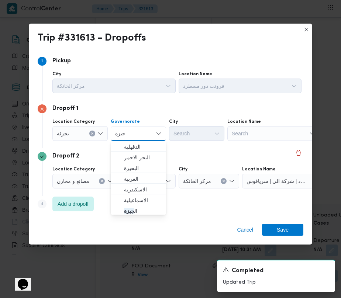
type input "جيزة"
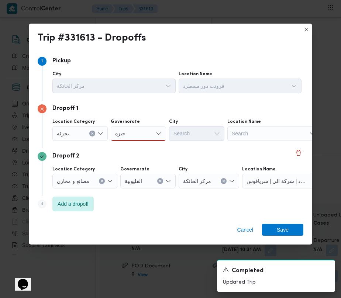
click at [147, 126] on div "جيزة جيزة" at bounding box center [138, 133] width 55 height 15
click at [142, 147] on span "ال جيزة" at bounding box center [143, 146] width 38 height 9
click at [184, 142] on div "Location Category [GEOGRAPHIC_DATA] الجيزة Combo box. Selected. [GEOGRAPHIC_DAT…" at bounding box center [177, 129] width 252 height 25
click at [191, 129] on div "Search" at bounding box center [196, 133] width 55 height 15
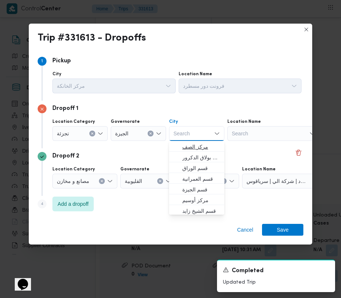
paste input "الهرم"
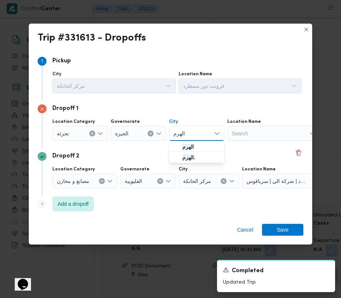
type input "الهرم"
click at [165, 142] on div "Location Category [GEOGRAPHIC_DATA] [GEOGRAPHIC_DATA] الهرم الهرم Location Name…" at bounding box center [177, 129] width 252 height 25
click at [197, 127] on div "الهرم الهرم" at bounding box center [196, 133] width 55 height 15
click at [197, 152] on span "الهرم ،" at bounding box center [196, 158] width 49 height 12
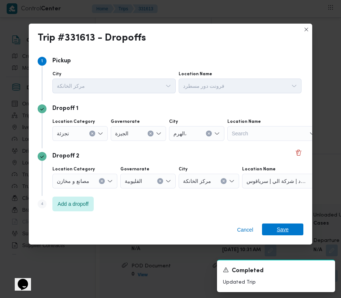
click at [275, 231] on span "Save" at bounding box center [282, 229] width 41 height 12
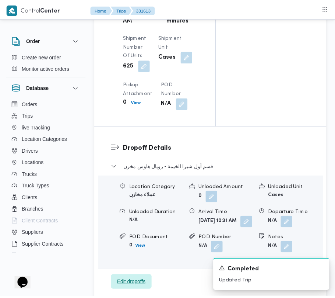
scroll to position [1245, 0]
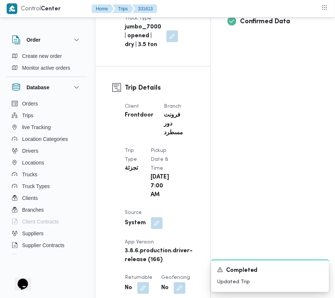
scroll to position [0, 0]
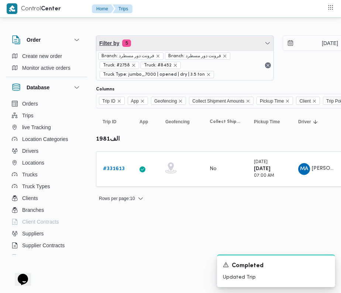
click at [167, 44] on span "Filter by 5" at bounding box center [184, 43] width 177 height 15
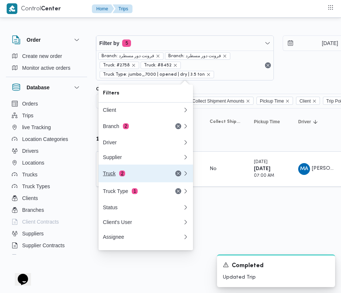
click at [134, 175] on div "Truck 2" at bounding box center [134, 173] width 62 height 6
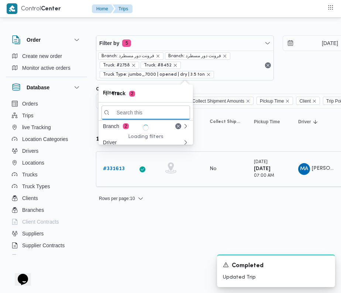
paste input "2463"
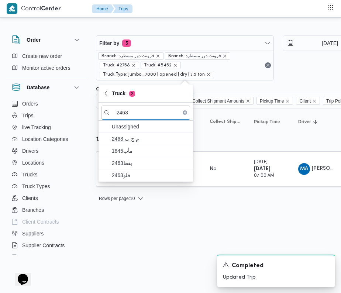
type input "2463"
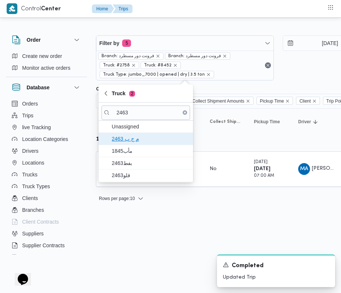
click at [128, 143] on span "م ج ب 2463" at bounding box center [150, 138] width 77 height 9
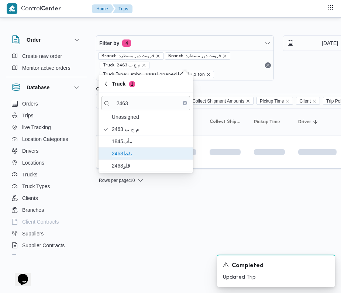
click at [130, 158] on span "بفط2463" at bounding box center [150, 153] width 77 height 9
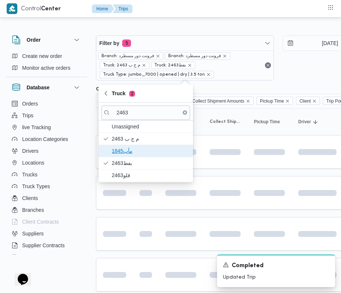
click at [130, 148] on span "1845مأب" at bounding box center [150, 150] width 77 height 9
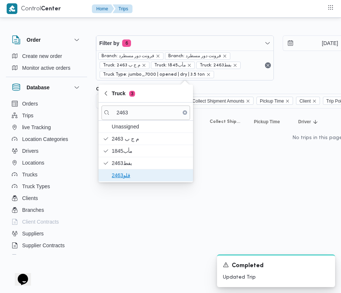
click at [127, 173] on span "قلو2463" at bounding box center [150, 175] width 77 height 9
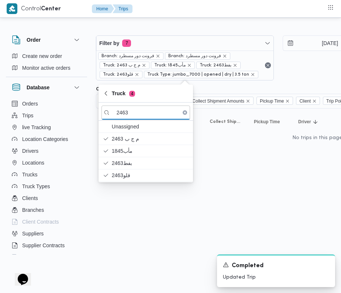
click at [173, 244] on html "Control Center Home Trips Order Create new order Monitor active orders Database…" at bounding box center [170, 146] width 341 height 293
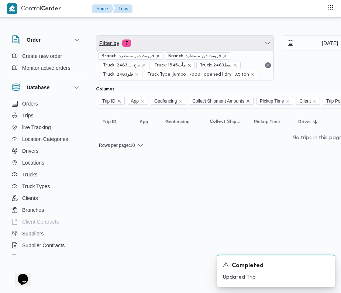
drag, startPoint x: 179, startPoint y: 43, endPoint x: 180, endPoint y: 52, distance: 8.1
click at [179, 43] on span "Filter by 7" at bounding box center [184, 43] width 177 height 15
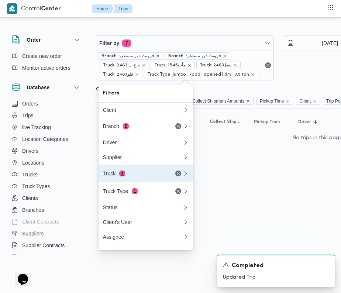
click at [146, 170] on button "Truck 4" at bounding box center [145, 173] width 94 height 18
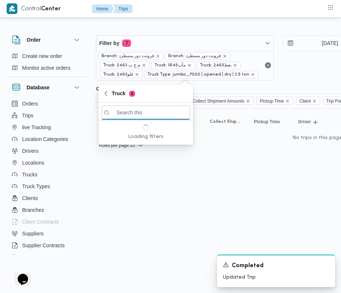
paste input "3287"
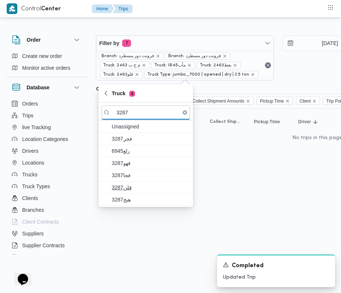
type input "3287"
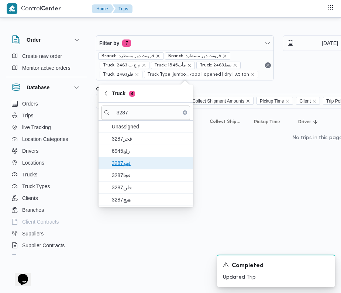
click at [128, 160] on span "3287قهو" at bounding box center [150, 163] width 77 height 9
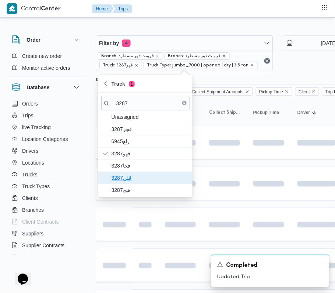
click at [127, 179] on span "قلن3287" at bounding box center [150, 177] width 77 height 9
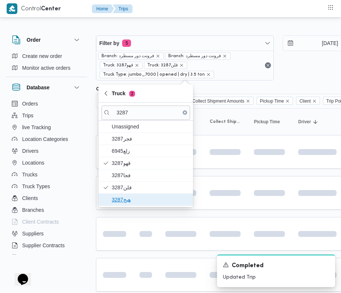
click at [122, 202] on span "هبج3287" at bounding box center [150, 199] width 77 height 9
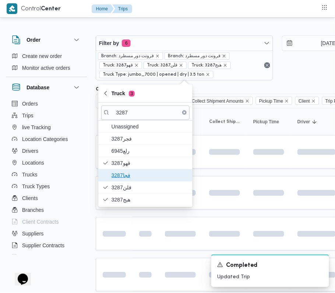
click at [119, 180] on span "فجا3287" at bounding box center [150, 175] width 77 height 9
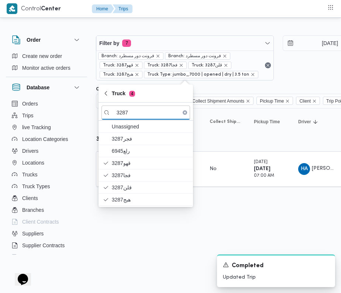
click at [126, 246] on html "Control Center Home Trips Order Create new order Monitor active orders Database…" at bounding box center [170, 146] width 341 height 293
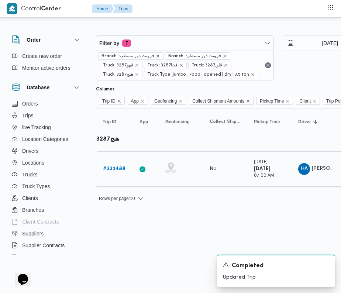
click at [123, 163] on div "# 331488" at bounding box center [114, 168] width 29 height 15
click at [123, 167] on b "# 331488" at bounding box center [114, 168] width 22 height 5
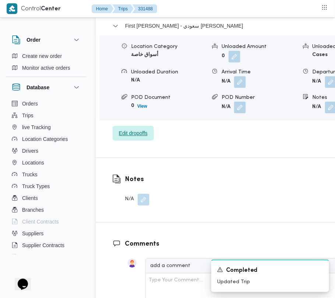
click at [133, 129] on span "Edit dropoffs" at bounding box center [133, 133] width 29 height 9
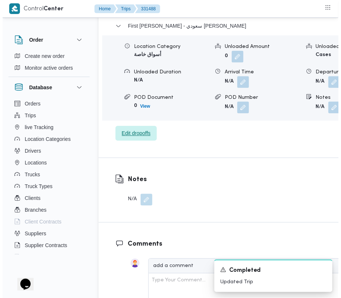
scroll to position [1165, 0]
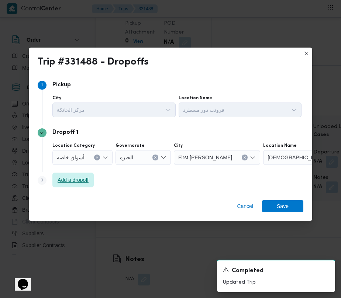
click at [66, 178] on span "Add a dropoff" at bounding box center [73, 179] width 31 height 9
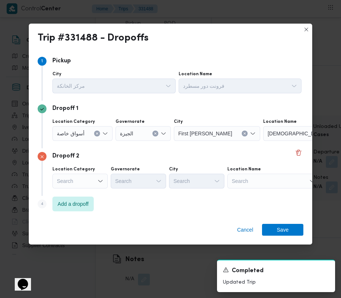
click at [122, 207] on div "Step 4 is disabled 4 Add a dropoff" at bounding box center [170, 205] width 265 height 19
click at [75, 191] on div "Dropoff 2 Location Category Search Governorate Search City Search Location Name…" at bounding box center [170, 172] width 265 height 48
click at [78, 203] on span "Add a dropoff" at bounding box center [73, 203] width 31 height 9
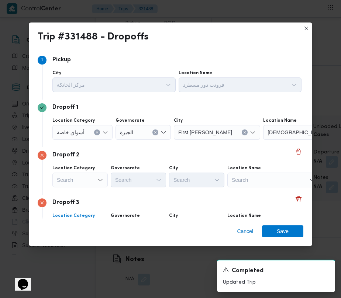
scroll to position [45, 0]
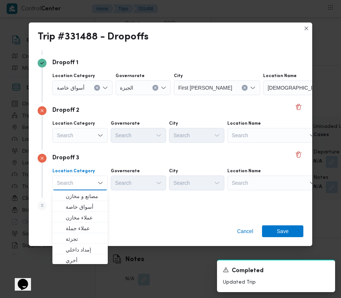
click at [133, 212] on div "Step 5 is disabled 5 Add a dropoff" at bounding box center [170, 207] width 265 height 19
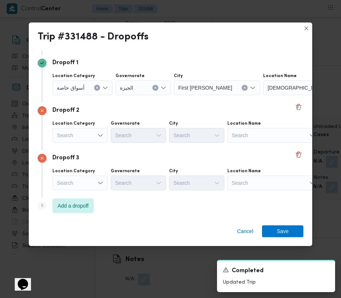
click at [64, 195] on div "Dropoff 3 Location Category Search Governorate Search City Search Location Name…" at bounding box center [170, 174] width 265 height 48
click at [91, 205] on span "Add a dropoff" at bounding box center [72, 205] width 41 height 15
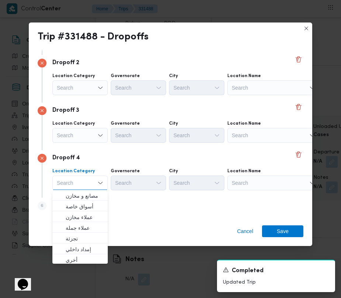
click at [263, 48] on div "Search" at bounding box center [309, 40] width 92 height 15
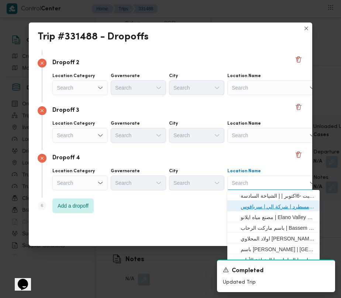
click at [267, 202] on span "فرونت دور مسطرد | شركة الي | سرياقوس" at bounding box center [277, 206] width 74 height 9
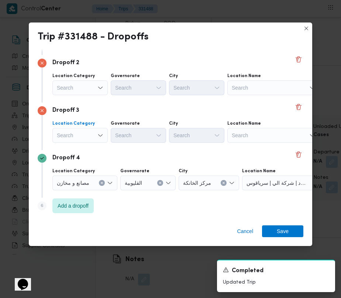
click at [74, 48] on div "Search" at bounding box center [82, 40] width 60 height 15
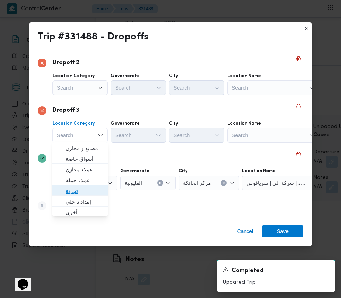
click at [81, 188] on span "تجزئة" at bounding box center [85, 191] width 38 height 9
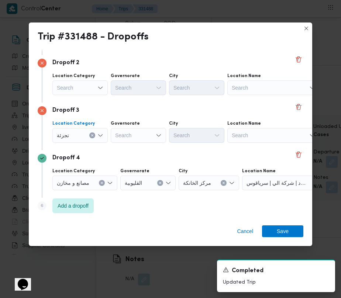
click at [70, 48] on div "Search" at bounding box center [82, 40] width 60 height 15
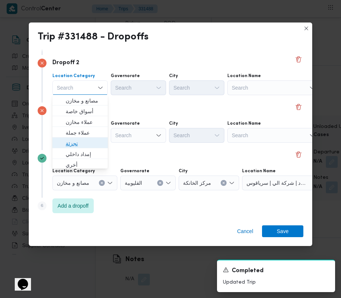
click at [83, 147] on span "تجزئة" at bounding box center [85, 143] width 38 height 9
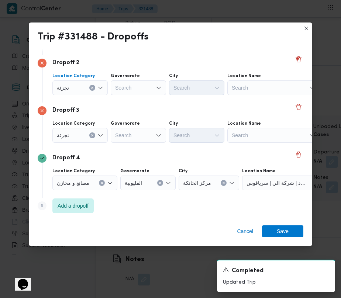
click at [86, 46] on div at bounding box center [88, 40] width 4 height 12
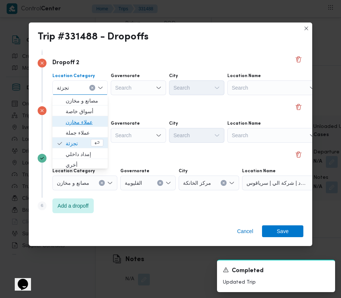
click at [73, 118] on span "عملاء مخازن" at bounding box center [85, 122] width 38 height 9
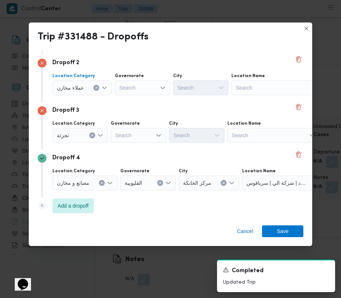
click at [82, 143] on div "Location Category تجزئة Governorate Search City Search Location Name Search" at bounding box center [177, 131] width 252 height 25
click at [79, 48] on div "تجزئة" at bounding box center [82, 40] width 60 height 15
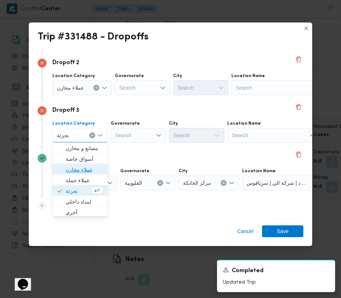
click at [87, 170] on span "عملاء مخازن" at bounding box center [85, 169] width 38 height 9
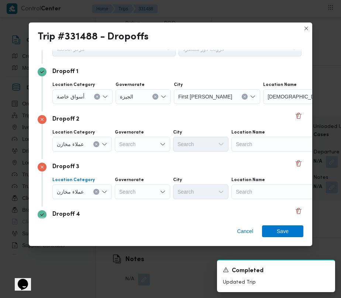
scroll to position [0, 0]
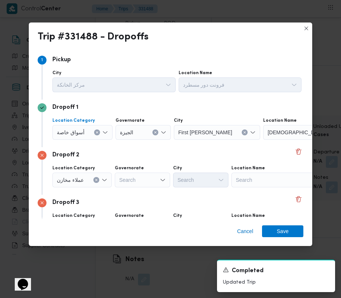
click at [76, 138] on div "أسواق خاصة" at bounding box center [82, 132] width 60 height 15
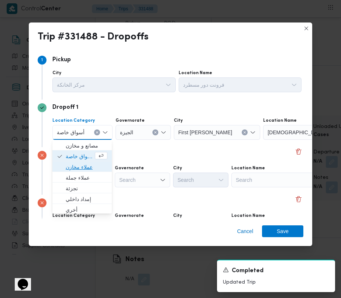
click at [86, 167] on span "عملاء مخازن" at bounding box center [87, 167] width 42 height 9
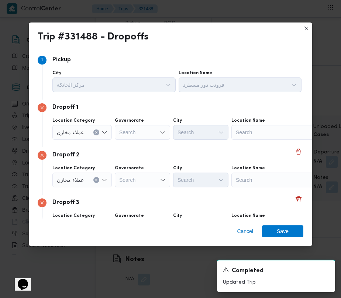
click at [265, 136] on div "Search" at bounding box center [277, 132] width 92 height 15
paste input "الظاهر"
type input "الظاهر"
click at [270, 140] on div "Search" at bounding box center [277, 132] width 92 height 15
paste input "منيل"
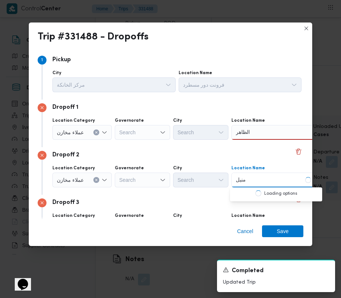
type input "منيل"
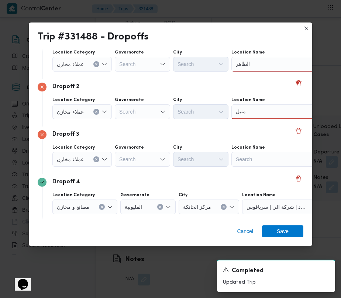
scroll to position [92, 0]
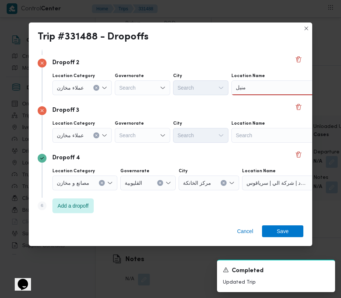
drag, startPoint x: 256, startPoint y: 138, endPoint x: 256, endPoint y: 130, distance: 7.7
click at [256, 48] on div "Search" at bounding box center [277, 40] width 92 height 15
paste input "زينب"
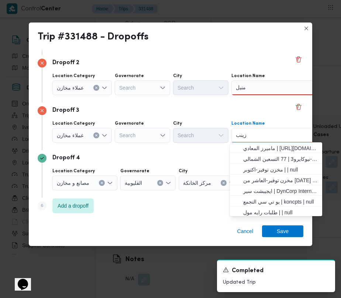
type input "زينب"
click at [266, 48] on div "[PERSON_NAME]" at bounding box center [277, 40] width 92 height 15
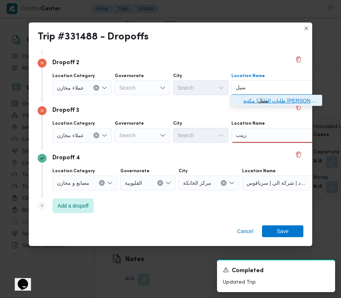
click at [268, 96] on span "طلبات ال منيل | مكتبة مونديال كوبي . المنيل | المنيل الغربي" at bounding box center [276, 101] width 86 height 12
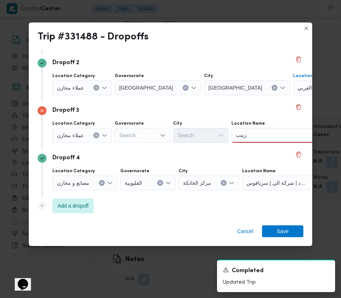
click at [265, 48] on div "[PERSON_NAME]" at bounding box center [277, 40] width 92 height 15
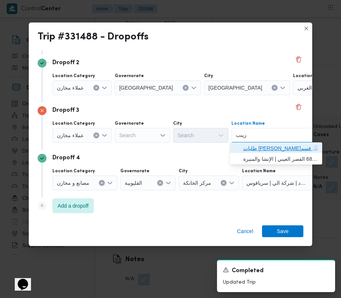
click at [264, 145] on span "طلبات [PERSON_NAME] | قسم [PERSON_NAME] | العتريس" at bounding box center [280, 148] width 74 height 9
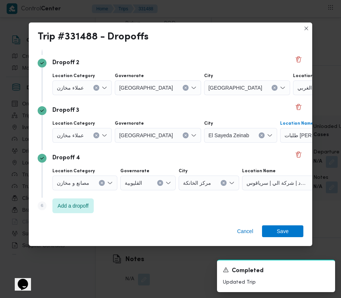
scroll to position [0, 0]
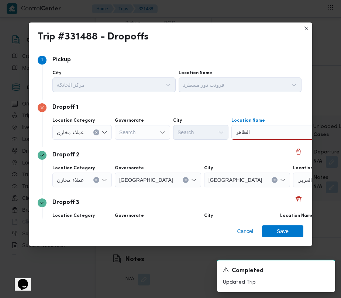
click at [260, 131] on div "الظاهر الظاهر" at bounding box center [277, 132] width 92 height 15
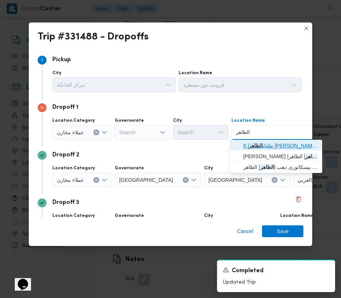
click at [262, 142] on span "طلبات الظاهر | 9 [PERSON_NAME] | القبيسي" at bounding box center [280, 145] width 74 height 9
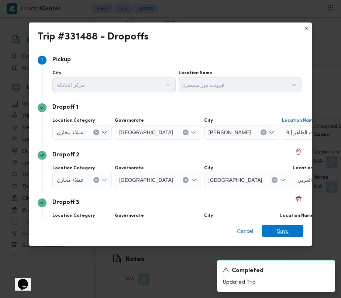
click at [295, 230] on span "Save" at bounding box center [282, 231] width 41 height 12
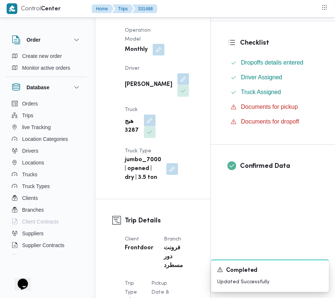
scroll to position [27, 0]
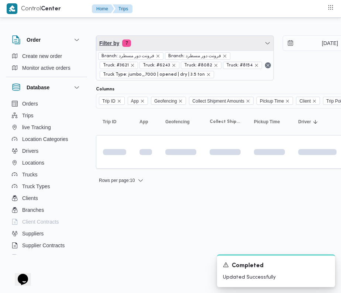
click at [164, 48] on span "Filter by 7" at bounding box center [184, 43] width 177 height 15
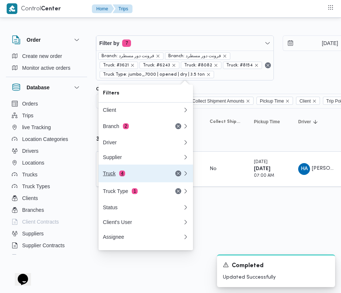
click at [139, 173] on div "Truck 4" at bounding box center [134, 173] width 62 height 6
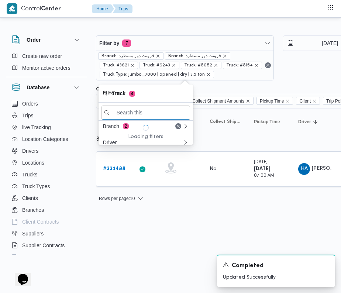
paste input "2595"
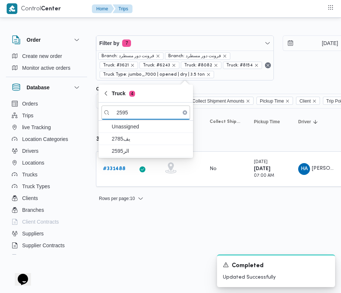
type input "2595"
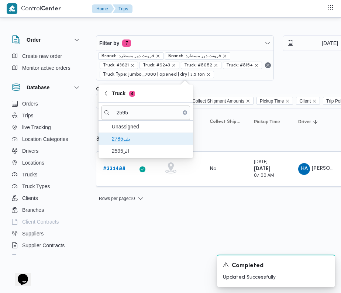
click at [129, 140] on span "يف2785" at bounding box center [150, 138] width 77 height 9
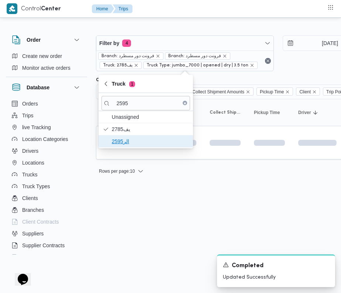
click at [128, 146] on span "الر2595" at bounding box center [145, 141] width 88 height 12
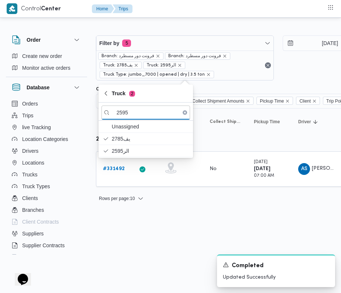
click at [113, 245] on html "Control Center Home Trips Order Create new order Monitor active orders Database…" at bounding box center [170, 146] width 341 height 293
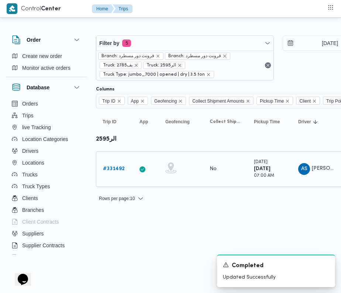
click at [117, 167] on b "# 331492" at bounding box center [114, 168] width 22 height 5
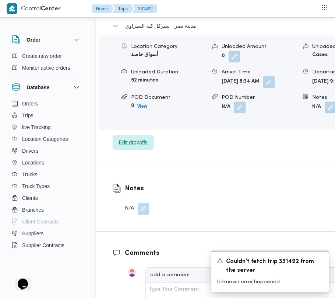
click at [149, 135] on span "Edit dropoffs" at bounding box center [133, 142] width 41 height 15
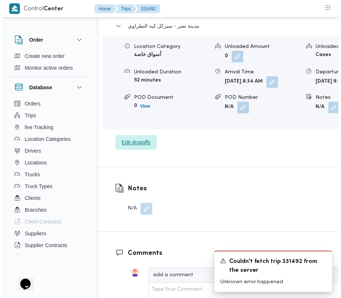
scroll to position [1207, 0]
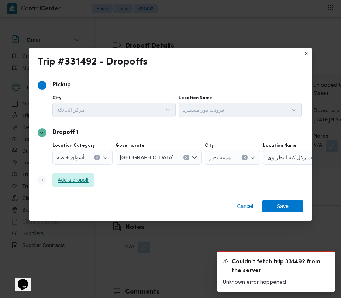
click at [84, 179] on span "Add a dropoff" at bounding box center [73, 179] width 31 height 9
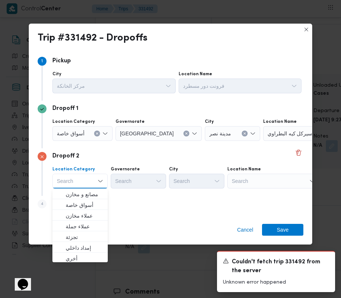
click at [278, 141] on div "Search" at bounding box center [309, 133] width 92 height 15
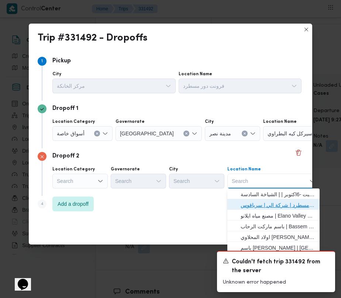
click at [285, 202] on span "فرونت دور مسطرد | شركة الي | سرياقوس" at bounding box center [277, 205] width 74 height 9
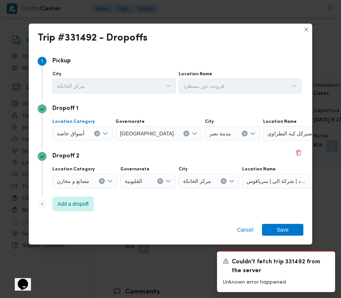
click at [84, 130] on div "أسواق خاصة" at bounding box center [82, 133] width 60 height 15
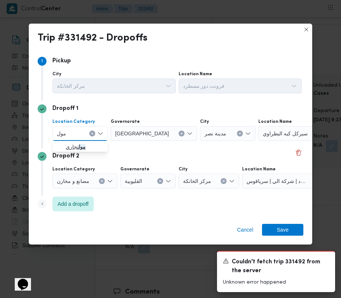
type input "مول"
click at [75, 147] on span "مول تجاري" at bounding box center [85, 146] width 38 height 9
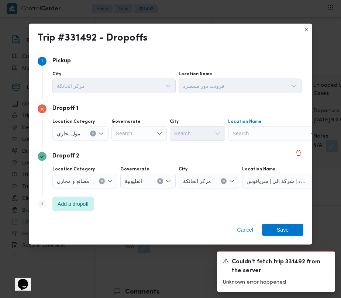
click at [306, 129] on div "Search" at bounding box center [274, 133] width 92 height 15
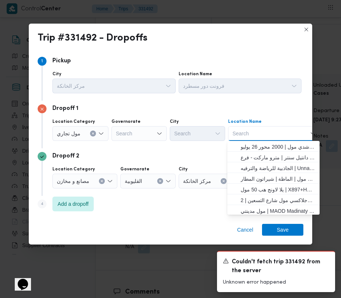
paste input "ووتر واى"
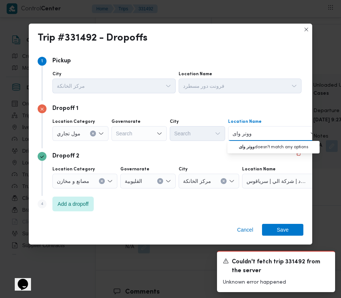
drag, startPoint x: 237, startPoint y: 132, endPoint x: 220, endPoint y: 139, distance: 17.9
click at [220, 139] on div "Location Category مول [GEOGRAPHIC_DATA] Search City Search Location Name ووتر و…" at bounding box center [177, 129] width 252 height 25
type input "ووتر و"
click at [248, 146] on span "مول ووتر واي | 2FRG+JC | null" at bounding box center [277, 146] width 74 height 9
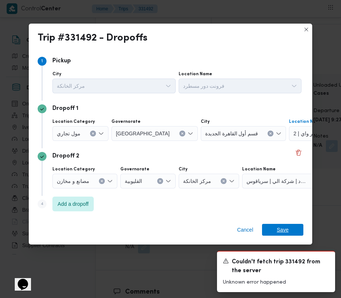
click at [289, 229] on span "Save" at bounding box center [282, 230] width 41 height 12
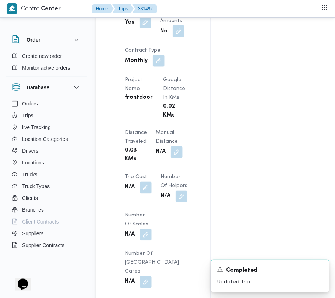
scroll to position [934, 0]
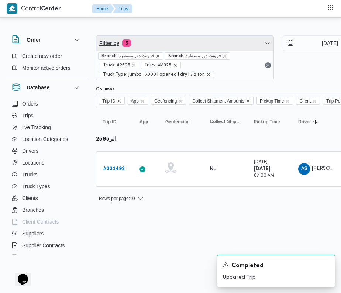
click at [173, 47] on span "Filter by 5" at bounding box center [184, 43] width 177 height 15
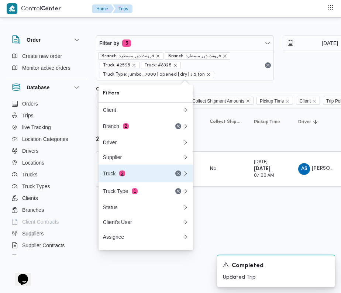
click at [130, 182] on button "Truck 2" at bounding box center [145, 173] width 94 height 18
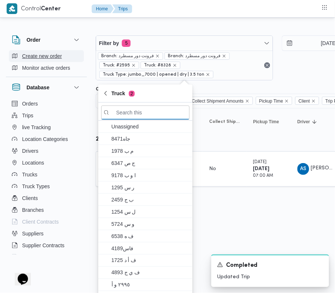
paste input "8418"
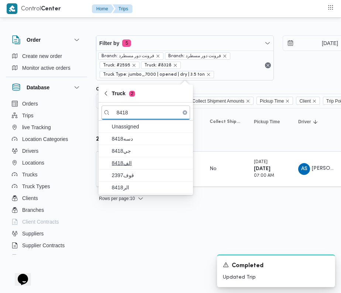
type input "8418"
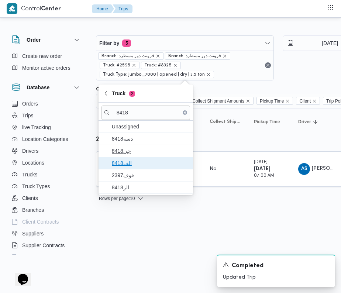
click at [139, 157] on div "Unassigned دسه8418 جي8418 الف8418 قوف2397 الر8418" at bounding box center [145, 157] width 94 height 73
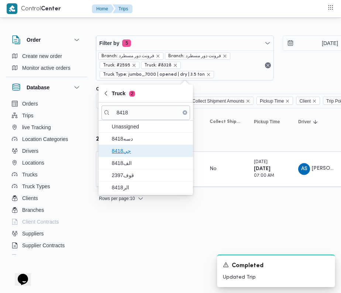
click at [132, 153] on span "جي8418" at bounding box center [150, 150] width 77 height 9
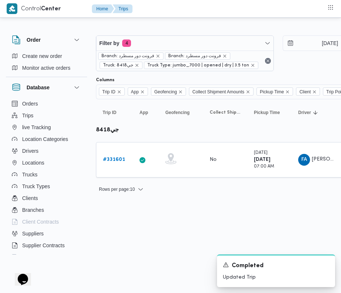
click at [152, 225] on html "Control Center Home Trips Order Create new order Monitor active orders Database…" at bounding box center [170, 146] width 341 height 293
click at [117, 162] on b "# 331601" at bounding box center [114, 159] width 22 height 5
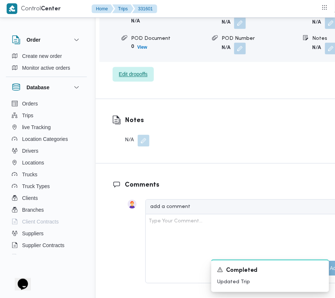
click at [143, 70] on span "Edit dropoffs" at bounding box center [133, 74] width 29 height 9
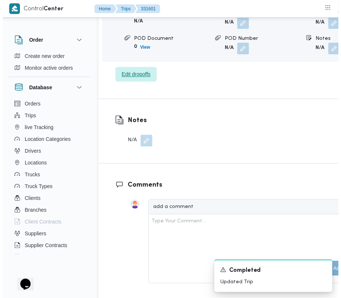
scroll to position [1212, 0]
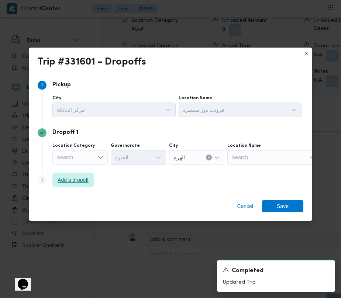
click at [83, 180] on span "Add a dropoff" at bounding box center [73, 179] width 31 height 9
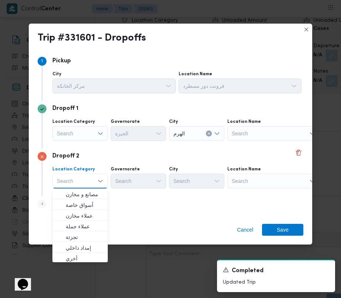
click at [260, 141] on div "Search" at bounding box center [273, 133] width 92 height 15
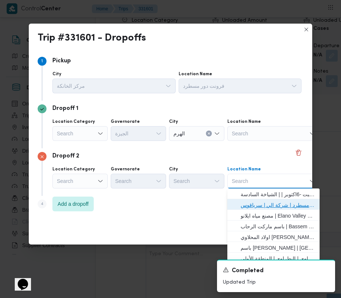
click at [269, 200] on span "فرونت دور مسطرد | شركة الي | سرياقوس" at bounding box center [273, 205] width 86 height 12
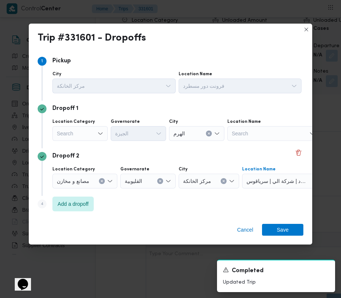
click at [80, 132] on div "Search" at bounding box center [79, 133] width 55 height 15
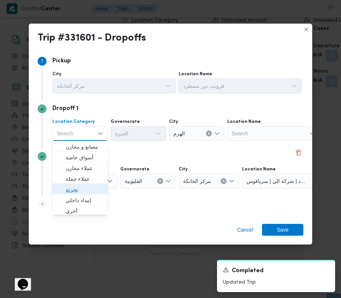
click at [88, 189] on span "تجزئة" at bounding box center [85, 189] width 38 height 9
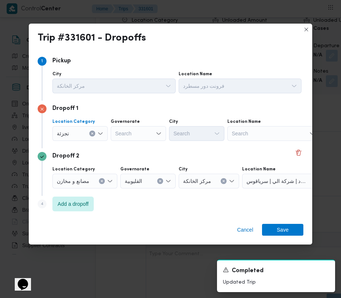
click at [126, 136] on div "Search" at bounding box center [138, 133] width 55 height 15
paste input "[GEOGRAPHIC_DATA]"
type input "[GEOGRAPHIC_DATA]"
click at [136, 133] on div "[GEOGRAPHIC_DATA] [GEOGRAPHIC_DATA] Combo box. Selected. [GEOGRAPHIC_DATA] . Se…" at bounding box center [138, 133] width 55 height 15
click at [139, 145] on span "[GEOGRAPHIC_DATA]" at bounding box center [143, 146] width 38 height 9
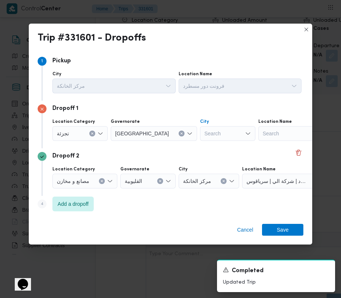
click at [213, 130] on div "Search" at bounding box center [227, 133] width 55 height 15
paste input "[GEOGRAPHIC_DATA]"
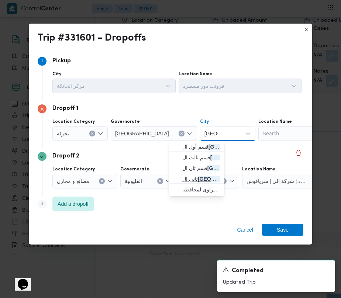
type input "[GEOGRAPHIC_DATA]"
click at [201, 176] on mark "[GEOGRAPHIC_DATA]" at bounding box center [225, 179] width 55 height 6
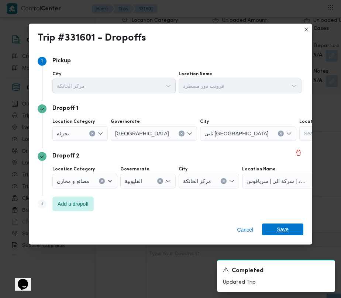
click at [281, 226] on span "Save" at bounding box center [282, 229] width 12 height 12
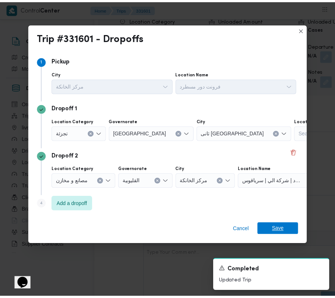
scroll to position [1245, 0]
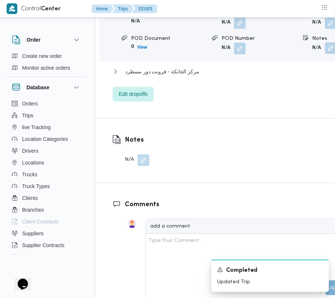
click at [326, 42] on button "button" at bounding box center [332, 48] width 12 height 12
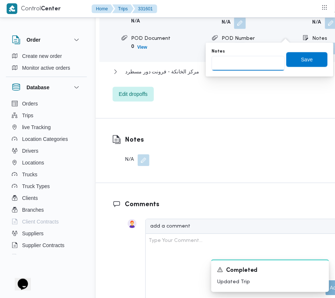
click at [268, 70] on input "Notes" at bounding box center [248, 63] width 73 height 15
paste input "مدينتي"
type input "مدينتي"
click at [306, 59] on span "Save" at bounding box center [308, 59] width 12 height 9
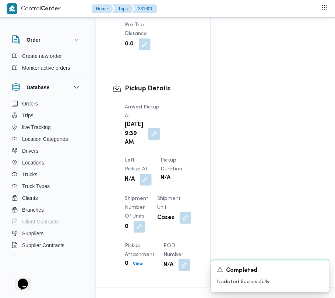
scroll to position [894, 0]
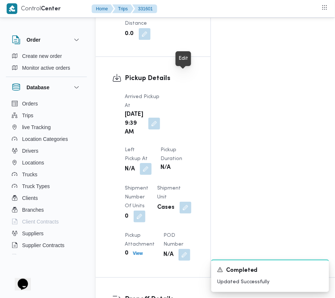
click at [152, 163] on button "button" at bounding box center [146, 169] width 12 height 12
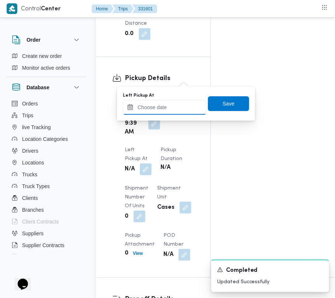
click at [175, 105] on input "Left Pickup At" at bounding box center [165, 107] width 84 height 15
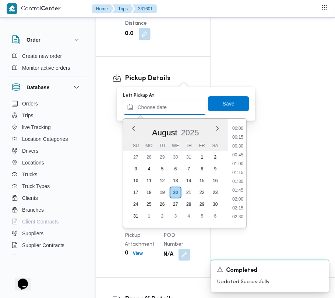
paste input "[DATE] 9:00:00 AM"
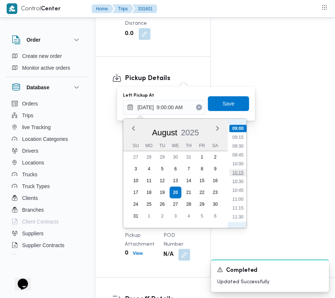
click at [239, 173] on li "10:15" at bounding box center [238, 172] width 17 height 7
type input "[DATE] 10:15"
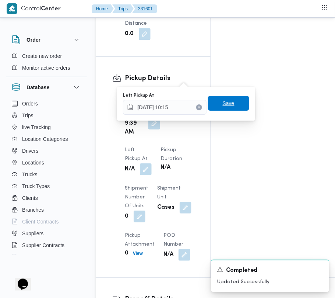
click at [236, 102] on span "Save" at bounding box center [228, 103] width 41 height 15
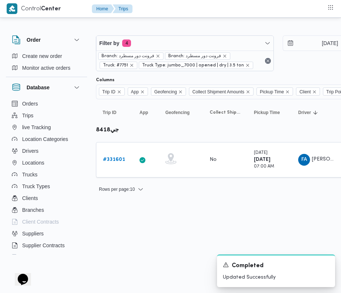
click at [145, 33] on div "Filter by 4 Branch: فرونت دور مسطرد Branch: فرونت دور مسطرد Truck: #7751 Truck …" at bounding box center [277, 53] width 373 height 45
click at [147, 35] on div "Filter by 4 Branch: فرونت دور مسطرد Branch: فرونت دور مسطرد Truck: #7751 Truck …" at bounding box center [185, 53] width 178 height 36
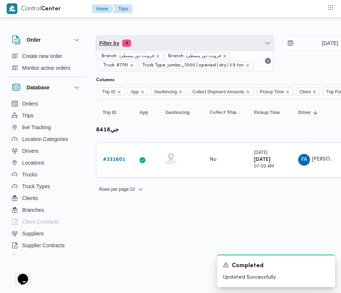
click at [149, 47] on span "Filter by 4" at bounding box center [184, 43] width 177 height 15
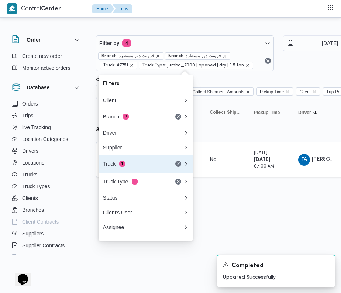
click at [151, 159] on button "Truck 1" at bounding box center [145, 164] width 94 height 18
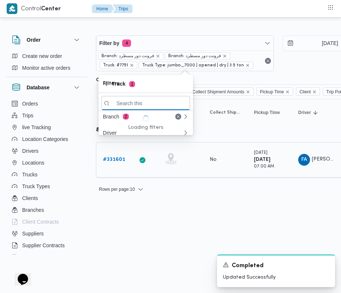
paste input "2784"
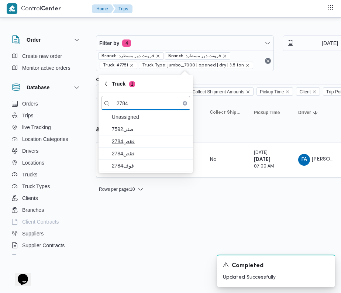
type input "2784"
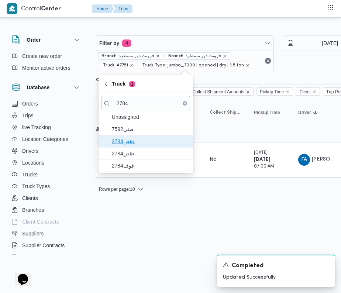
click at [126, 139] on span "فقص2784" at bounding box center [150, 141] width 77 height 9
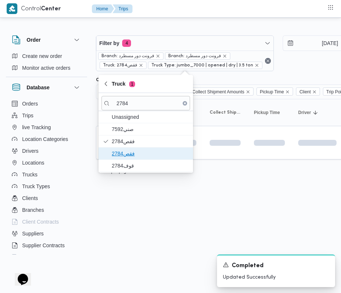
drag, startPoint x: 126, startPoint y: 150, endPoint x: 126, endPoint y: 163, distance: 13.3
click at [126, 150] on span "فقص2784" at bounding box center [150, 153] width 77 height 9
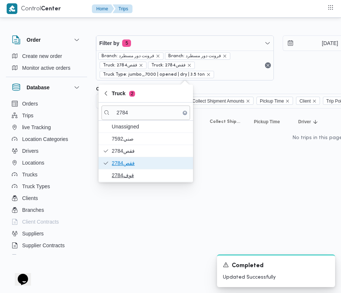
drag, startPoint x: 128, startPoint y: 168, endPoint x: 133, endPoint y: 173, distance: 7.0
click at [133, 173] on div "Unassigned 7592صني فقص2784 فقص2784 قوف2784" at bounding box center [145, 151] width 94 height 61
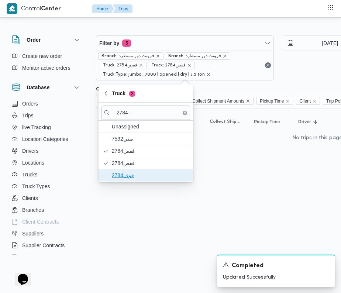
drag, startPoint x: 133, startPoint y: 173, endPoint x: 134, endPoint y: 180, distance: 6.7
click at [133, 174] on span "قوف2784" at bounding box center [150, 175] width 77 height 9
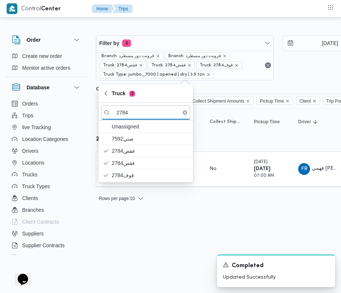
click at [145, 232] on html "Control Center Home Trips Order Create new order Monitor active orders Database…" at bounding box center [170, 146] width 341 height 293
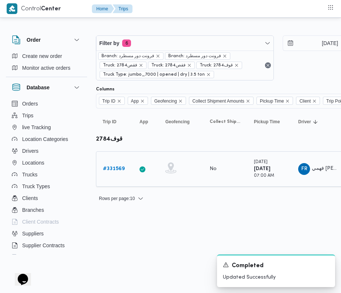
click at [110, 170] on b "# 331569" at bounding box center [114, 168] width 22 height 5
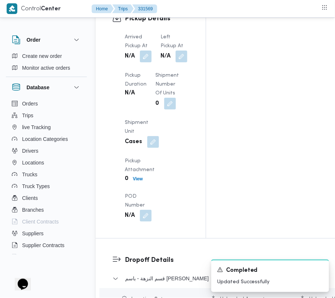
scroll to position [1071, 0]
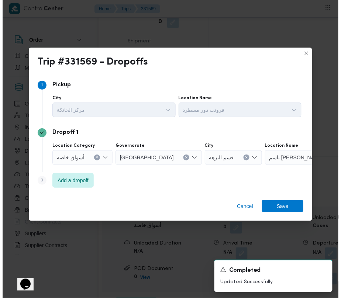
scroll to position [1041, 0]
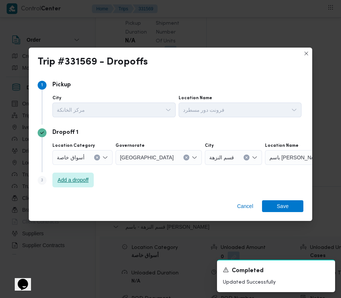
click at [84, 176] on span "Add a dropoff" at bounding box center [73, 179] width 31 height 9
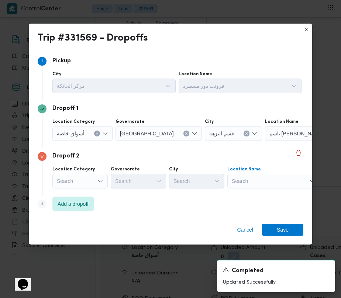
click at [265, 141] on div "Search" at bounding box center [311, 133] width 92 height 15
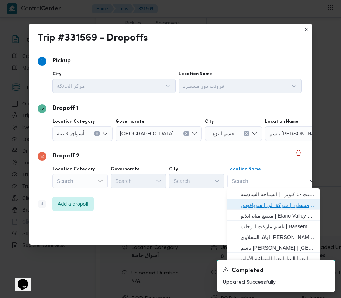
click at [261, 201] on span "فرونت دور مسطرد | شركة الي | سرياقوس" at bounding box center [277, 205] width 74 height 9
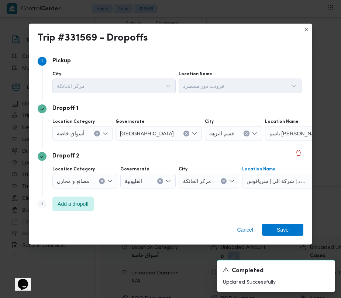
click at [87, 130] on input "Location Category" at bounding box center [87, 133] width 1 height 9
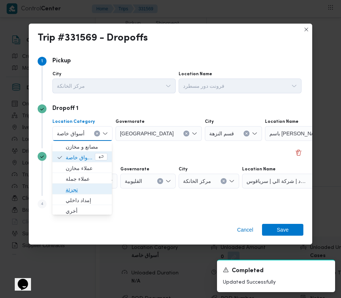
click at [77, 186] on span "تجزئة" at bounding box center [87, 189] width 42 height 9
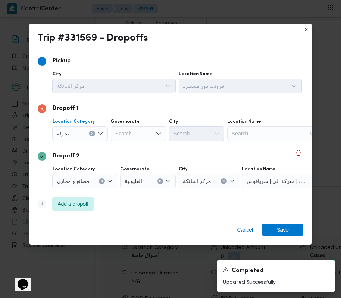
click at [150, 132] on div "Search" at bounding box center [138, 133] width 55 height 15
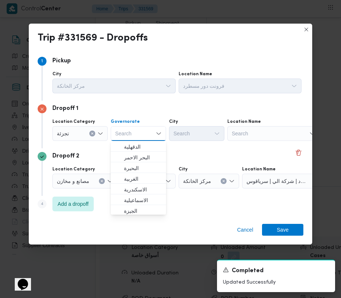
paste input "[GEOGRAPHIC_DATA]"
type input "[GEOGRAPHIC_DATA]"
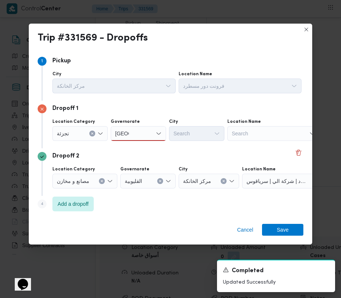
click at [155, 133] on div "[GEOGRAPHIC_DATA] [GEOGRAPHIC_DATA]" at bounding box center [138, 133] width 55 height 15
click at [153, 145] on span "[GEOGRAPHIC_DATA]" at bounding box center [143, 146] width 38 height 9
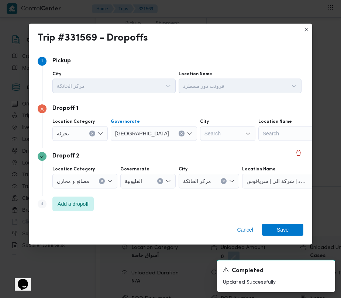
click at [200, 134] on div "Search" at bounding box center [227, 133] width 55 height 15
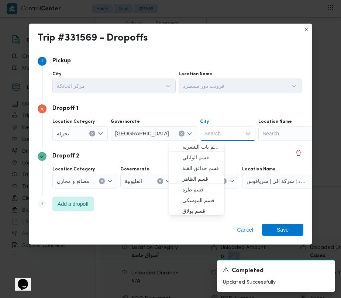
paste input "مصر الجد"
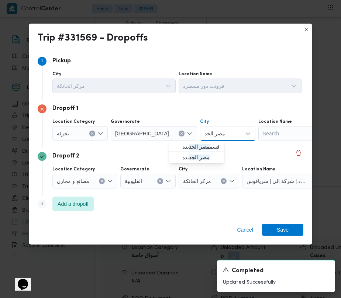
type input "مصر الجديدة"
click at [189, 148] on span "قسم مصر الجديدة" at bounding box center [202, 146] width 40 height 9
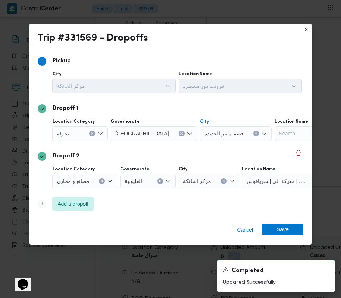
click at [282, 230] on span "Save" at bounding box center [282, 229] width 12 height 12
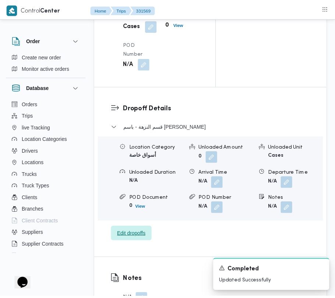
scroll to position [1071, 0]
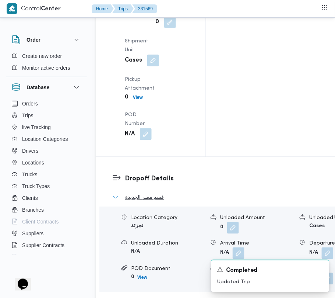
click at [148, 193] on span "قسم مصر الجديدة" at bounding box center [144, 197] width 39 height 9
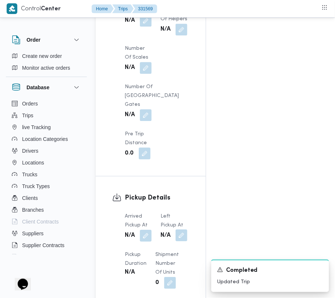
click at [180, 229] on button "button" at bounding box center [182, 235] width 12 height 12
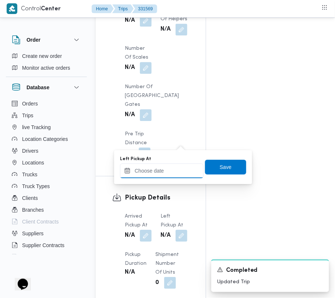
click at [180, 173] on input "Left Pickup At" at bounding box center [162, 170] width 84 height 15
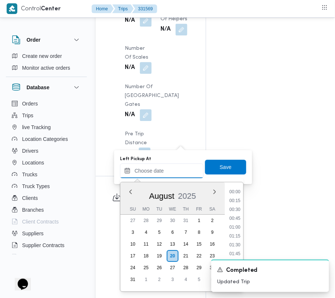
paste input "[DATE] 9:00:00 AM"
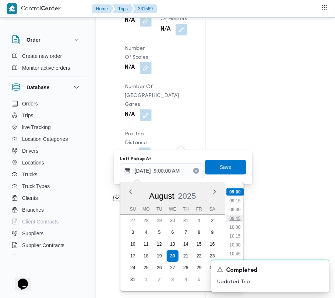
click at [234, 220] on li "09:45" at bounding box center [235, 218] width 17 height 7
type input "[DATE] 09:45"
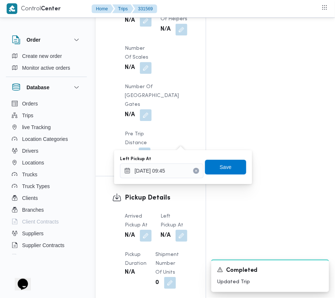
click at [229, 177] on div "Left Pickup At [DATE] 09:45 Save" at bounding box center [183, 167] width 128 height 24
click at [223, 168] on span "Save" at bounding box center [226, 166] width 12 height 9
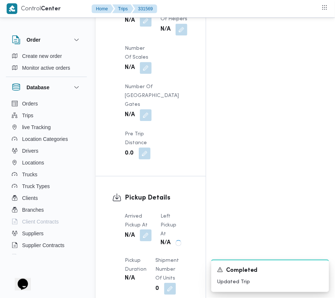
click at [142, 229] on button "button" at bounding box center [146, 235] width 12 height 12
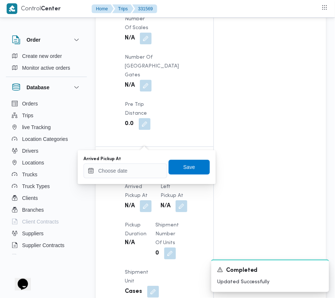
click at [142, 161] on div "Arrived Pickup At" at bounding box center [126, 167] width 84 height 22
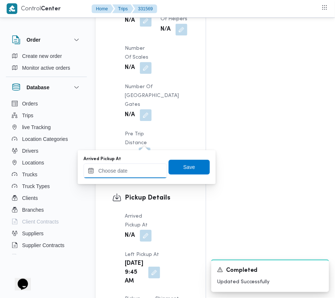
click at [153, 170] on input "Arrived Pickup At" at bounding box center [126, 170] width 84 height 15
paste input "[DATE] 9:00:00 AM"
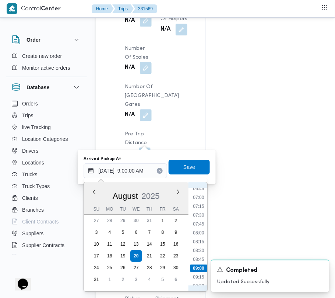
scroll to position [236, 0]
click at [204, 210] on li "07:15" at bounding box center [198, 212] width 17 height 7
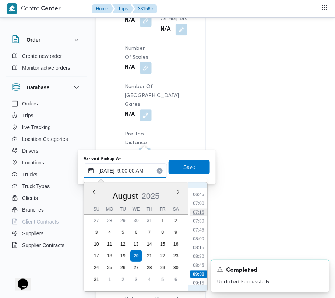
type input "[DATE] 07:15"
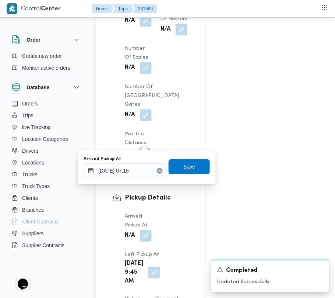
click at [184, 163] on span "Save" at bounding box center [190, 166] width 12 height 9
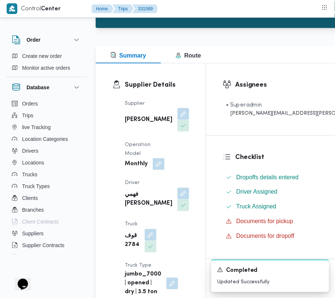
scroll to position [0, 0]
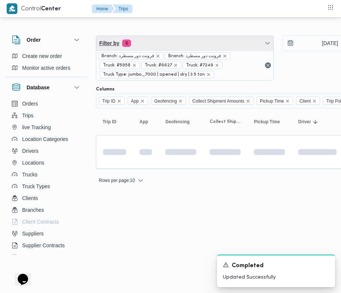
click at [166, 48] on span "Filter by 6" at bounding box center [184, 43] width 177 height 15
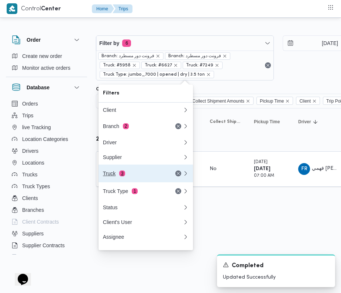
click at [130, 181] on button "Truck 3" at bounding box center [145, 173] width 94 height 18
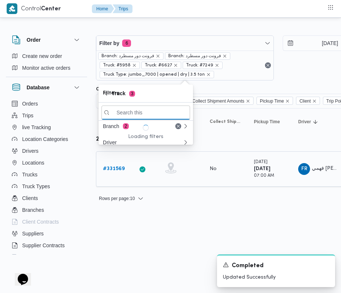
paste input "3957"
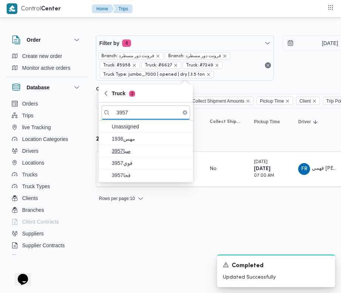
type input "3957"
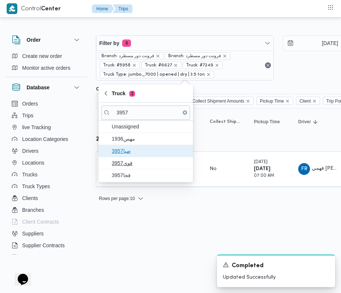
click at [142, 153] on span "3957صبا" at bounding box center [150, 150] width 77 height 9
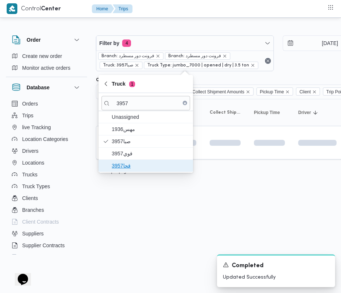
click at [124, 164] on span "قحا3957" at bounding box center [150, 165] width 77 height 9
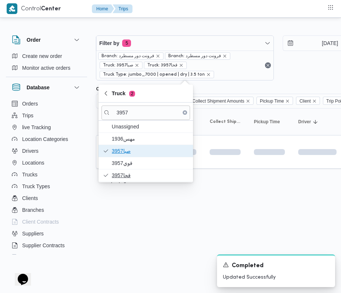
click at [115, 153] on span "3957صبا" at bounding box center [150, 150] width 77 height 9
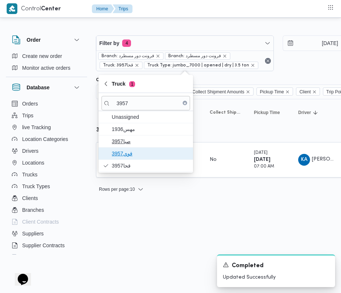
click at [116, 153] on span "قوي3957" at bounding box center [150, 153] width 77 height 9
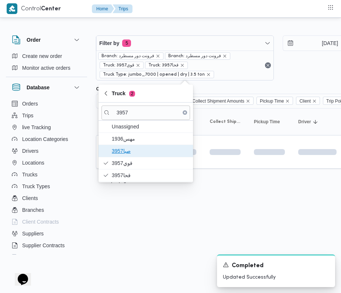
click at [116, 153] on span "3957صبا" at bounding box center [150, 150] width 77 height 9
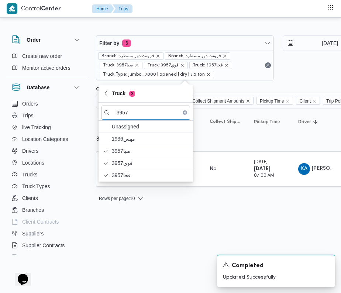
click at [149, 230] on html "Control Center Home Trips Order Create new order Monitor active orders Database…" at bounding box center [170, 146] width 341 height 293
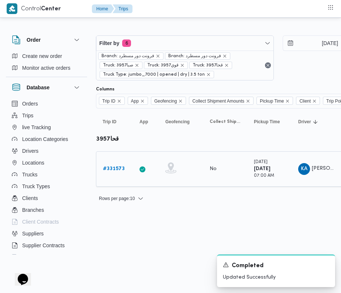
click at [122, 173] on link "# 331573" at bounding box center [114, 168] width 22 height 9
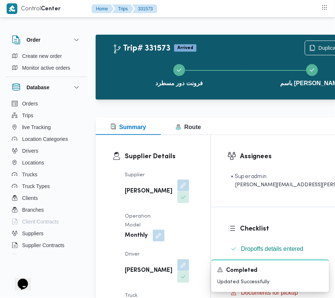
scroll to position [311, 0]
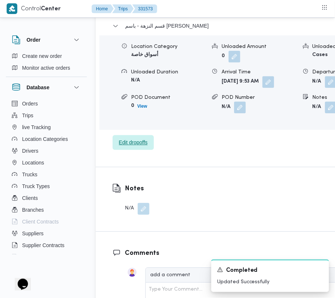
click at [151, 135] on span "Edit dropoffs" at bounding box center [133, 142] width 41 height 15
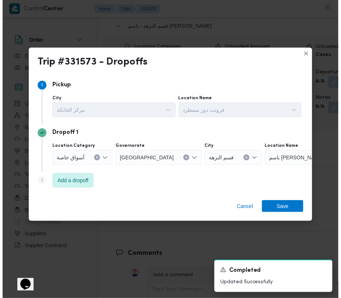
scroll to position [1165, 0]
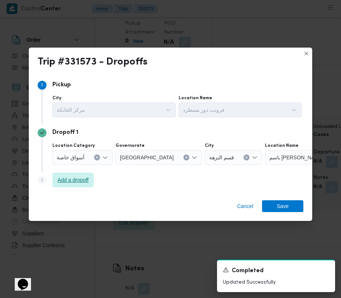
click at [78, 179] on span "Add a dropoff" at bounding box center [73, 179] width 31 height 9
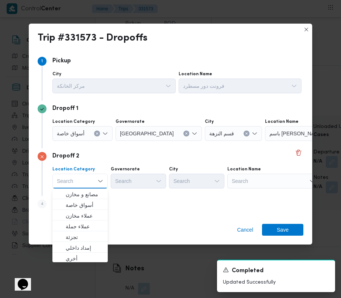
click at [265, 141] on div "Search" at bounding box center [311, 133] width 92 height 15
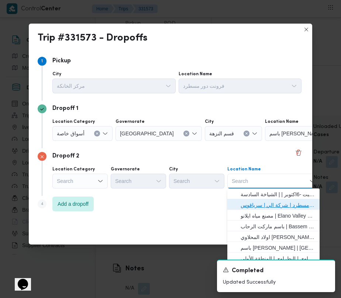
click at [266, 206] on span "فرونت دور مسطرد | شركة الي | سرياقوس" at bounding box center [277, 205] width 74 height 9
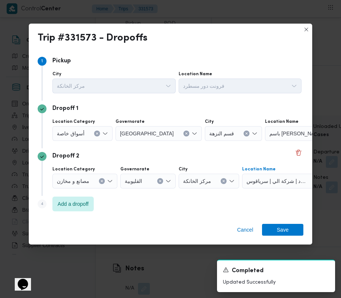
click at [80, 136] on span "أسواق خاصة" at bounding box center [71, 133] width 28 height 8
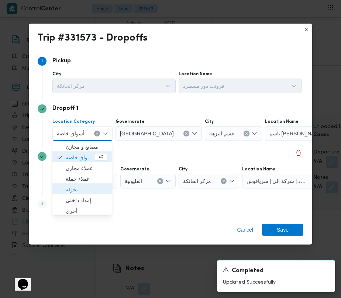
click at [81, 189] on span "تجزئة" at bounding box center [87, 189] width 42 height 9
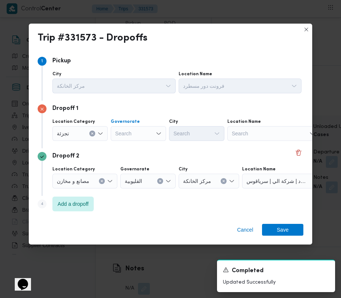
click at [135, 126] on div "Search" at bounding box center [138, 133] width 55 height 15
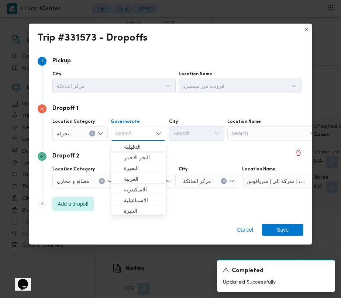
paste input "[GEOGRAPHIC_DATA]"
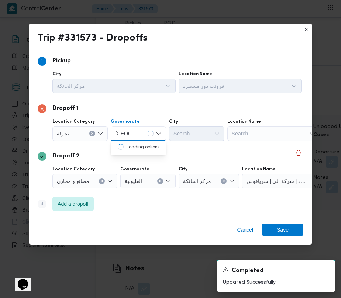
type input "[GEOGRAPHIC_DATA]"
click at [136, 136] on div "[GEOGRAPHIC_DATA] [GEOGRAPHIC_DATA]" at bounding box center [138, 133] width 55 height 15
click at [136, 144] on span "[GEOGRAPHIC_DATA]" at bounding box center [143, 146] width 38 height 9
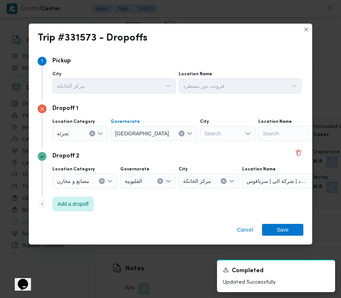
click at [200, 136] on div "Search" at bounding box center [227, 133] width 55 height 15
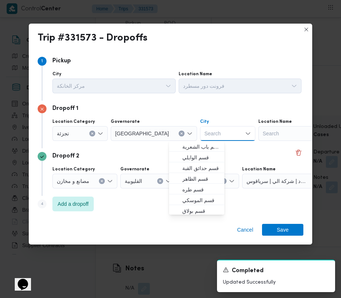
paste input "المعادي"
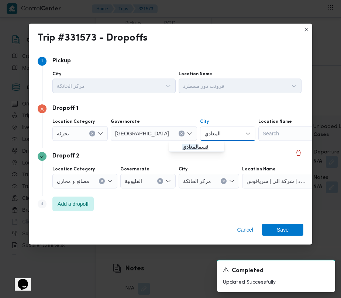
type input "المعادي"
click at [188, 145] on mark "المعادي" at bounding box center [190, 147] width 16 height 6
click at [288, 223] on div "Cancel Save" at bounding box center [170, 231] width 283 height 27
click at [285, 233] on span "Save" at bounding box center [282, 230] width 12 height 12
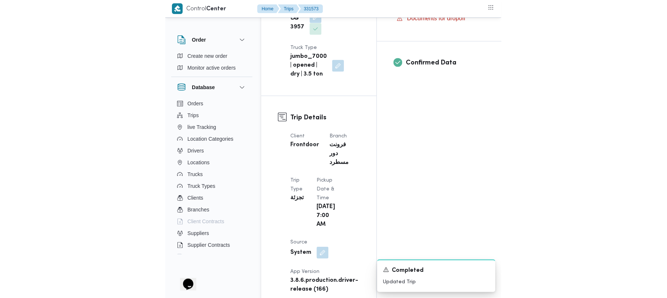
scroll to position [0, 0]
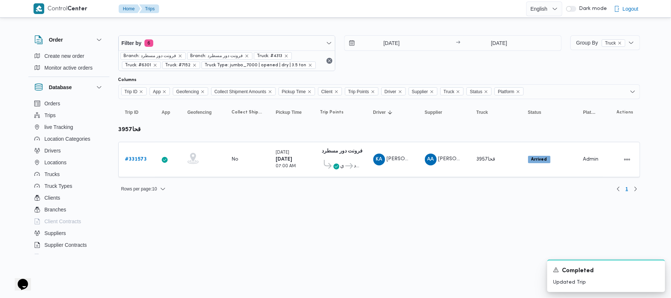
click at [244, 35] on div "Filter by 6 Branch: فرونت دور مسطرد Branch: فرونت دور مسطرد Truck: #4313 Truck:…" at bounding box center [226, 53] width 217 height 36
click at [237, 48] on span "Filter by 6" at bounding box center [227, 43] width 217 height 15
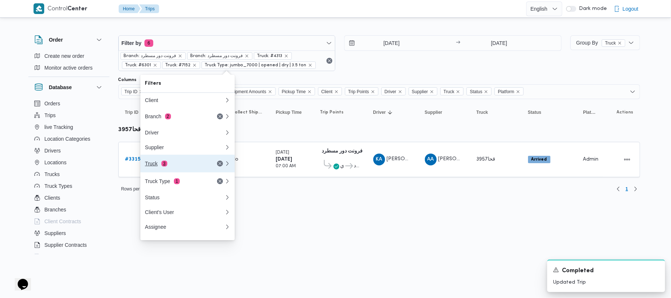
click at [174, 167] on div "Truck 3" at bounding box center [176, 164] width 62 height 6
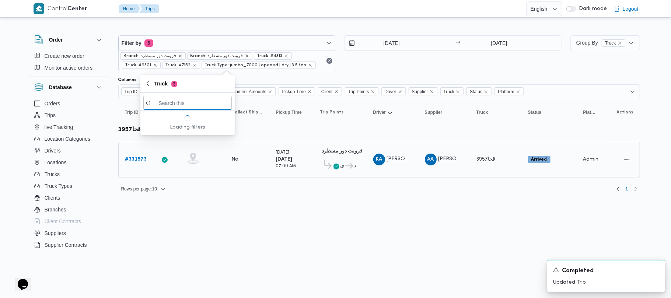
paste input "9252"
type input "9252"
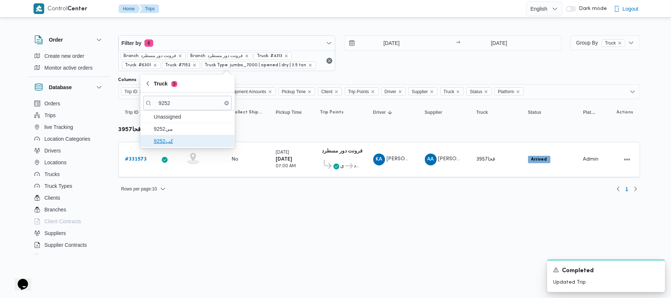
click at [169, 143] on span "كب9252" at bounding box center [192, 141] width 77 height 9
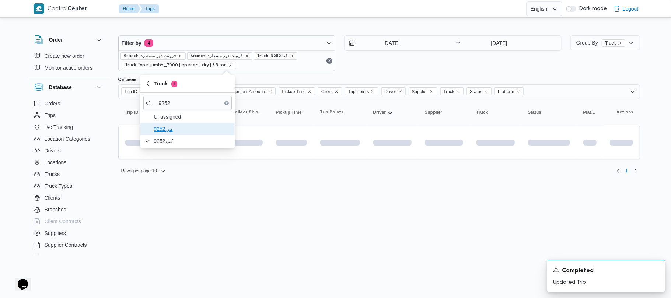
click at [166, 127] on span "9252مى" at bounding box center [192, 129] width 77 height 9
click at [203, 229] on html "Control Center Home Trips English عربي Dark mode Logout Order Create new order …" at bounding box center [335, 149] width 671 height 298
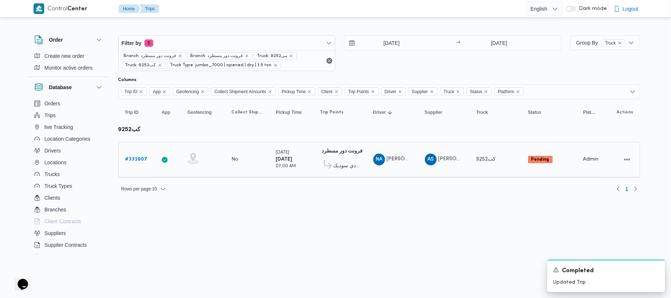
click at [125, 155] on link "# 331607" at bounding box center [136, 159] width 22 height 9
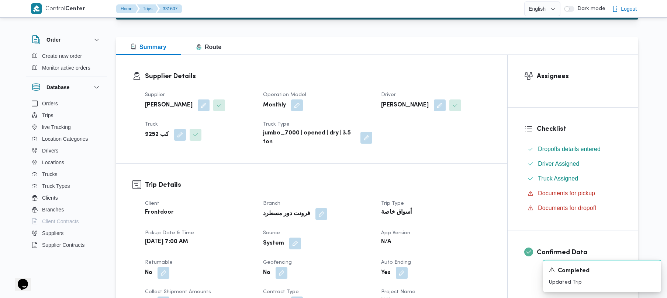
scroll to position [261, 0]
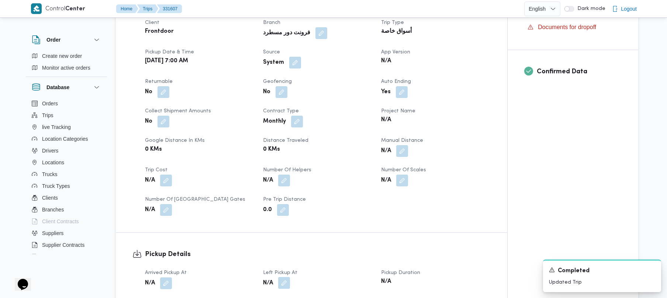
drag, startPoint x: 291, startPoint y: 275, endPoint x: 288, endPoint y: 279, distance: 5.0
click at [290, 275] on span "Left Pickup At" at bounding box center [280, 273] width 34 height 5
click at [282, 285] on button "button" at bounding box center [284, 283] width 12 height 12
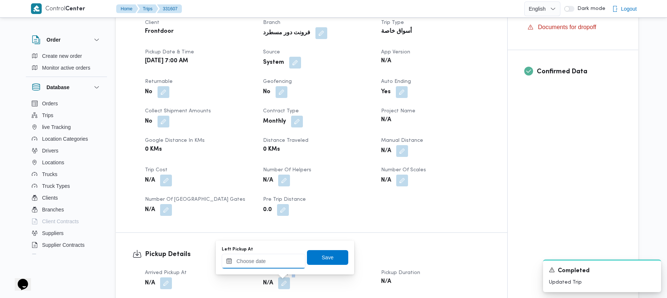
click at [290, 255] on div at bounding box center [264, 261] width 84 height 15
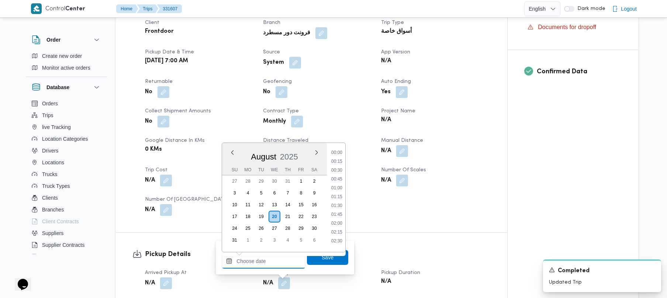
scroll to position [357, 0]
click at [337, 180] on ul "00:00 00:15 00:30 00:45 01:00 01:15 01:30 01:45 02:00 02:15 02:30 02:45 03:00 0…" at bounding box center [336, 197] width 17 height 97
click at [335, 174] on li "10:45" at bounding box center [336, 175] width 17 height 7
type input "[DATE] 10:45"
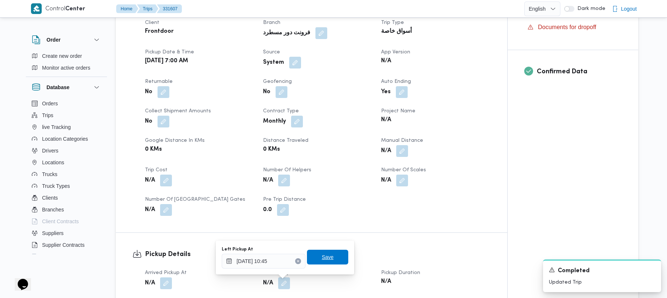
click at [322, 257] on span "Save" at bounding box center [327, 257] width 12 height 9
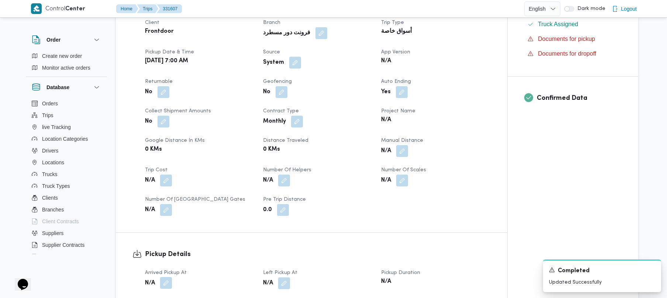
click at [167, 281] on button "button" at bounding box center [166, 283] width 12 height 12
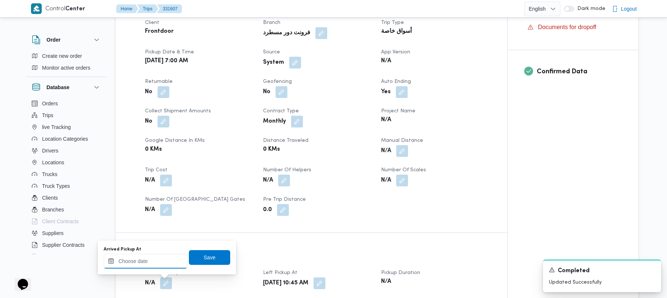
click at [173, 263] on input "Arrived Pickup At" at bounding box center [146, 261] width 84 height 15
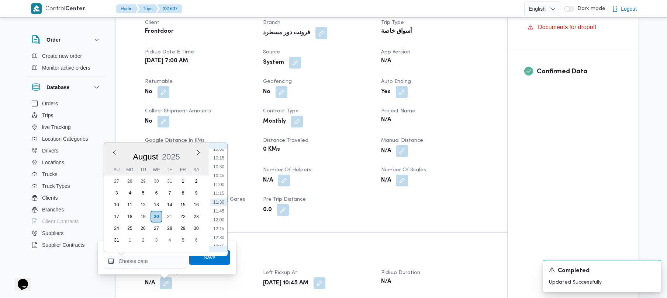
scroll to position [275, 0]
click at [220, 160] on li "08:00" at bounding box center [218, 160] width 17 height 7
type input "[DATE] 08:00"
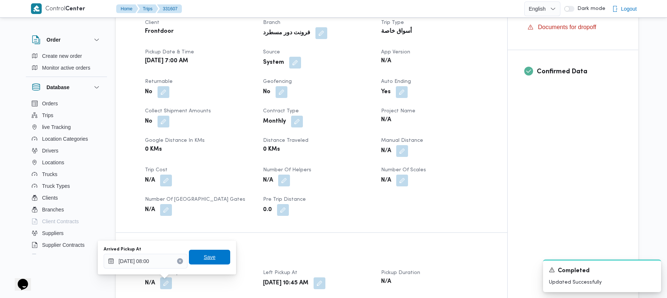
click at [208, 254] on span "Save" at bounding box center [209, 257] width 12 height 9
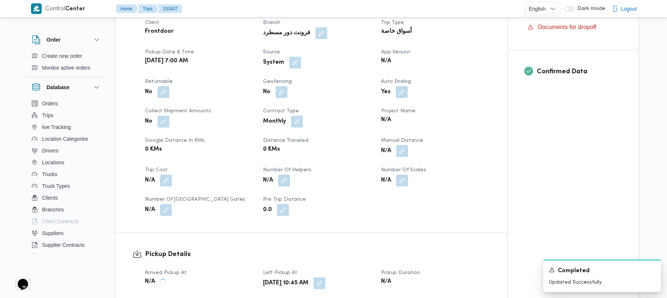
click at [221, 207] on div "N/A" at bounding box center [199, 209] width 111 height 13
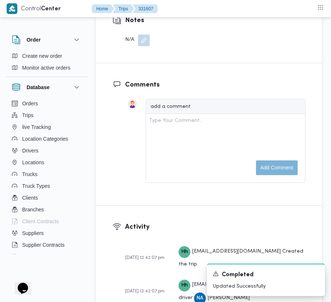
scroll to position [1329, 0]
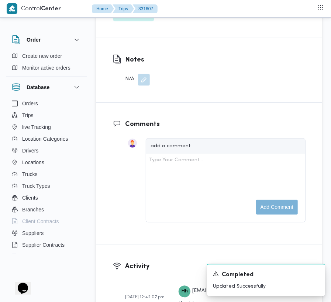
click at [144, 21] on span "Edit dropoffs" at bounding box center [133, 13] width 41 height 15
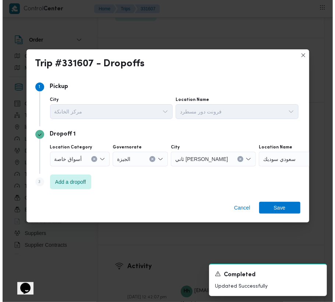
scroll to position [1264, 0]
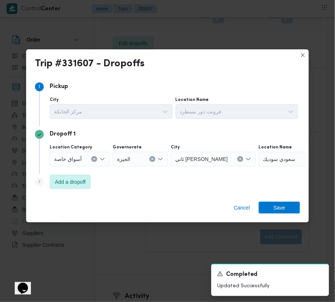
click at [73, 190] on div "Step 3 is disabled 3 Add a dropoff" at bounding box center [167, 183] width 265 height 19
click at [79, 187] on span "Add a dropoff" at bounding box center [70, 181] width 41 height 15
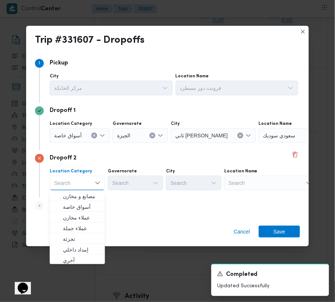
click at [259, 143] on div "Search" at bounding box center [305, 135] width 92 height 15
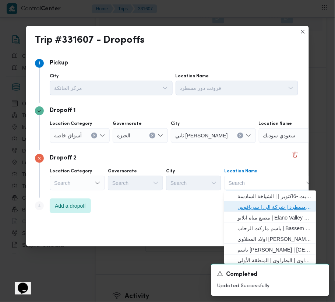
click at [263, 204] on span "فرونت دور مسطرد | شركة الي | سرياقوس" at bounding box center [275, 207] width 74 height 9
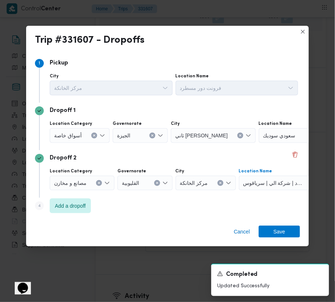
click at [68, 139] on span "أسواق خاصة" at bounding box center [68, 135] width 28 height 8
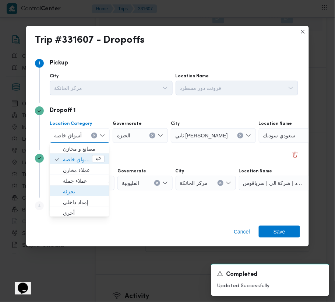
click at [76, 191] on span "تجزئة" at bounding box center [84, 191] width 42 height 9
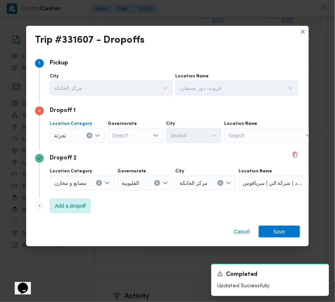
click at [136, 142] on div "Search" at bounding box center [135, 135] width 55 height 15
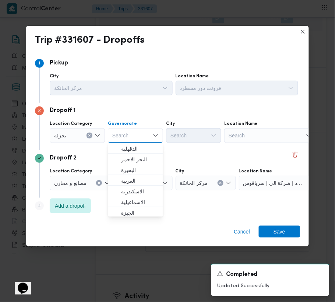
click at [138, 133] on div "Search Combo box. Selected. Combo box input. Search. Type some text or, to disp…" at bounding box center [135, 135] width 55 height 15
paste input "[GEOGRAPHIC_DATA]"
type input "[GEOGRAPHIC_DATA]"
click at [187, 155] on div "Dropoff 2" at bounding box center [167, 158] width 265 height 9
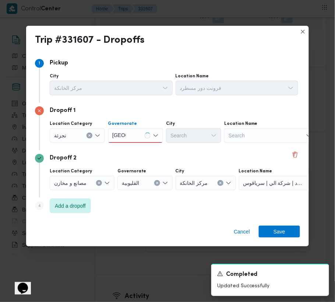
click at [140, 137] on div "[GEOGRAPHIC_DATA] [GEOGRAPHIC_DATA]" at bounding box center [135, 135] width 55 height 15
click at [131, 134] on div "[GEOGRAPHIC_DATA] [GEOGRAPHIC_DATA]" at bounding box center [135, 135] width 55 height 15
click at [135, 148] on span "[GEOGRAPHIC_DATA]" at bounding box center [140, 149] width 38 height 9
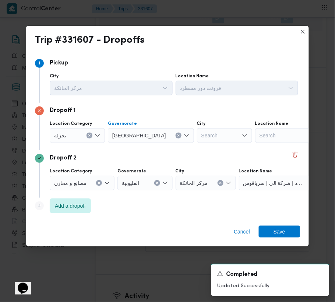
click at [173, 79] on div "City" at bounding box center [111, 76] width 123 height 6
click at [201, 140] on div "Search" at bounding box center [224, 135] width 55 height 15
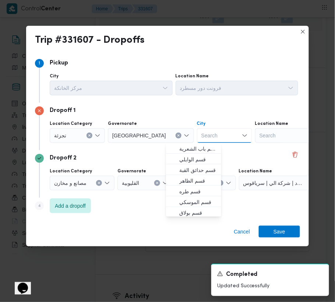
paste input "[GEOGRAPHIC_DATA]"
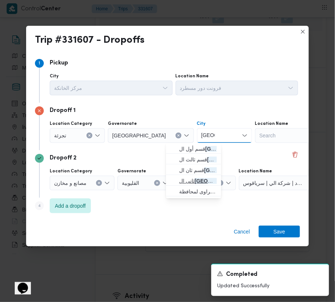
type input "[GEOGRAPHIC_DATA]"
click at [199, 179] on mark "[GEOGRAPHIC_DATA]" at bounding box center [222, 181] width 55 height 6
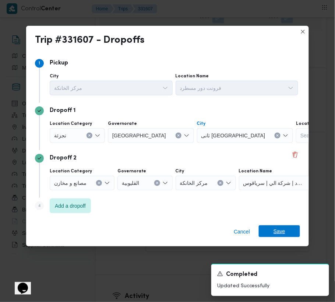
click at [279, 227] on span "Save" at bounding box center [280, 232] width 12 height 12
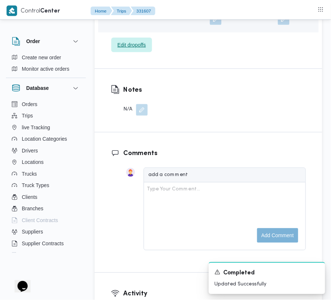
scroll to position [1329, 0]
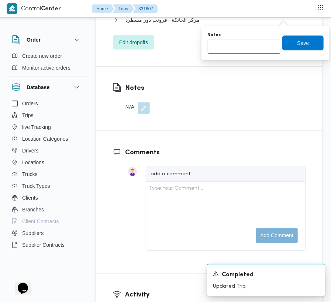
click at [262, 53] on input "Notes" at bounding box center [243, 46] width 73 height 15
paste input "مدينتي"
type input "مدينتي"
click at [307, 46] on span "Save" at bounding box center [302, 42] width 41 height 15
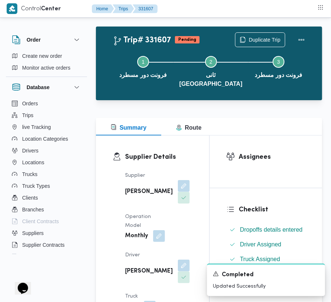
scroll to position [0, 0]
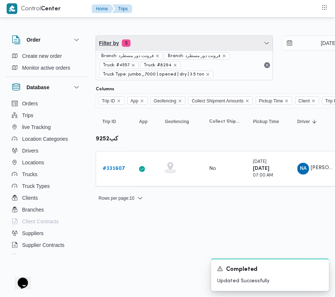
click at [136, 46] on span "Filter by 5" at bounding box center [184, 43] width 177 height 15
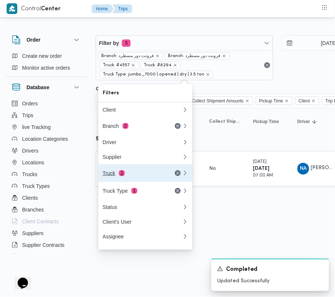
click at [139, 171] on div "Truck 2" at bounding box center [142, 173] width 88 height 18
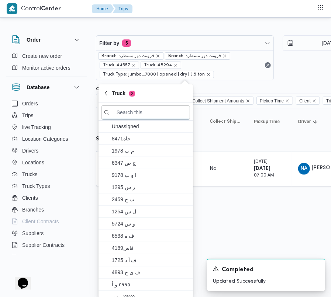
paste input "8418"
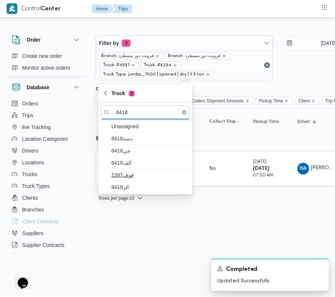
type input "8418"
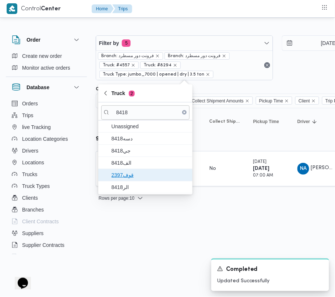
click at [135, 178] on span "قوف2397" at bounding box center [150, 175] width 77 height 9
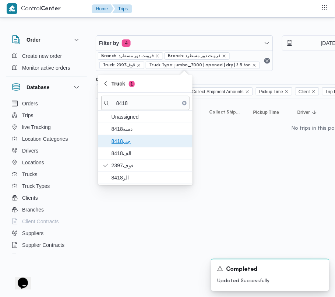
click at [128, 144] on span "جي8418" at bounding box center [150, 141] width 77 height 9
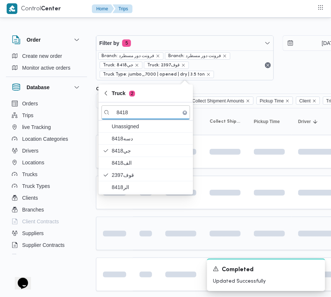
click at [139, 234] on span at bounding box center [139, 234] width 28 height 6
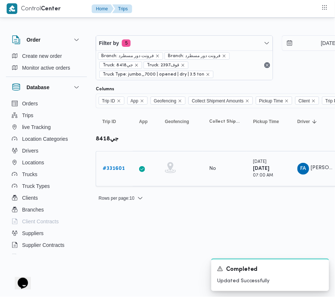
click at [121, 170] on b "# 331601" at bounding box center [114, 168] width 22 height 5
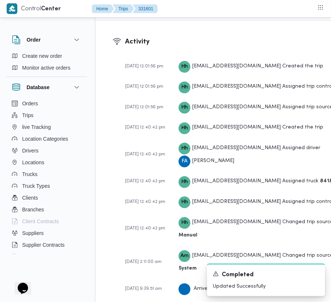
scroll to position [1245, 0]
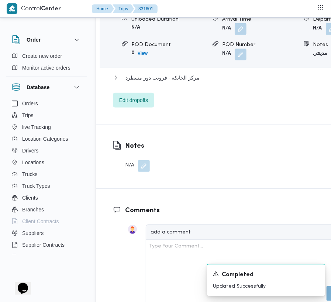
click at [139, 124] on div "Dropoff Details ثانى [GEOGRAPHIC_DATA] الجديدة Location Category تجزئة Unloaded…" at bounding box center [244, 28] width 296 height 191
click at [147, 107] on span "Edit dropoffs" at bounding box center [133, 100] width 41 height 15
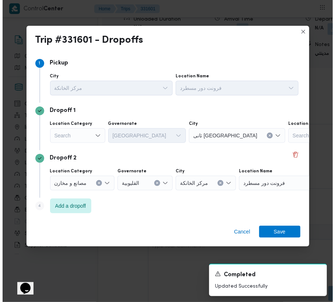
scroll to position [1159, 0]
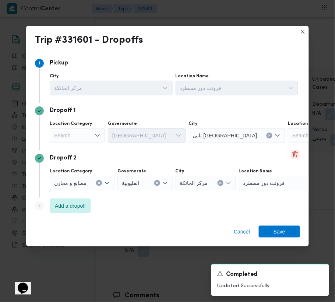
click at [295, 157] on button "Delete" at bounding box center [295, 154] width 9 height 9
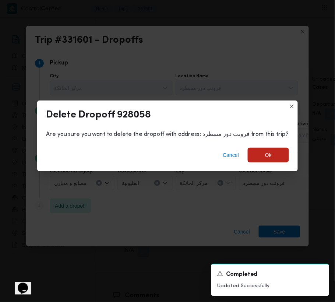
click at [260, 168] on div "Cancel Ok" at bounding box center [167, 156] width 261 height 29
click at [263, 161] on span "Ok" at bounding box center [268, 154] width 41 height 15
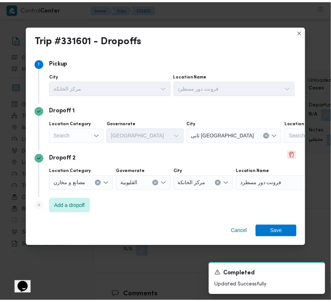
scroll to position [1245, 0]
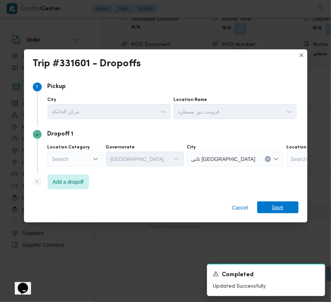
click at [290, 208] on span "Save" at bounding box center [277, 208] width 41 height 12
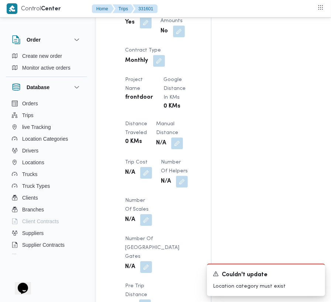
scroll to position [0, 0]
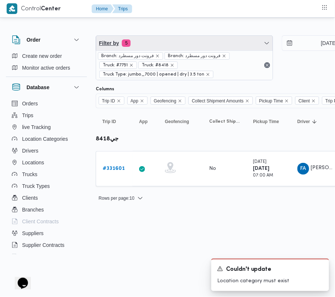
click at [163, 37] on span "Filter by 5" at bounding box center [184, 43] width 177 height 15
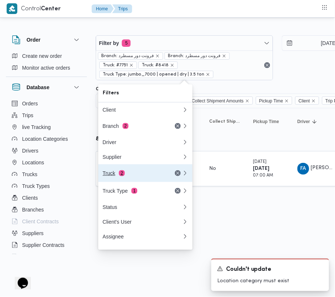
click at [132, 170] on button "Truck 2" at bounding box center [145, 173] width 94 height 18
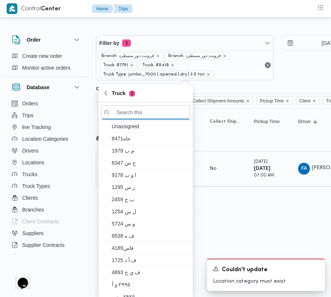
paste input "4217"
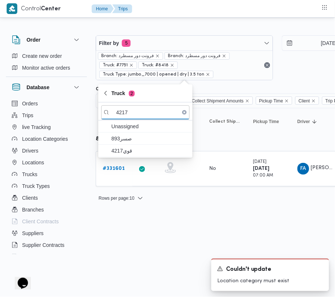
type input "4217"
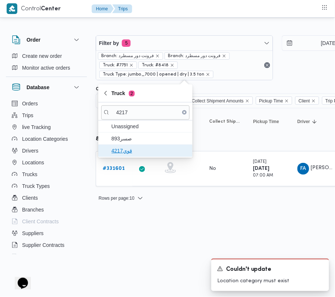
click at [123, 145] on span "قوي4217" at bounding box center [145, 151] width 88 height 12
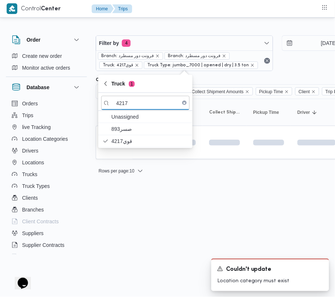
drag, startPoint x: 130, startPoint y: 214, endPoint x: 91, endPoint y: 213, distance: 38.4
click at [129, 214] on html "Control Center Home Trips Order Create new order Monitor active orders Database…" at bounding box center [167, 148] width 335 height 297
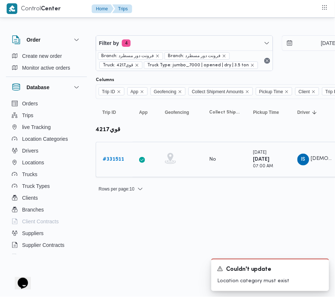
click at [111, 161] on b "# 331511" at bounding box center [113, 159] width 21 height 5
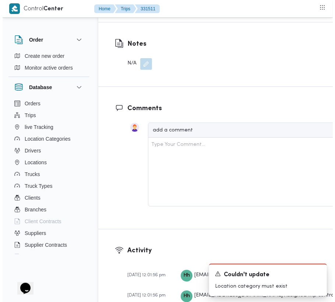
scroll to position [1174, 0]
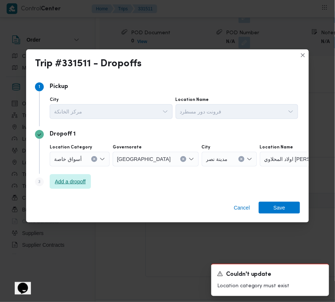
click at [73, 181] on span "Add a dropoff" at bounding box center [70, 181] width 31 height 9
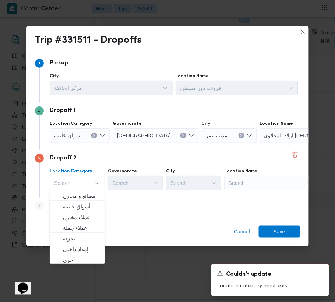
click at [271, 143] on div "Search" at bounding box center [306, 135] width 92 height 15
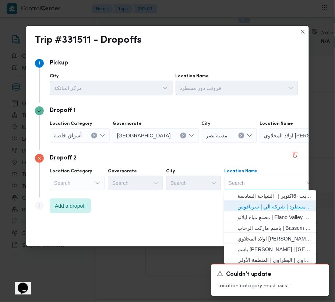
click at [274, 208] on span "فرونت دور مسطرد | شركة الي | سرياقوس" at bounding box center [275, 207] width 74 height 9
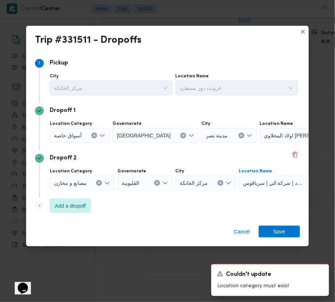
click at [72, 133] on span "أسواق خاصة" at bounding box center [68, 135] width 28 height 8
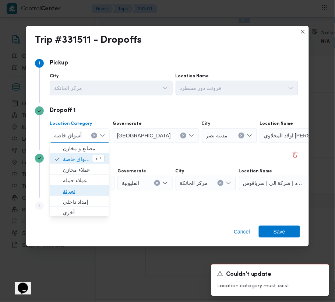
click at [77, 189] on span "تجزئة" at bounding box center [84, 191] width 42 height 9
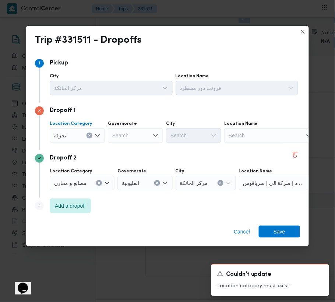
click at [141, 134] on div "Search" at bounding box center [135, 135] width 55 height 15
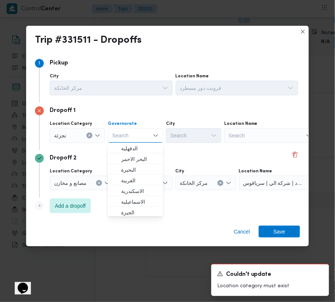
paste input "[GEOGRAPHIC_DATA]"
type input "[GEOGRAPHIC_DATA]"
click at [139, 138] on div "[GEOGRAPHIC_DATA] [GEOGRAPHIC_DATA]" at bounding box center [135, 135] width 55 height 15
click at [134, 133] on div "[GEOGRAPHIC_DATA] [GEOGRAPHIC_DATA] Combo box. Selected. [GEOGRAPHIC_DATA] . Se…" at bounding box center [135, 135] width 55 height 15
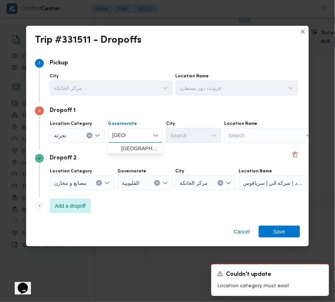
click at [136, 148] on span "[GEOGRAPHIC_DATA]" at bounding box center [140, 149] width 38 height 9
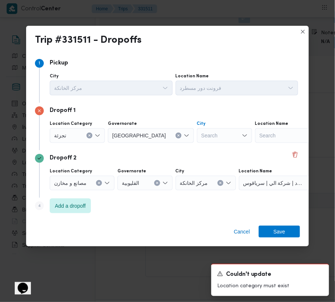
click at [197, 137] on div "Search" at bounding box center [224, 135] width 55 height 15
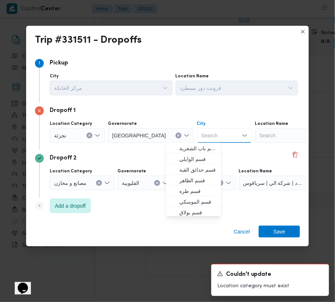
paste input "[GEOGRAPHIC_DATA]"
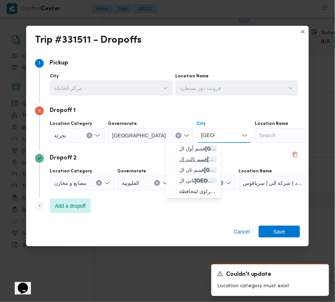
type input "[GEOGRAPHIC_DATA]"
click at [181, 155] on span "قسم ثالث ال قاهرة الجديدة" at bounding box center [199, 159] width 38 height 9
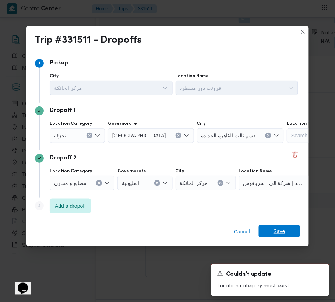
click at [290, 233] on span "Save" at bounding box center [279, 232] width 41 height 12
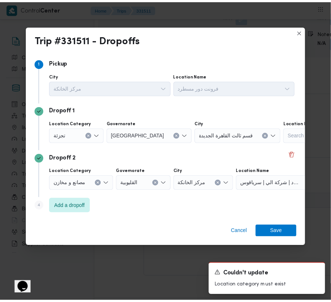
scroll to position [1245, 0]
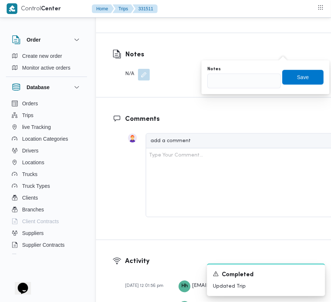
click at [231, 90] on div "You are in a dialog. To close this dialog, hit escape. Notes Save" at bounding box center [265, 77] width 128 height 34
click at [233, 81] on input "Notes" at bounding box center [243, 81] width 73 height 15
paste input "تجمع"
type input "تجمع"
click at [306, 81] on span "Save" at bounding box center [302, 77] width 41 height 15
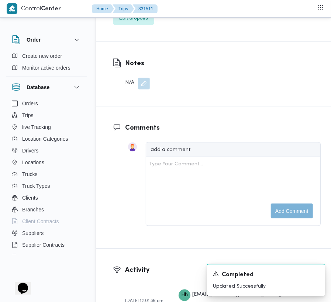
scroll to position [989, 0]
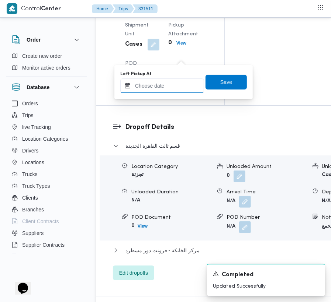
click at [180, 83] on input "Left Pickup At" at bounding box center [162, 86] width 84 height 15
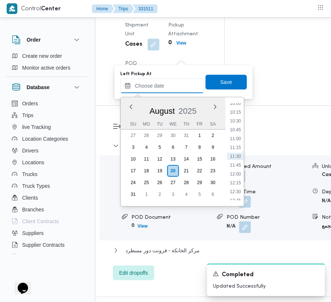
paste input "[DATE] 9:00:00 AM"
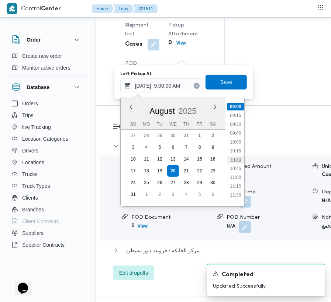
click at [242, 160] on li "10:30" at bounding box center [235, 159] width 17 height 7
type input "[DATE] 10:30"
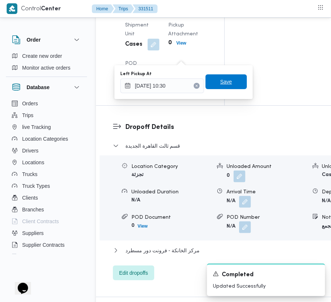
click at [227, 80] on span "Save" at bounding box center [225, 81] width 41 height 15
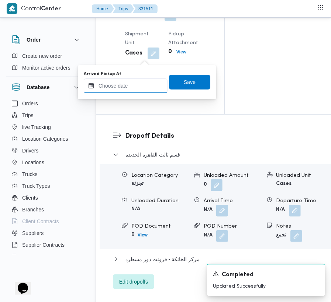
click at [128, 86] on input "Arrived Pickup At" at bounding box center [126, 86] width 84 height 15
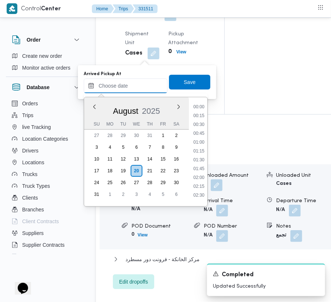
paste
type input "[DATE] 9:00:00 AM"
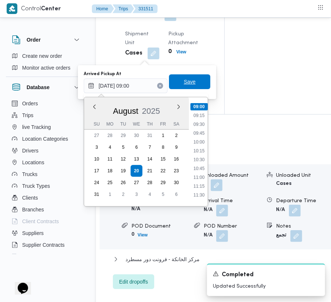
click at [186, 83] on span "Save" at bounding box center [190, 81] width 12 height 9
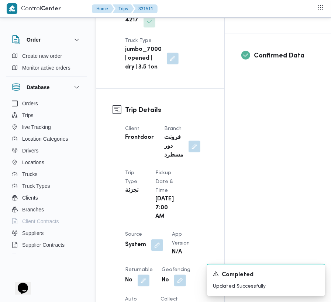
scroll to position [106, 0]
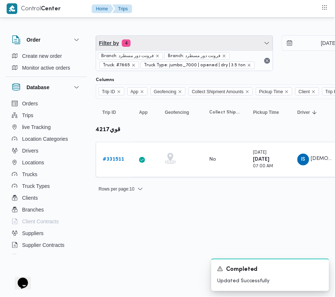
click at [186, 43] on span "Filter by 4" at bounding box center [184, 43] width 177 height 15
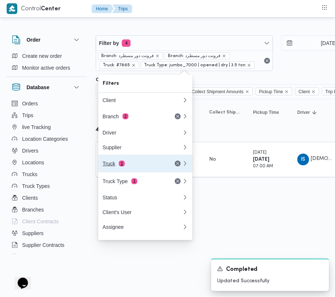
click at [137, 161] on button "Truck 1" at bounding box center [145, 164] width 94 height 18
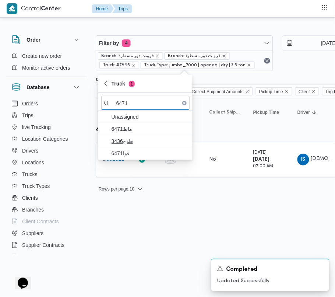
type input "6471"
click at [125, 143] on span "طدج3436" at bounding box center [150, 141] width 77 height 9
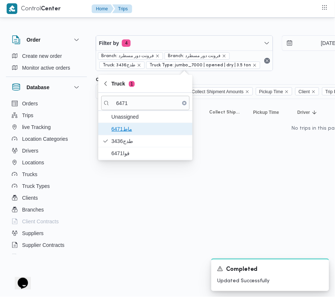
click at [122, 130] on span "ماط6471" at bounding box center [150, 129] width 77 height 9
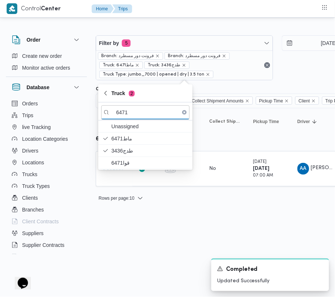
click at [109, 204] on div "Rows per page : 10 1" at bounding box center [316, 198] width 451 height 18
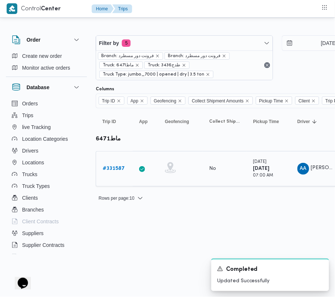
click at [108, 170] on b "# 331587" at bounding box center [114, 168] width 22 height 5
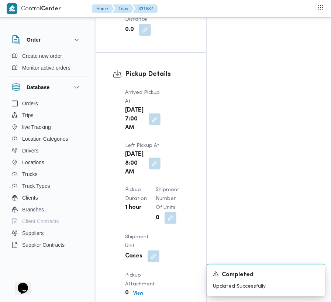
scroll to position [1245, 0]
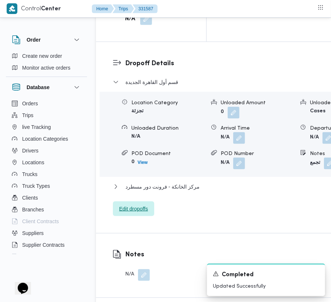
click at [145, 148] on div "قسم أول القاهرة الجديدة Location Category تجزئة Unloaded Amount 0 Unloaded Unit…" at bounding box center [242, 147] width 258 height 139
click at [143, 202] on span "Edit dropoffs" at bounding box center [133, 209] width 41 height 15
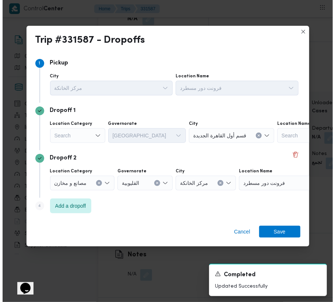
scroll to position [1165, 0]
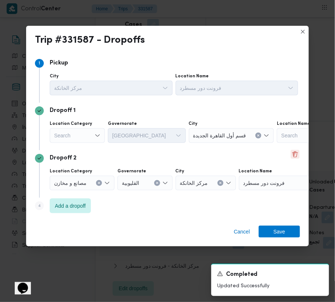
click at [293, 158] on button "Delete" at bounding box center [295, 154] width 9 height 9
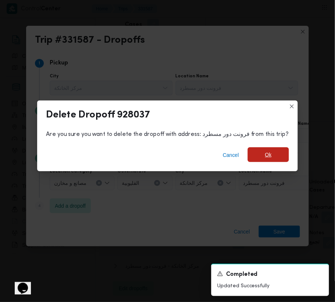
click at [264, 160] on span "Ok" at bounding box center [268, 154] width 41 height 15
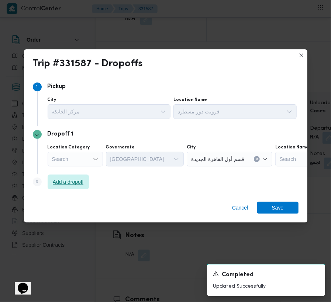
scroll to position [1236, 0]
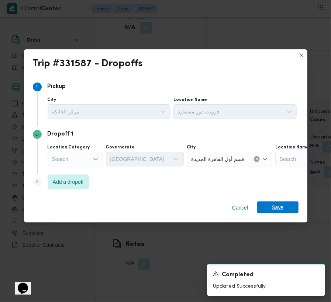
click at [282, 209] on span "Save" at bounding box center [278, 208] width 12 height 12
